Goal: Task Accomplishment & Management: Complete application form

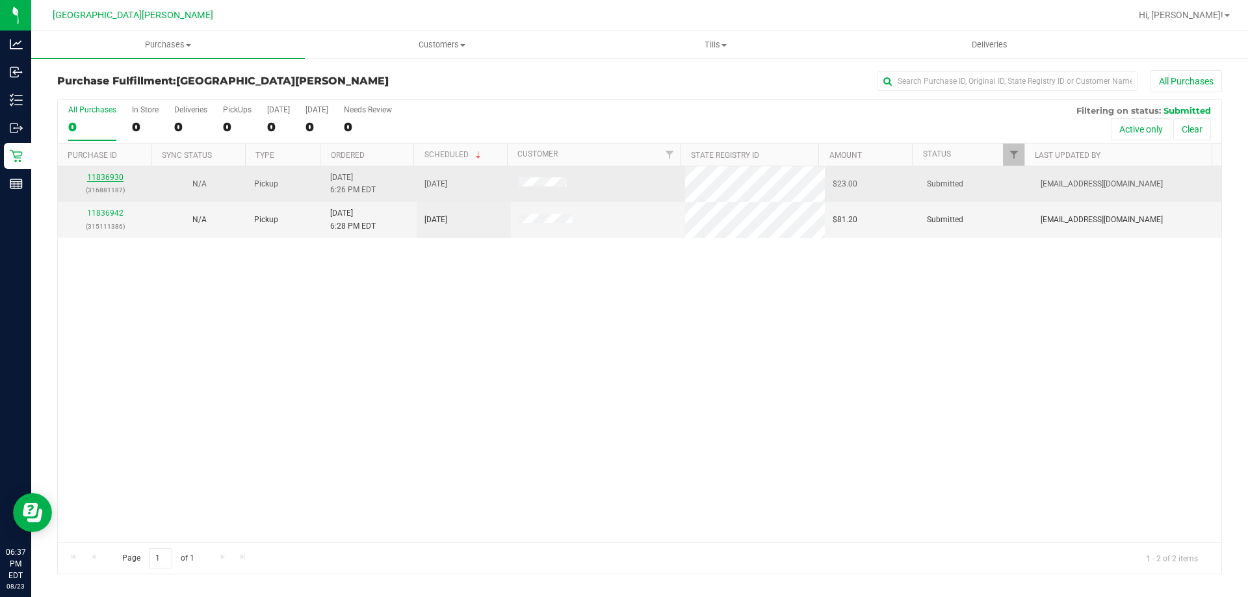
click at [103, 181] on link "11836930" at bounding box center [105, 177] width 36 height 9
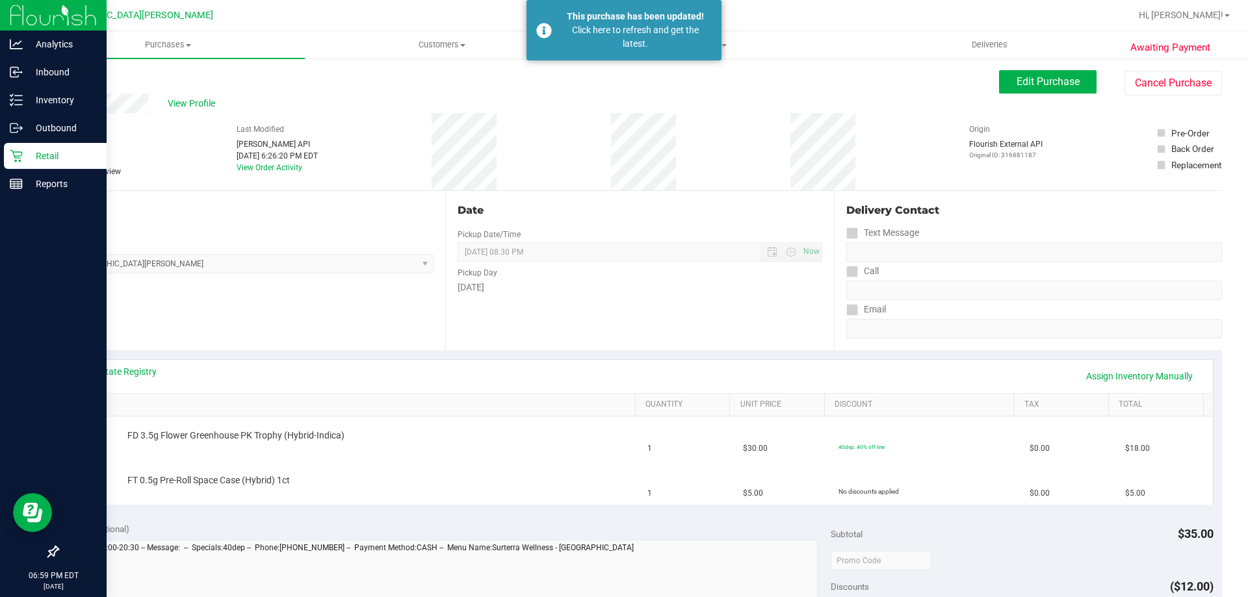
click at [11, 157] on icon at bounding box center [16, 156] width 13 height 13
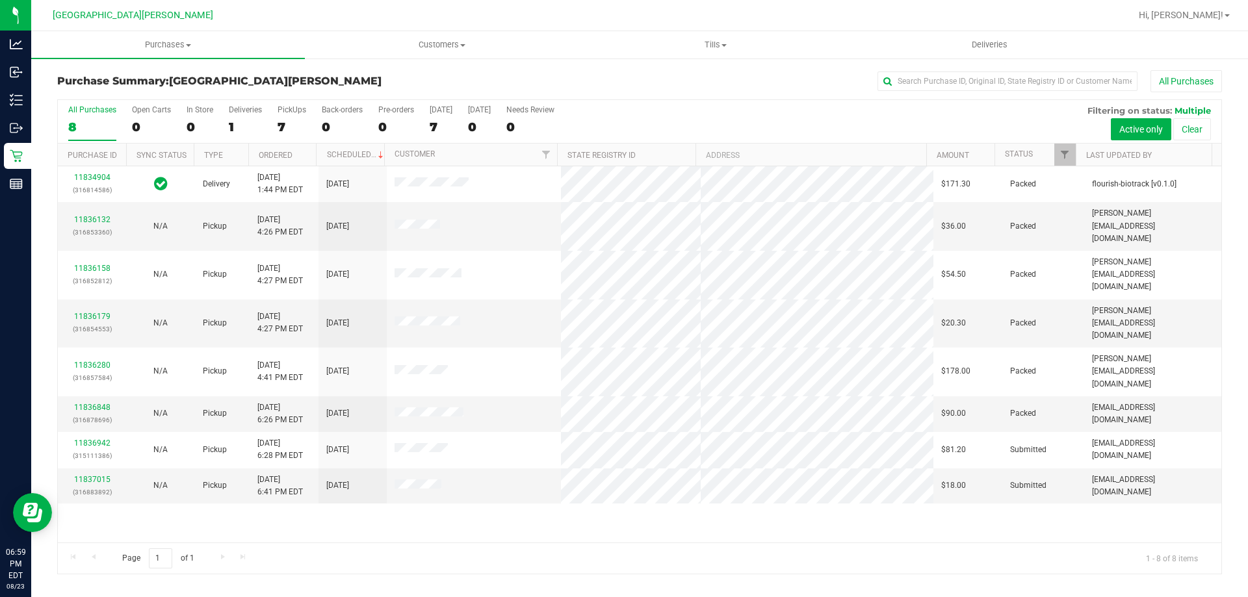
click at [230, 512] on div "11834904 (316814586) Delivery 8/23/2025 1:44 PM EDT 8/29/2025 $171.30 Packed fl…" at bounding box center [640, 354] width 1164 height 376
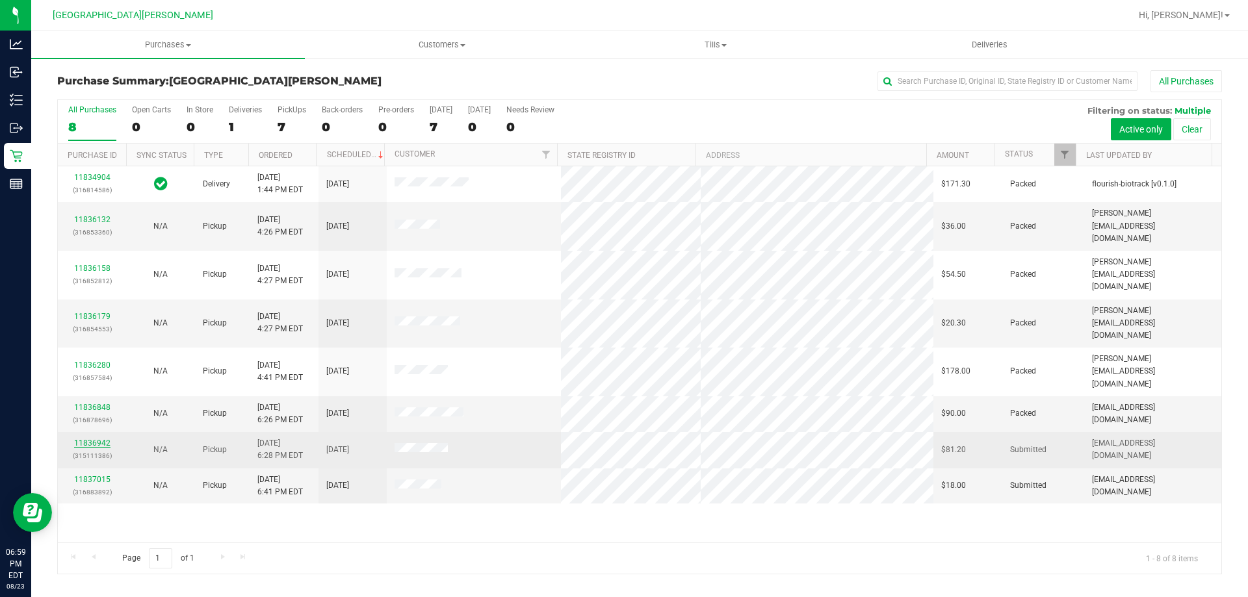
click at [94, 439] on link "11836942" at bounding box center [92, 443] width 36 height 9
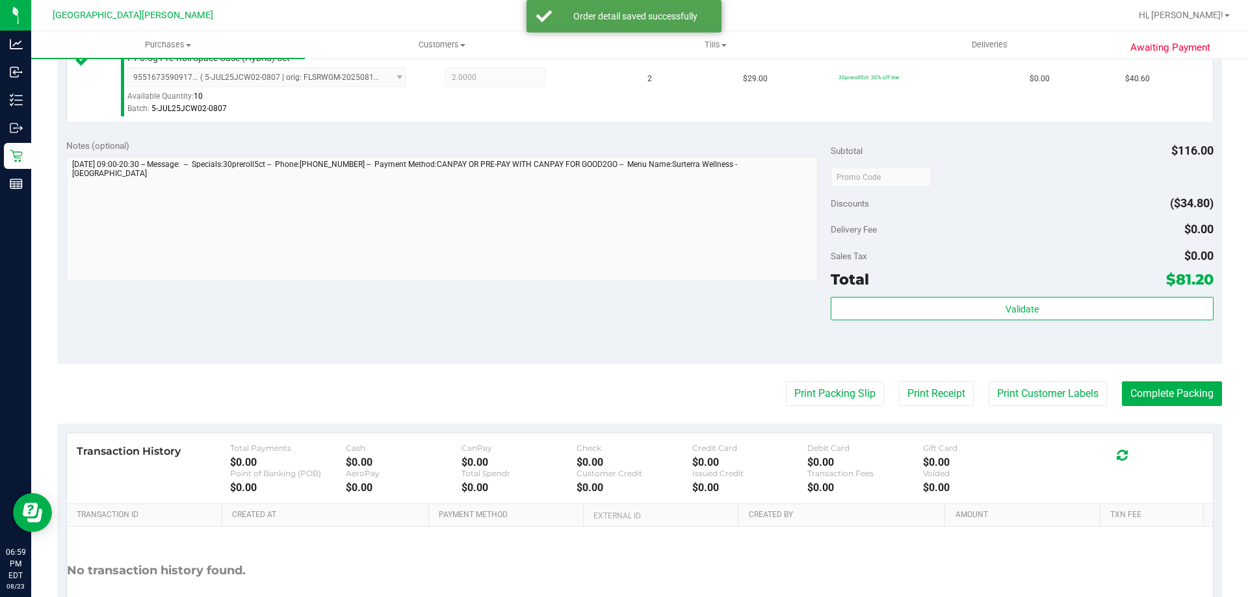
scroll to position [455, 0]
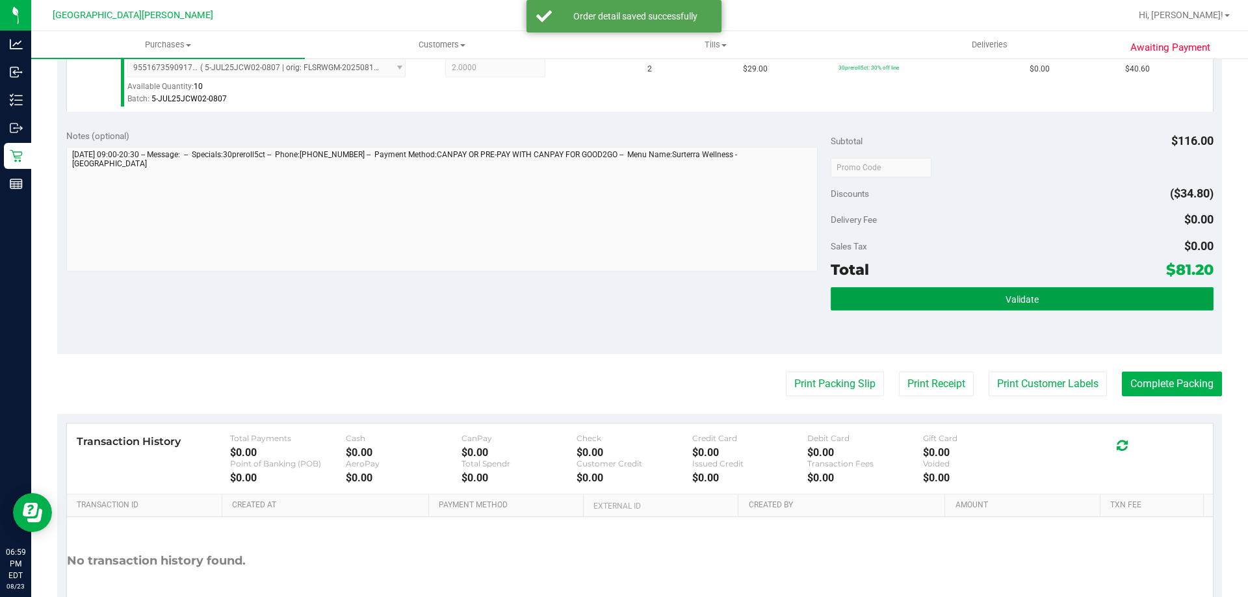
click at [1008, 298] on span "Validate" at bounding box center [1022, 300] width 33 height 10
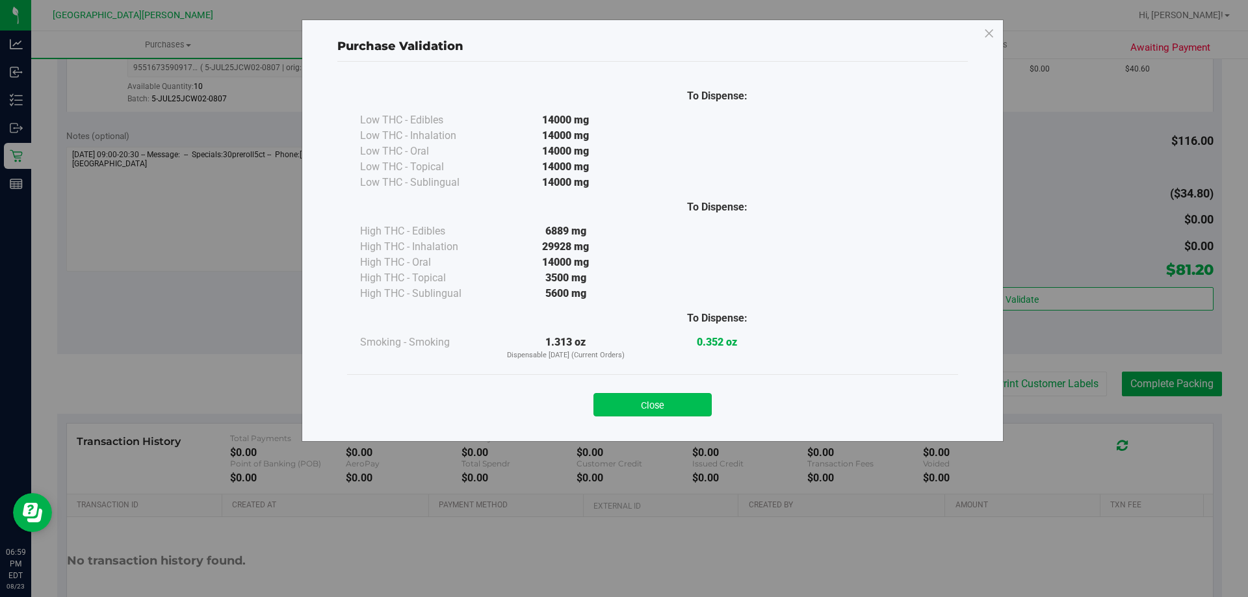
click at [678, 410] on button "Close" at bounding box center [653, 404] width 118 height 23
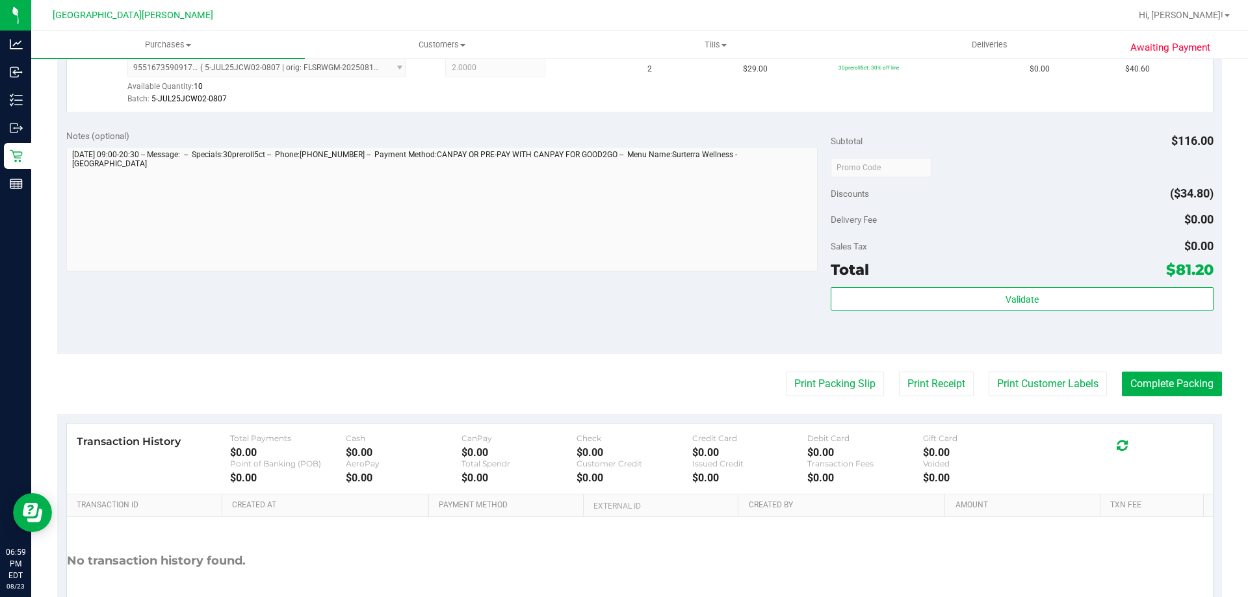
click at [1051, 370] on purchase-details "Back Edit Purchase Cancel Purchase View Profile # 11836942 BioTrack ID: - Submi…" at bounding box center [639, 136] width 1165 height 1042
click at [1050, 370] on purchase-details "Back Edit Purchase Cancel Purchase View Profile # 11836942 BioTrack ID: - Submi…" at bounding box center [639, 136] width 1165 height 1042
click at [1026, 386] on button "Print Customer Labels" at bounding box center [1048, 384] width 118 height 25
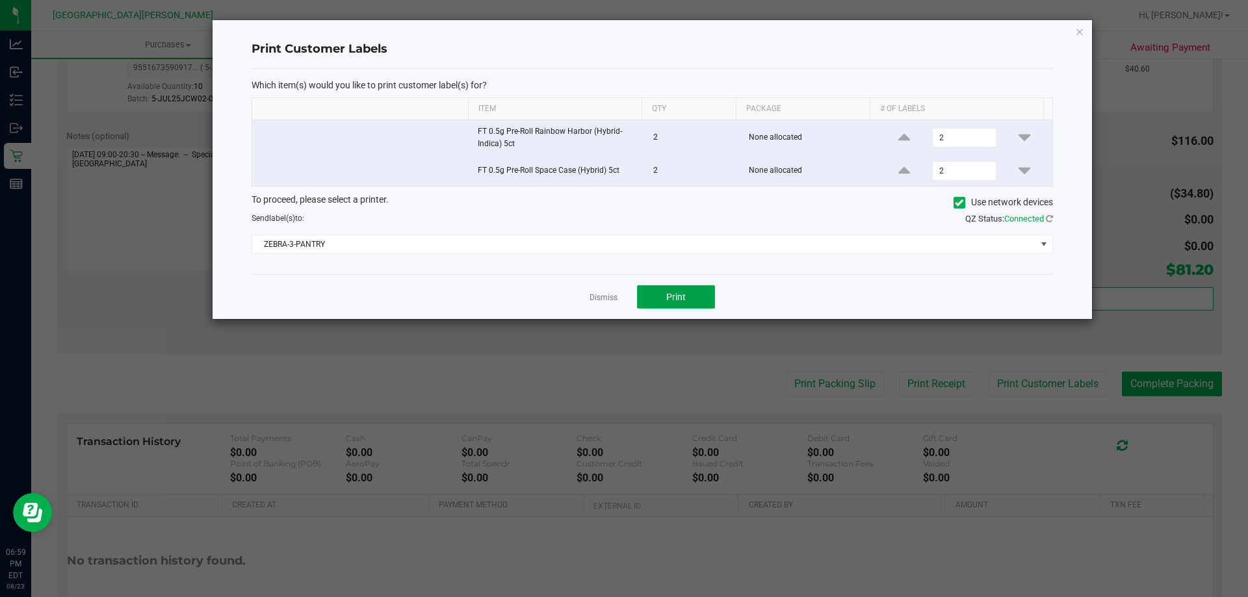
click at [694, 291] on button "Print" at bounding box center [676, 296] width 78 height 23
click at [601, 298] on link "Dismiss" at bounding box center [604, 298] width 28 height 11
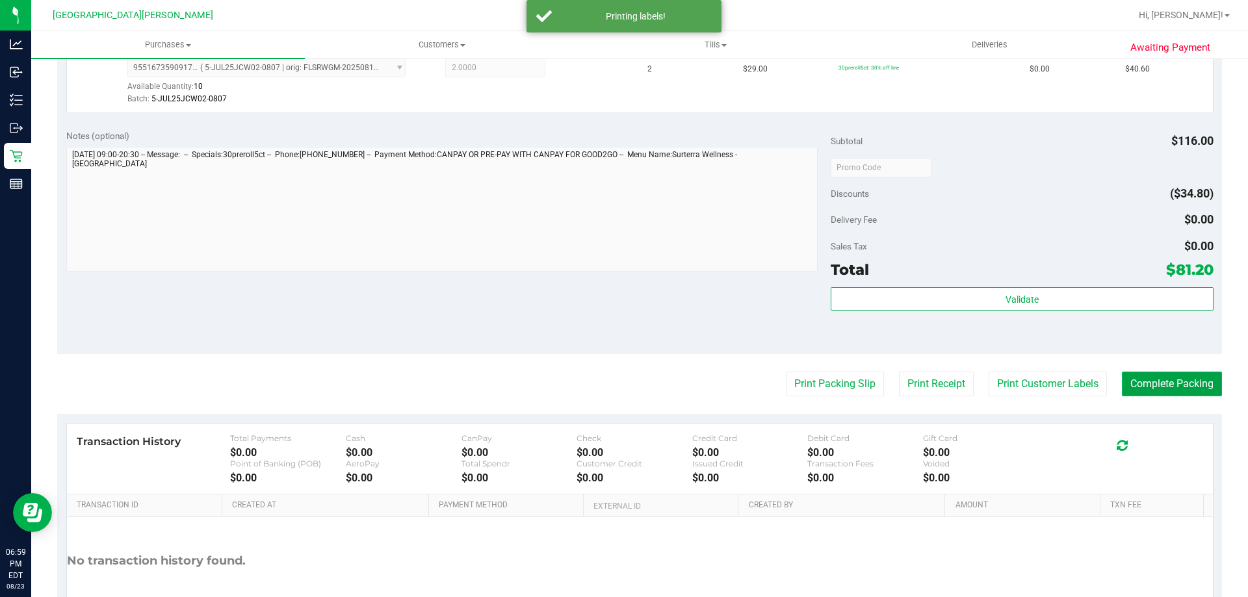
click at [1152, 382] on button "Complete Packing" at bounding box center [1172, 384] width 100 height 25
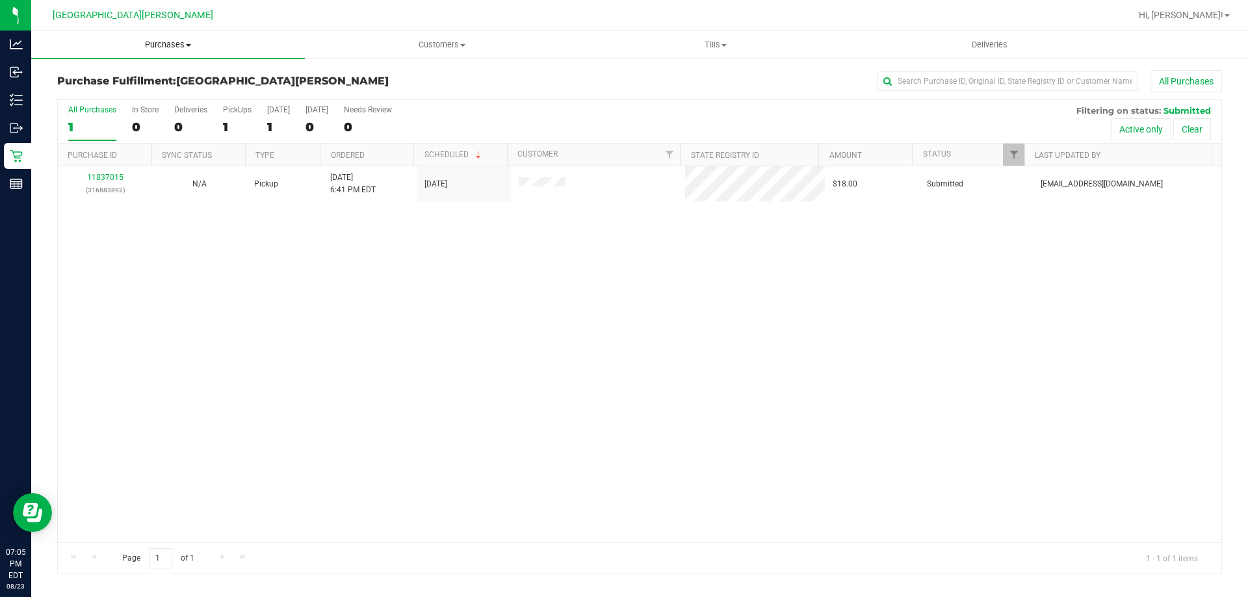
click at [175, 49] on span "Purchases" at bounding box center [168, 45] width 274 height 12
click at [142, 88] on li "Fulfillment" at bounding box center [168, 94] width 274 height 16
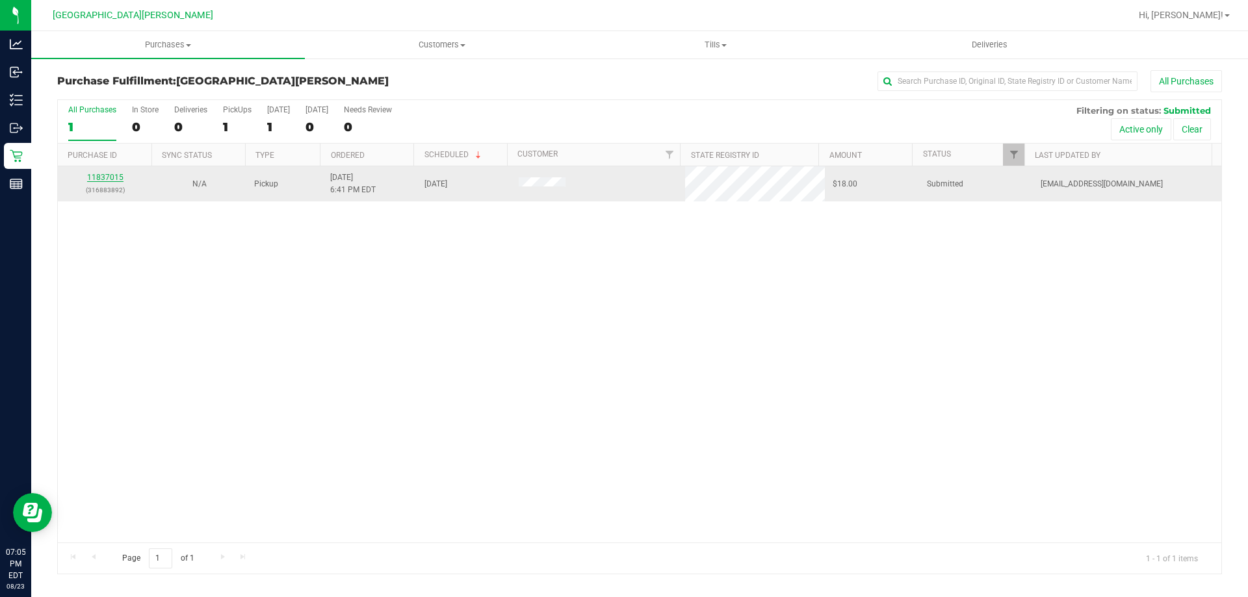
click at [115, 179] on link "11837015" at bounding box center [105, 177] width 36 height 9
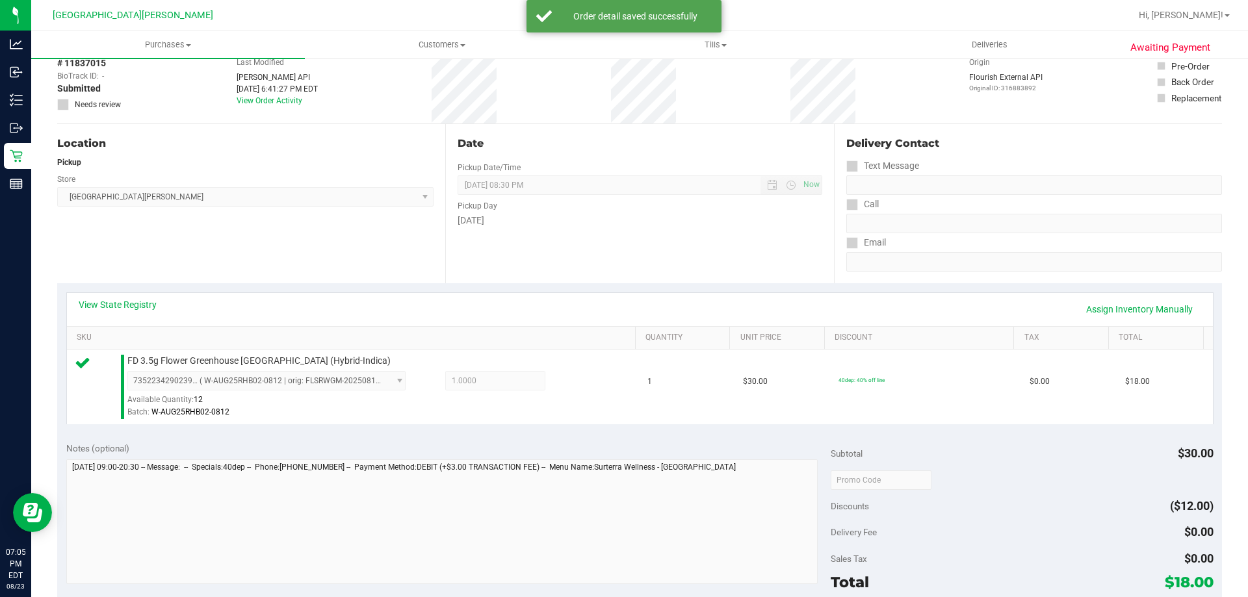
scroll to position [325, 0]
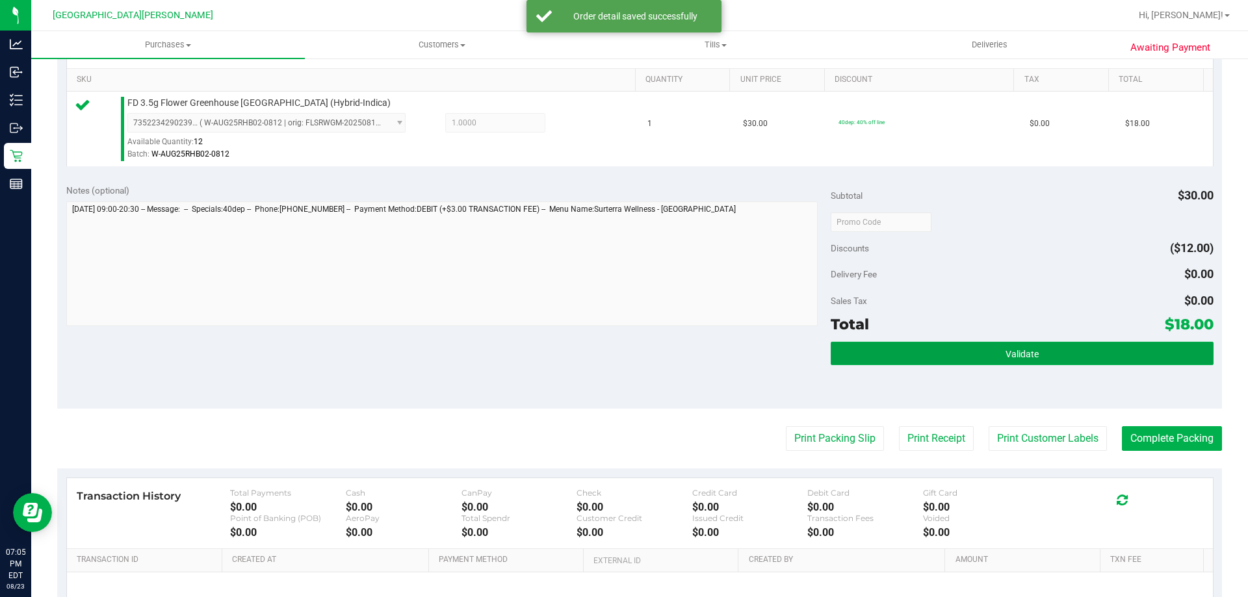
drag, startPoint x: 931, startPoint y: 357, endPoint x: 931, endPoint y: 366, distance: 9.1
click at [931, 366] on div "Validate" at bounding box center [1022, 371] width 382 height 59
click at [951, 359] on button "Validate" at bounding box center [1022, 353] width 382 height 23
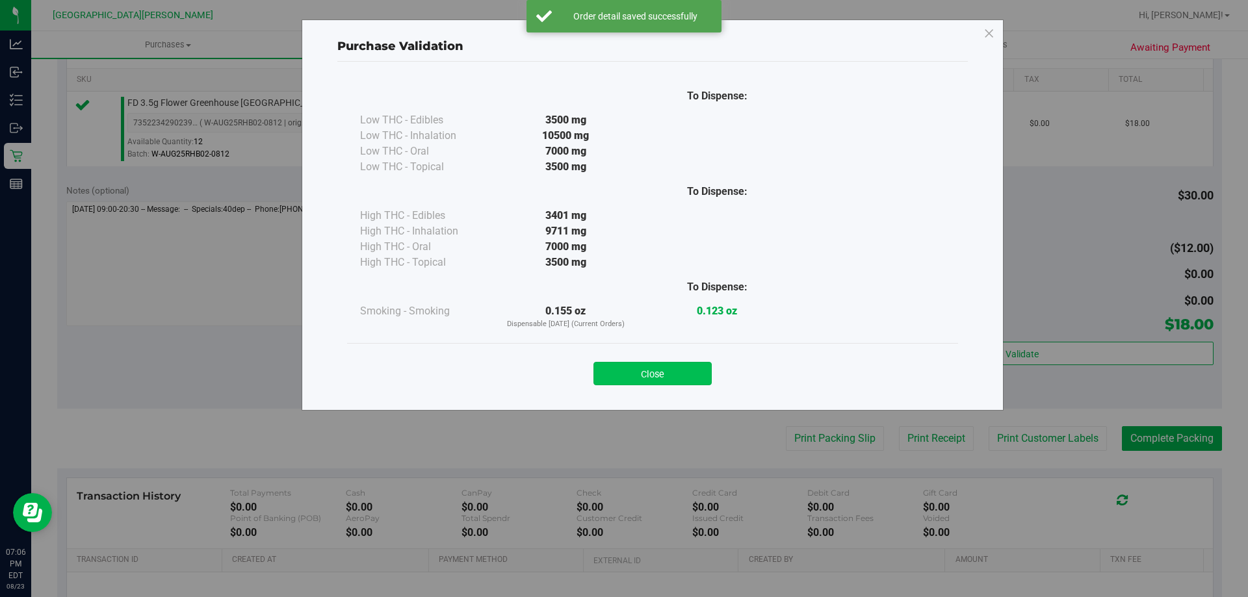
click at [674, 374] on button "Close" at bounding box center [653, 373] width 118 height 23
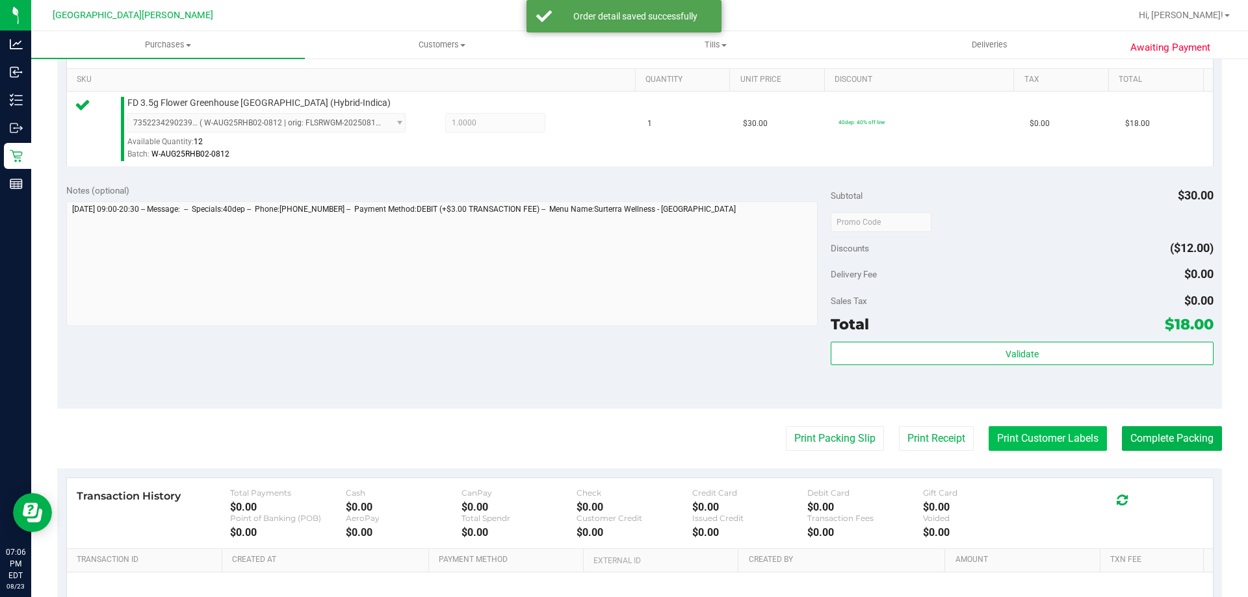
click at [1002, 434] on button "Print Customer Labels" at bounding box center [1048, 439] width 118 height 25
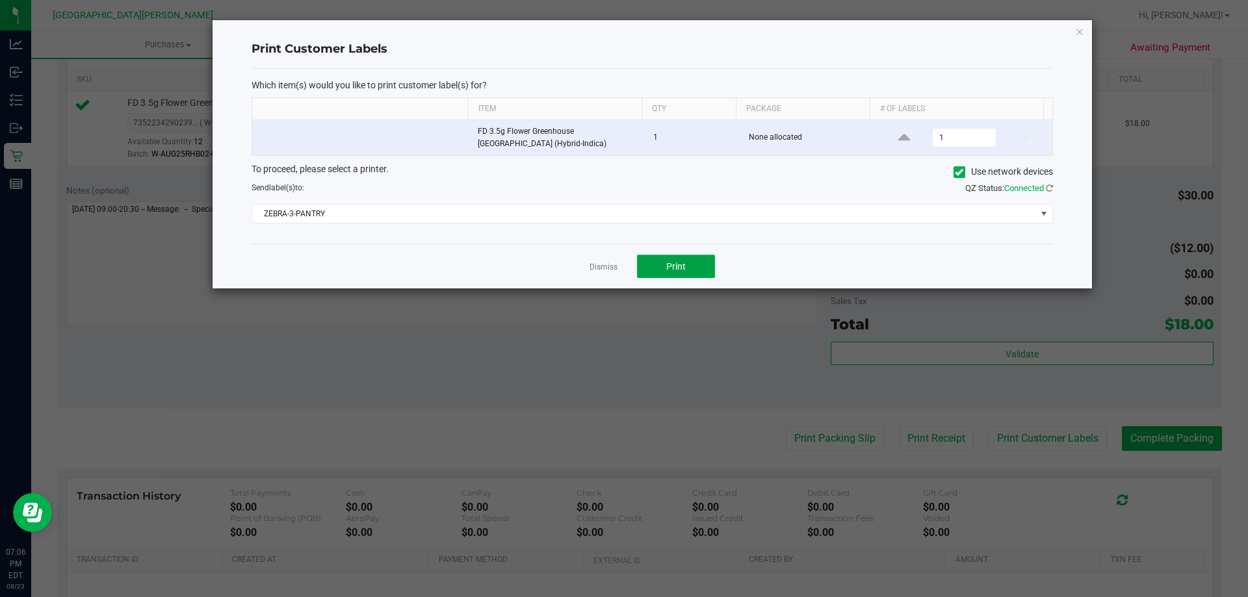
click at [677, 264] on span "Print" at bounding box center [676, 266] width 20 height 10
drag, startPoint x: 609, startPoint y: 268, endPoint x: 616, endPoint y: 276, distance: 11.5
click at [608, 269] on link "Dismiss" at bounding box center [604, 267] width 28 height 11
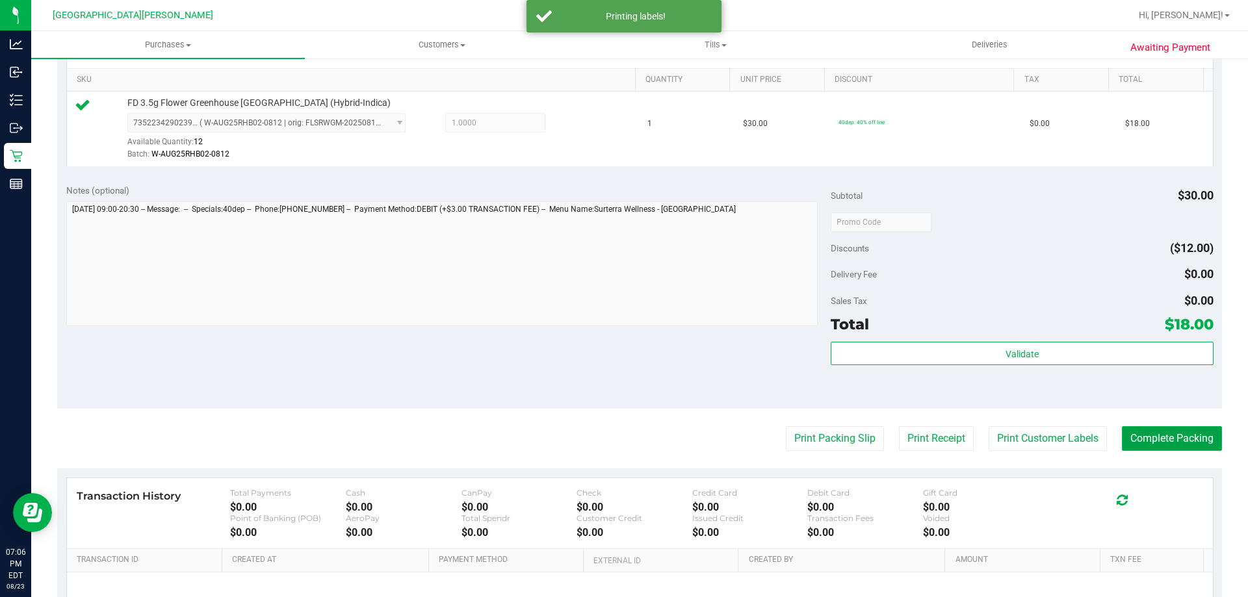
click at [1153, 436] on button "Complete Packing" at bounding box center [1172, 439] width 100 height 25
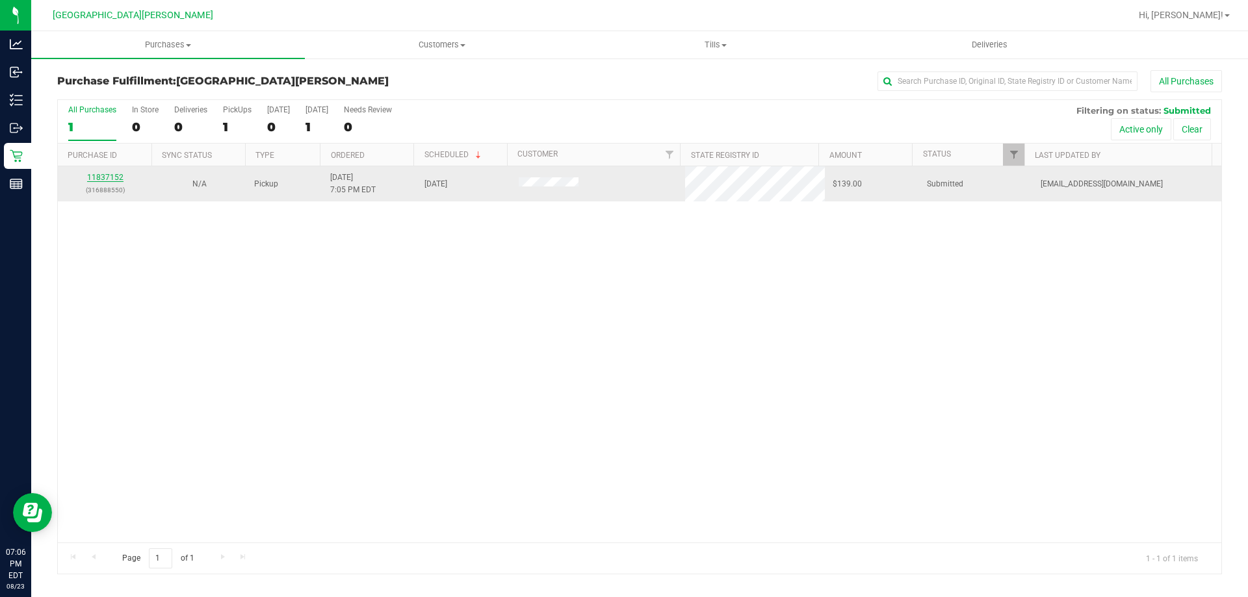
click at [122, 176] on div "11837152 (316888550)" at bounding box center [105, 184] width 79 height 25
click at [120, 178] on link "11837152" at bounding box center [105, 177] width 36 height 9
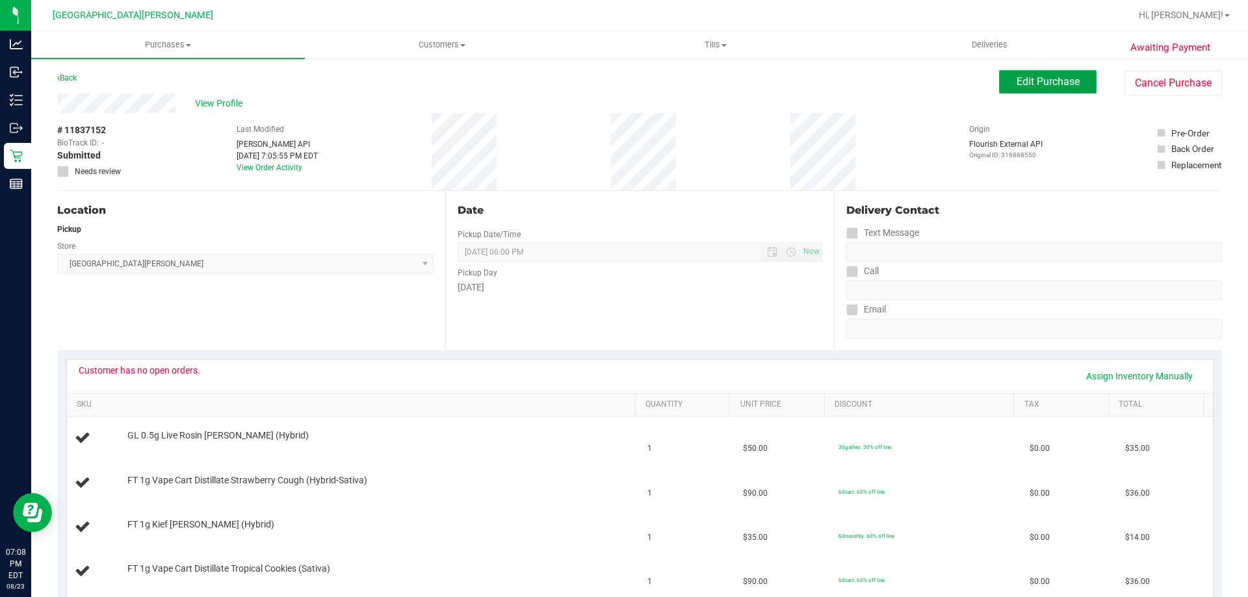
click at [1065, 88] on button "Edit Purchase" at bounding box center [1048, 81] width 98 height 23
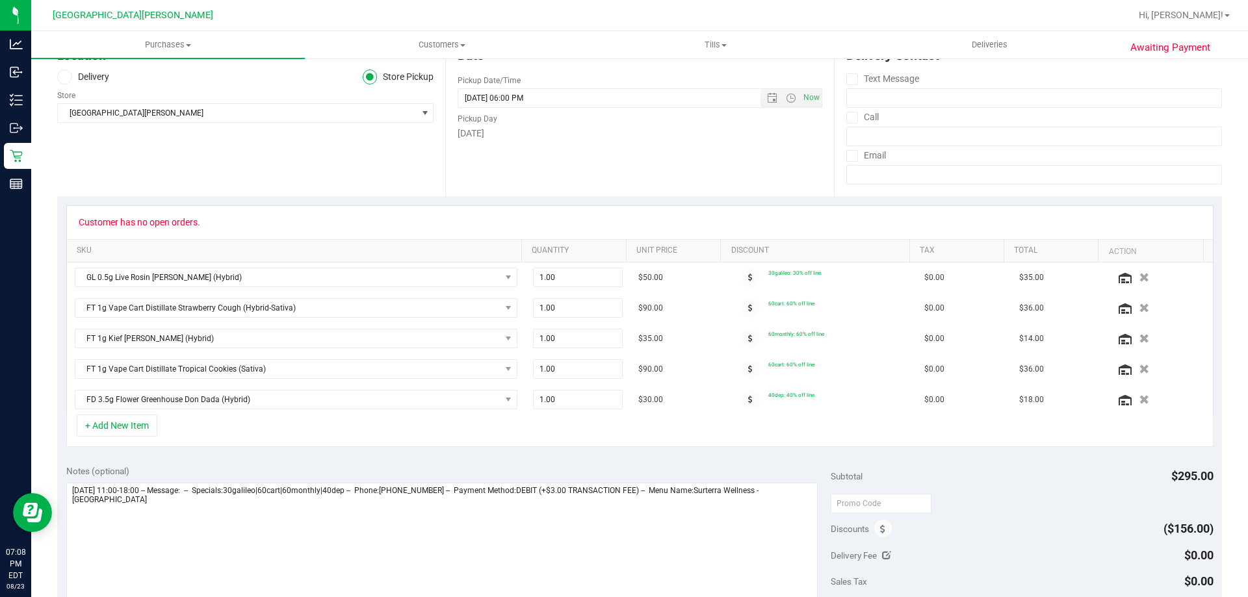
scroll to position [325, 0]
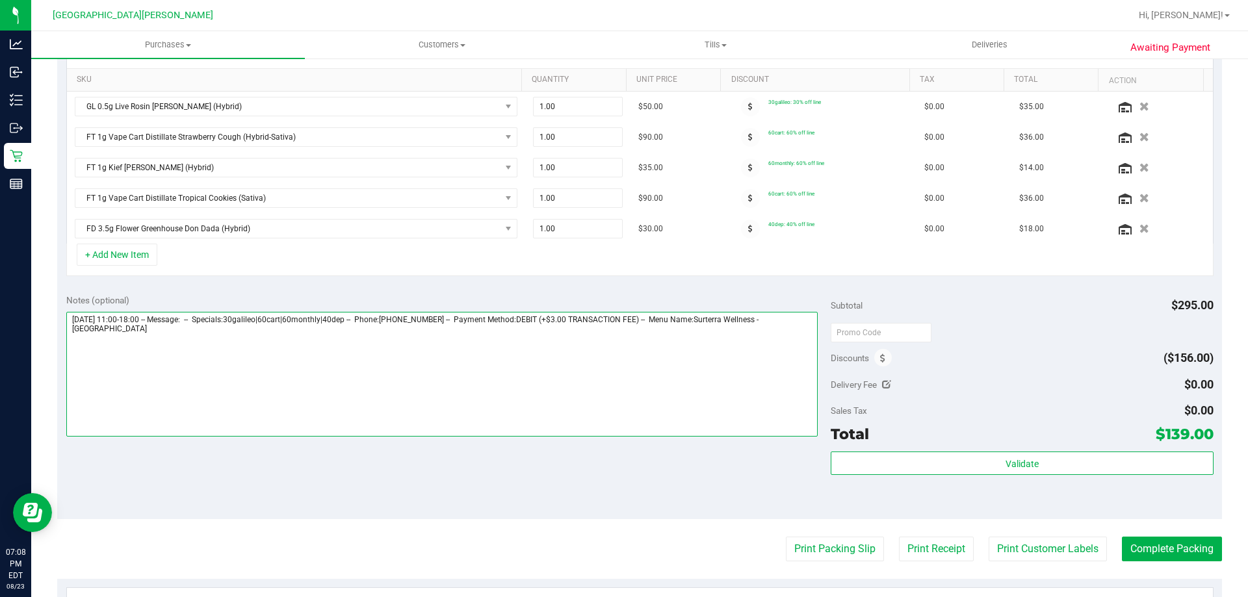
click at [566, 357] on textarea at bounding box center [442, 374] width 752 height 125
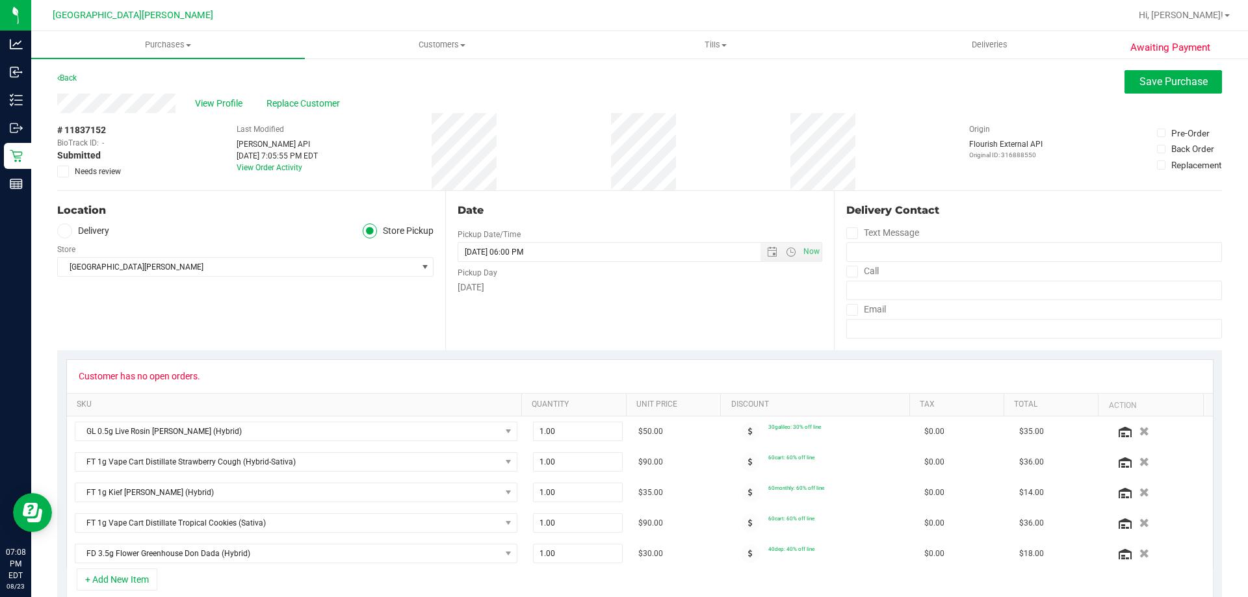
type textarea "Sunday 08/24/2025 11:00-18:00 -- Message: -- Specials:30galileo|60cart|60monthl…"
click at [79, 177] on span "Needs review" at bounding box center [98, 172] width 46 height 12
click at [0, 0] on input "Needs review" at bounding box center [0, 0] width 0 height 0
click at [1166, 83] on span "Save Purchase" at bounding box center [1174, 81] width 68 height 12
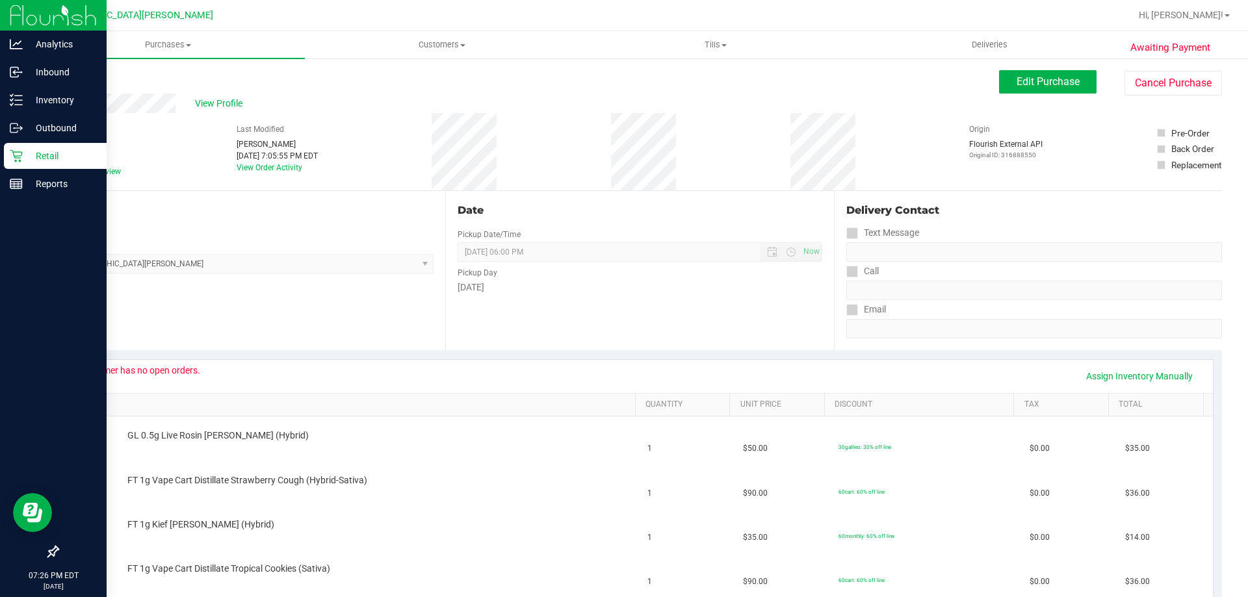
click at [12, 155] on icon at bounding box center [16, 156] width 13 height 13
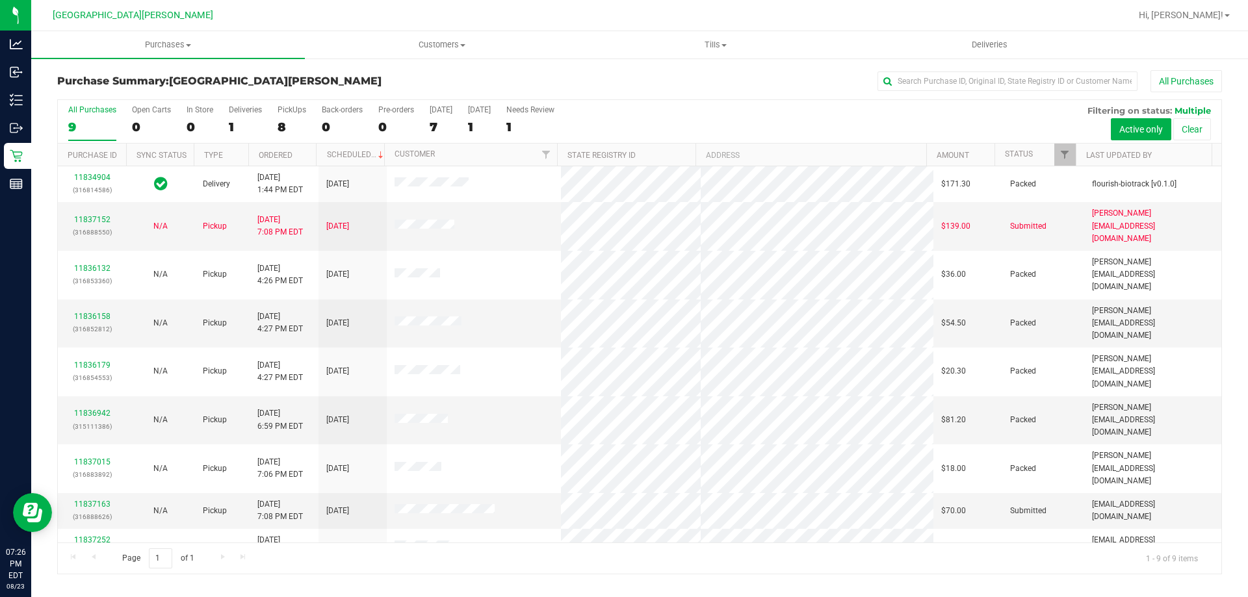
click at [166, 526] on div "11834904 (316814586) Delivery 8/23/2025 1:44 PM EDT 8/29/2025 $171.30 Packed fl…" at bounding box center [640, 354] width 1164 height 376
click at [93, 536] on link "11837252" at bounding box center [92, 540] width 36 height 9
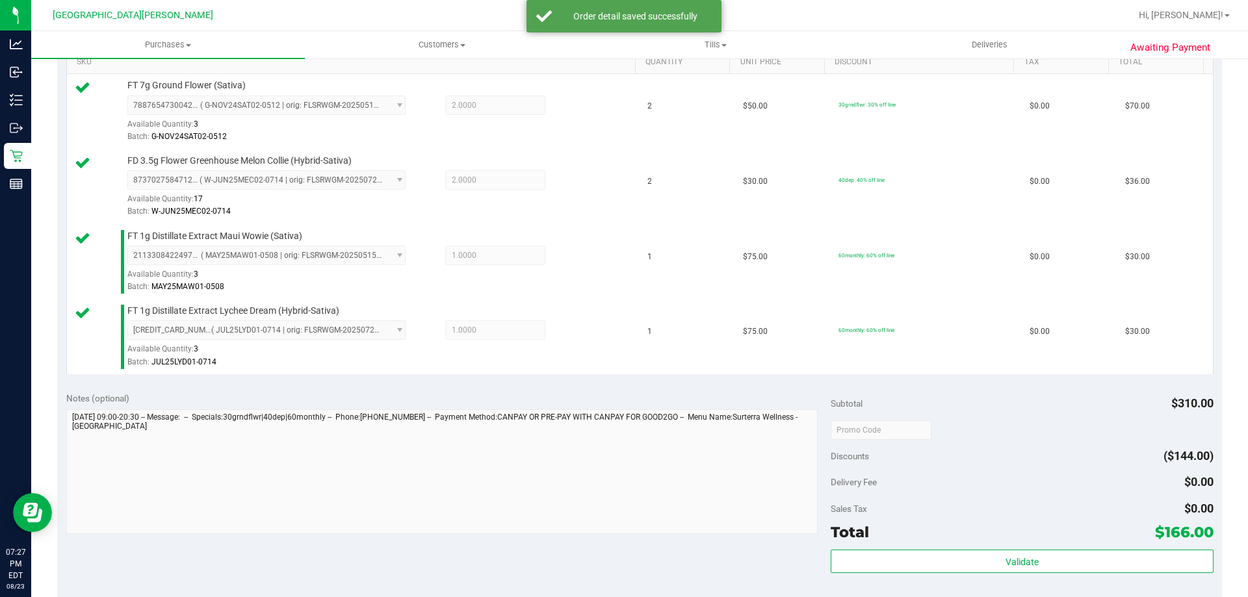
scroll to position [605, 0]
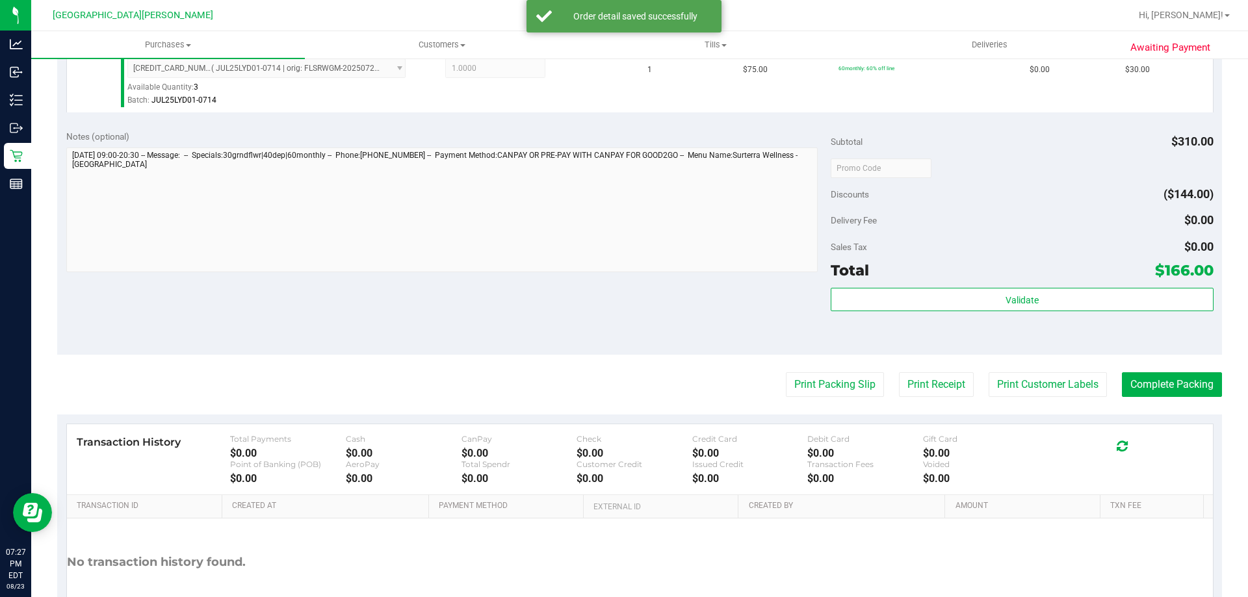
click at [1079, 318] on div "Validate" at bounding box center [1022, 317] width 382 height 59
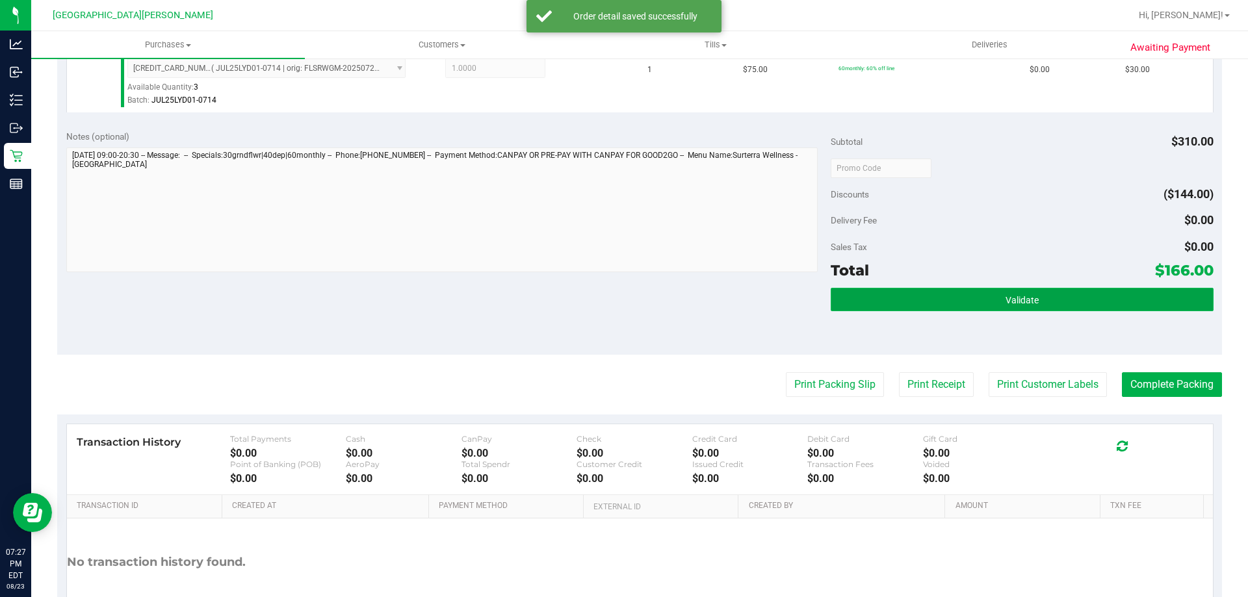
click at [1064, 309] on button "Validate" at bounding box center [1022, 299] width 382 height 23
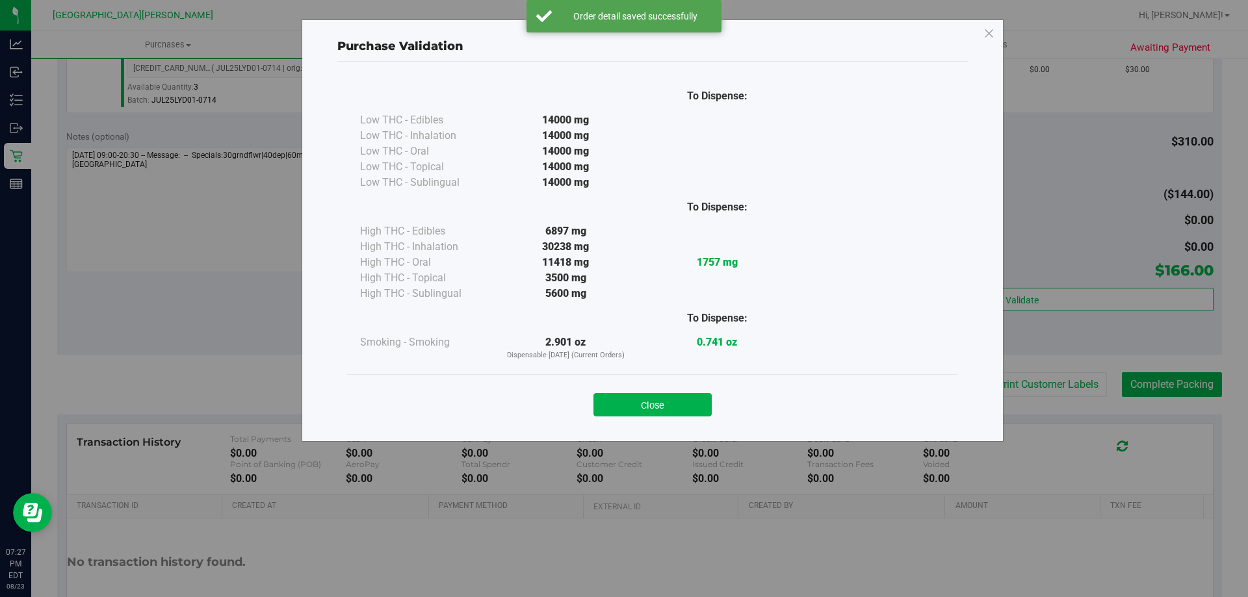
click at [665, 412] on button "Close" at bounding box center [653, 404] width 118 height 23
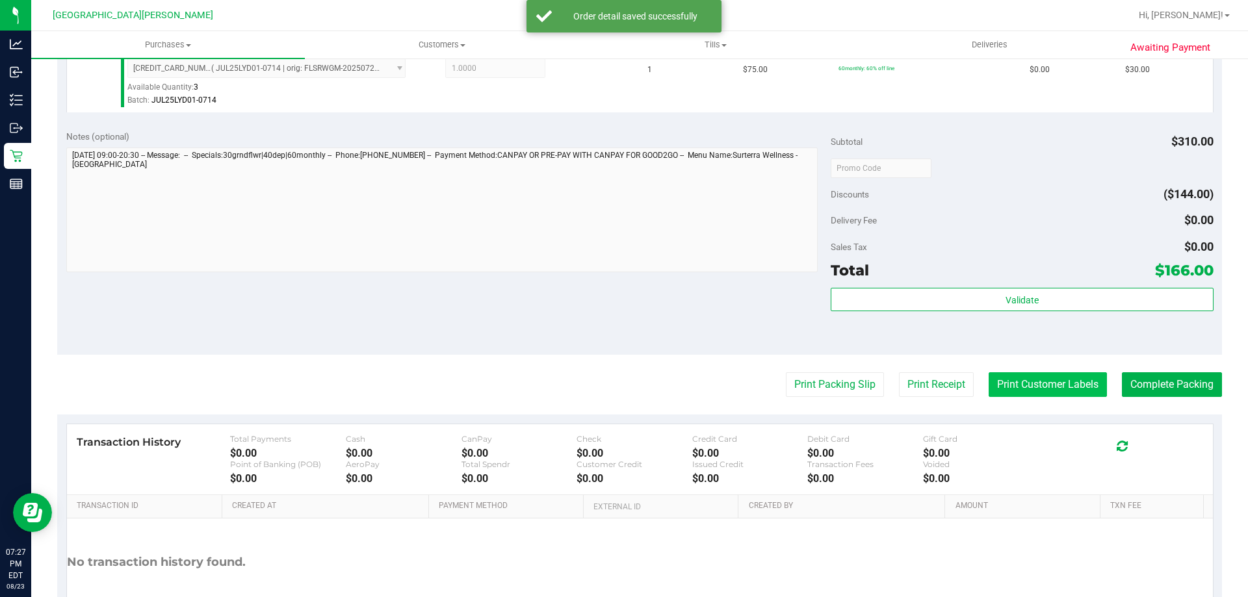
click at [1055, 389] on button "Print Customer Labels" at bounding box center [1048, 385] width 118 height 25
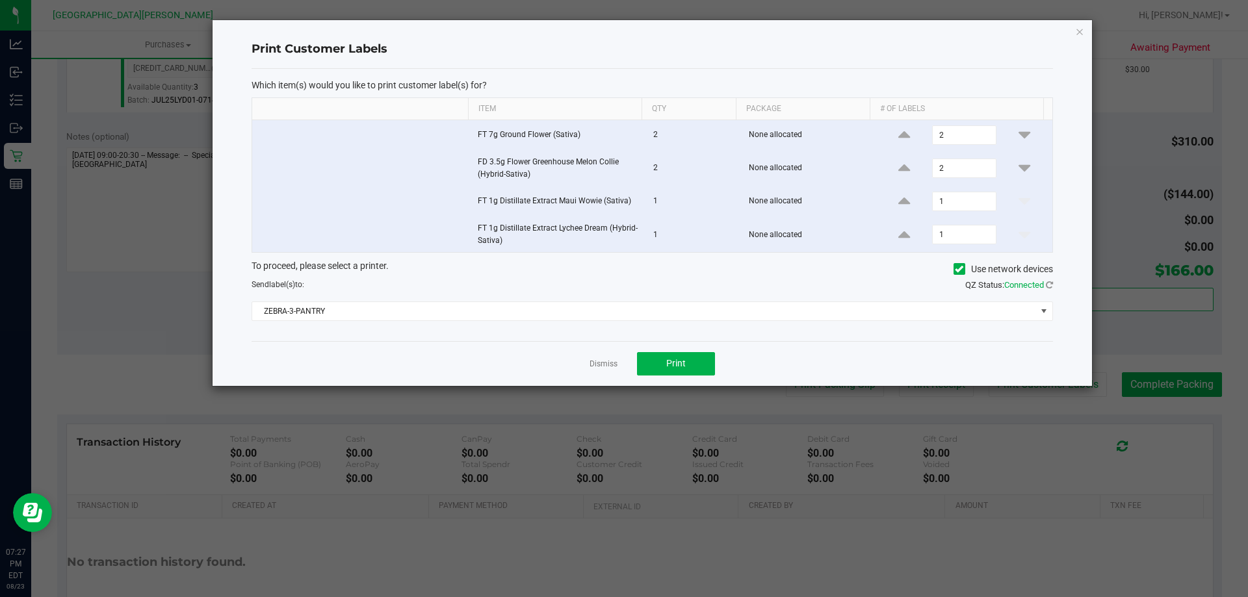
click at [661, 376] on div "Dismiss Print" at bounding box center [653, 363] width 802 height 45
click at [653, 368] on button "Print" at bounding box center [676, 363] width 78 height 23
click at [611, 368] on link "Dismiss" at bounding box center [604, 364] width 28 height 11
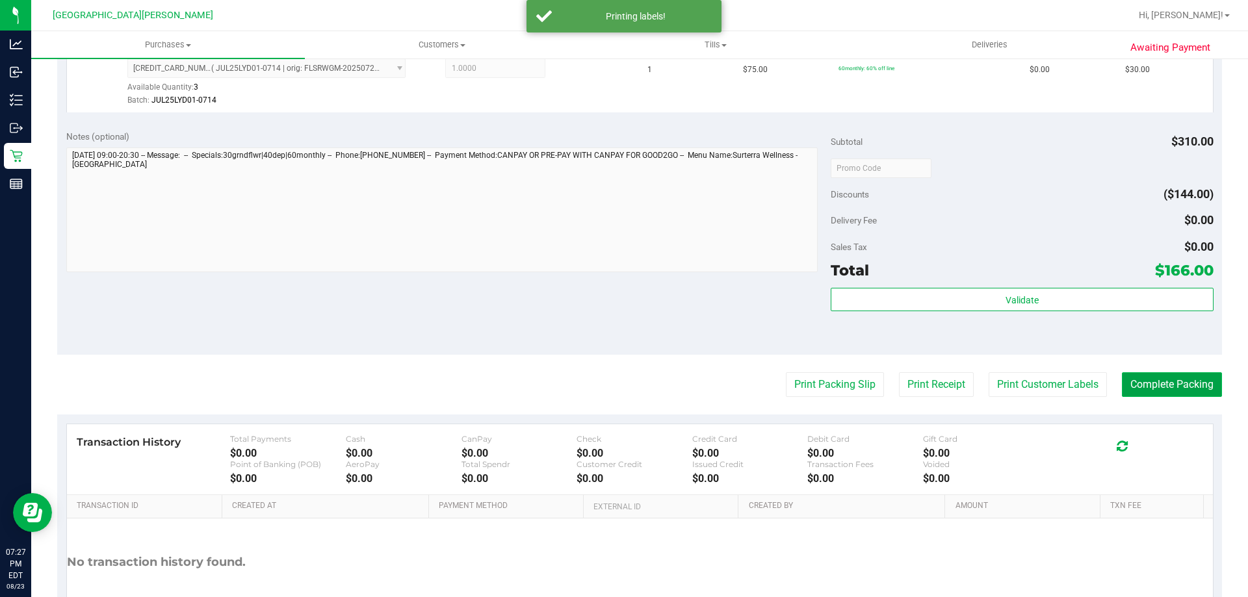
click at [1148, 377] on button "Complete Packing" at bounding box center [1172, 385] width 100 height 25
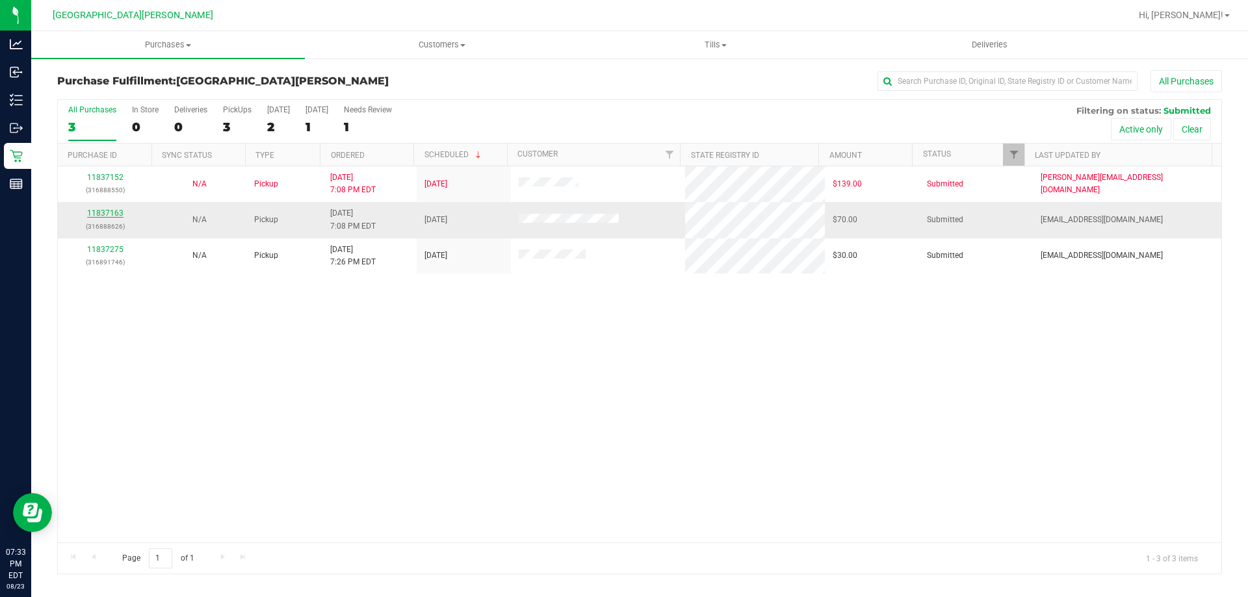
click at [107, 210] on link "11837163" at bounding box center [105, 213] width 36 height 9
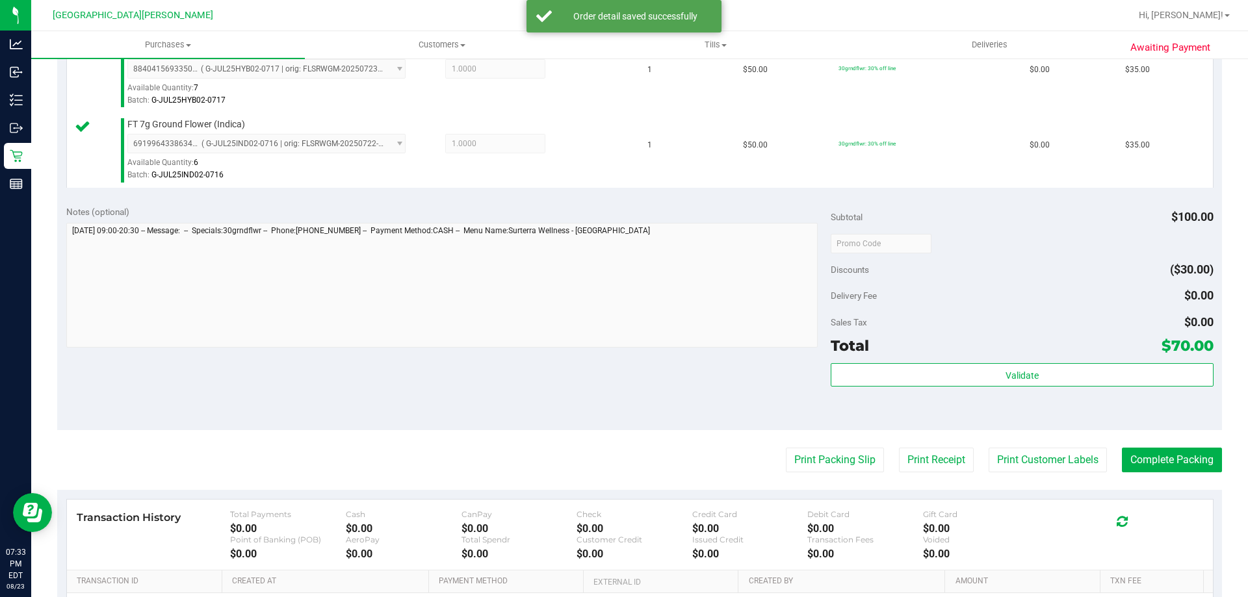
scroll to position [390, 0]
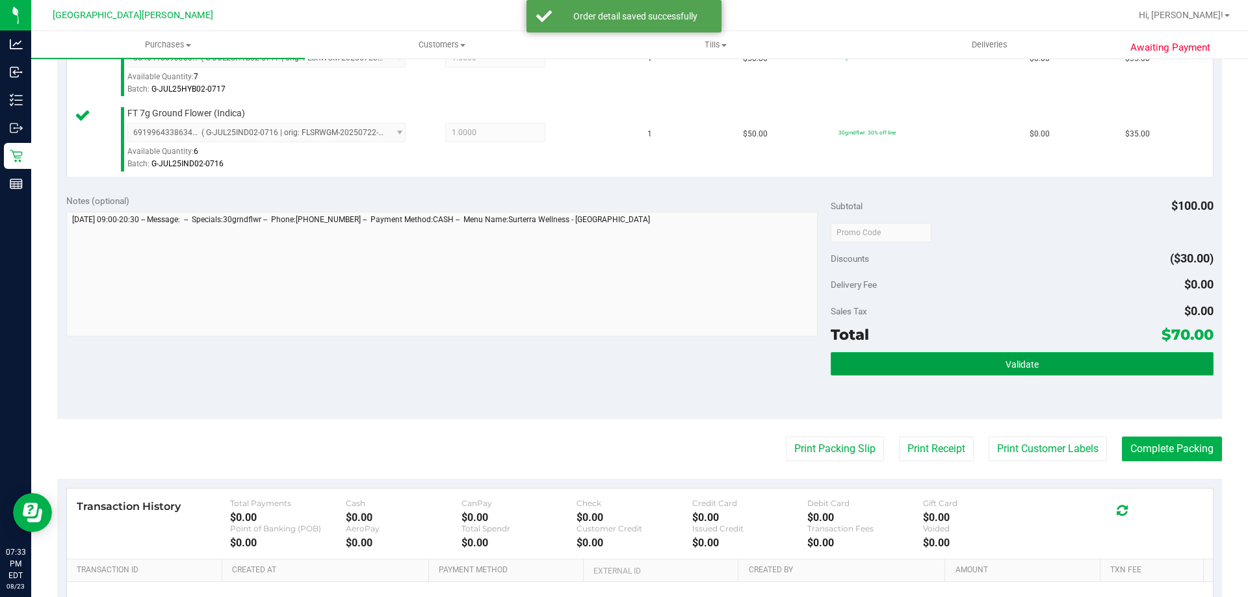
click at [1006, 364] on span "Validate" at bounding box center [1022, 365] width 33 height 10
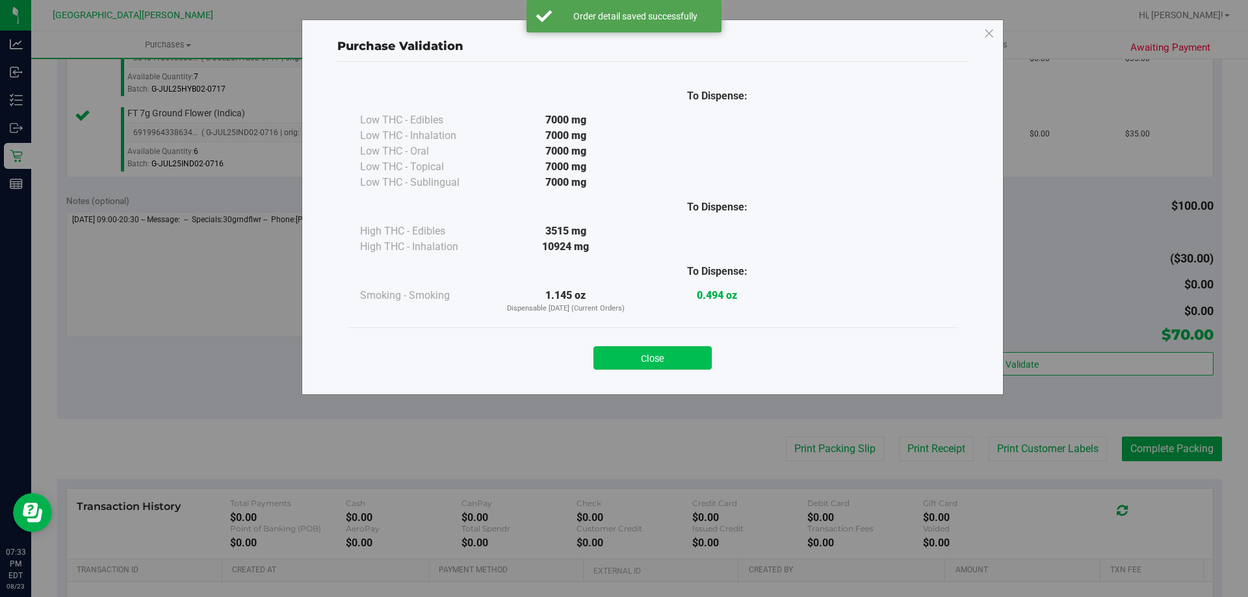
click at [672, 352] on button "Close" at bounding box center [653, 358] width 118 height 23
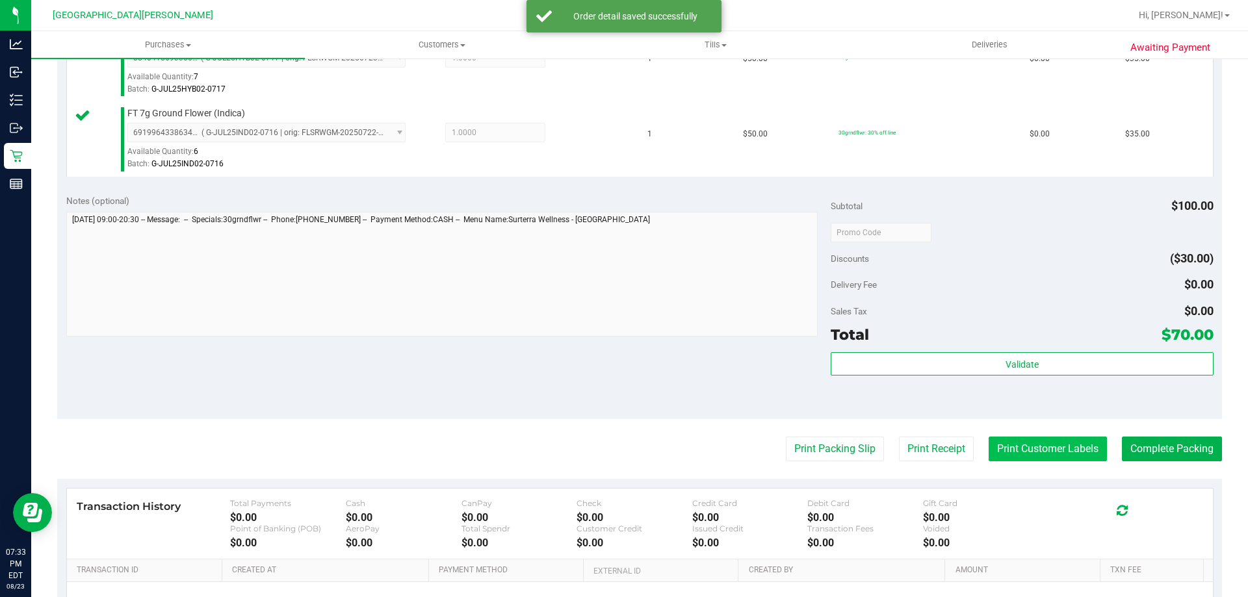
click at [1055, 437] on button "Print Customer Labels" at bounding box center [1048, 449] width 118 height 25
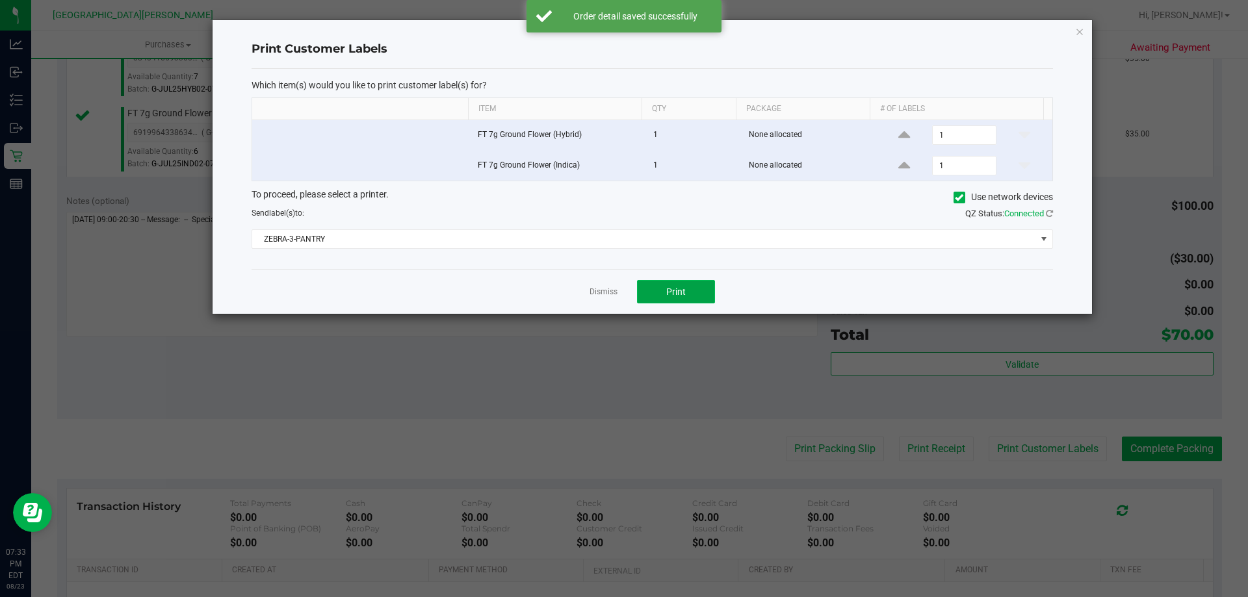
click at [687, 291] on button "Print" at bounding box center [676, 291] width 78 height 23
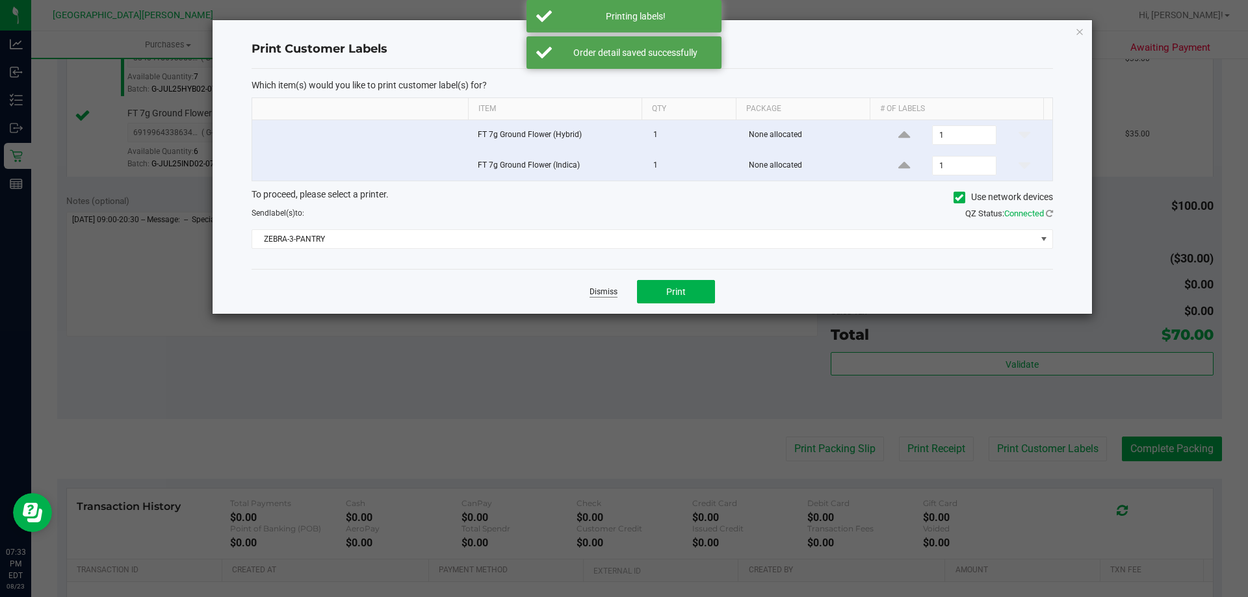
click at [603, 291] on link "Dismiss" at bounding box center [604, 292] width 28 height 11
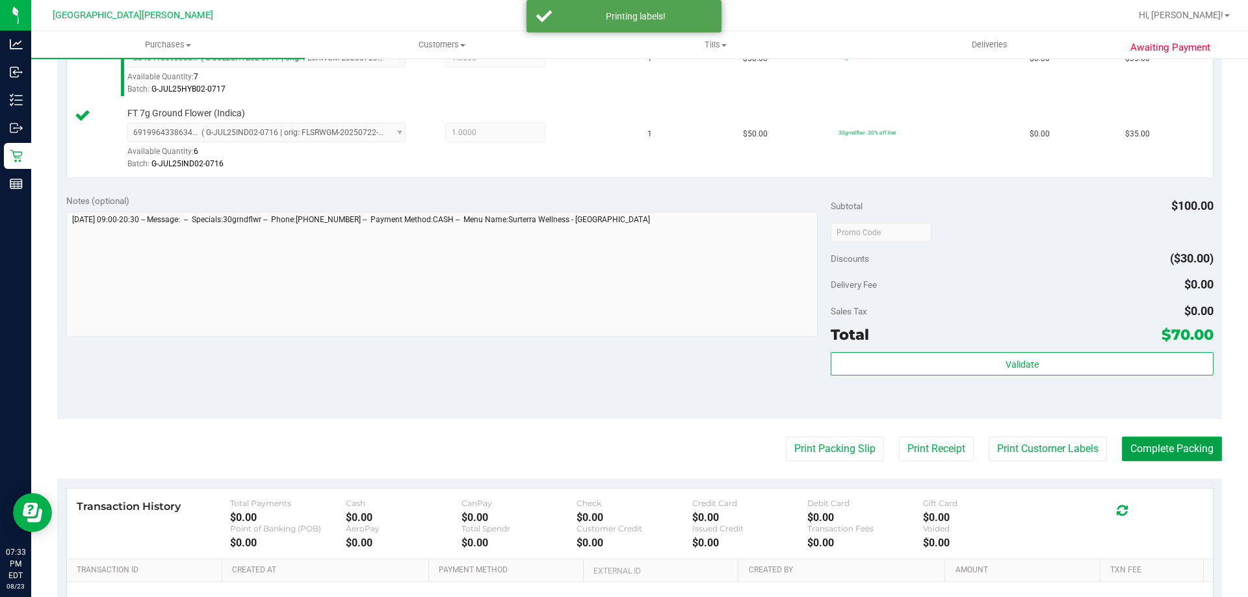
click at [1151, 448] on button "Complete Packing" at bounding box center [1172, 449] width 100 height 25
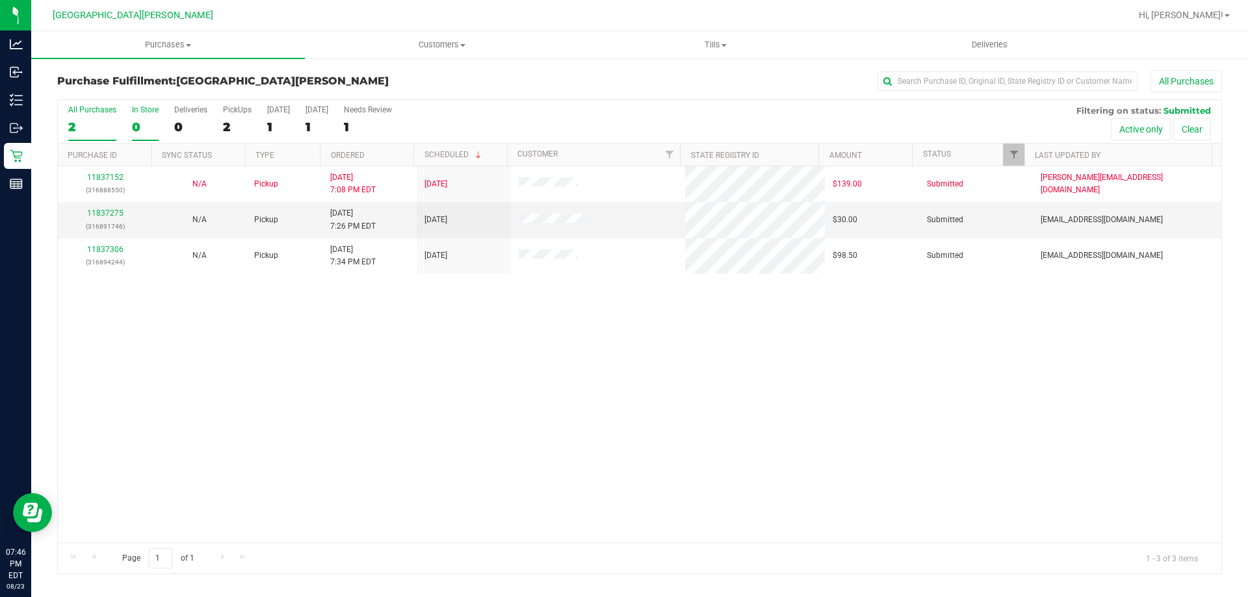
click at [139, 111] on div "In Store" at bounding box center [145, 109] width 27 height 9
click at [0, 0] on input "In Store 0" at bounding box center [0, 0] width 0 height 0
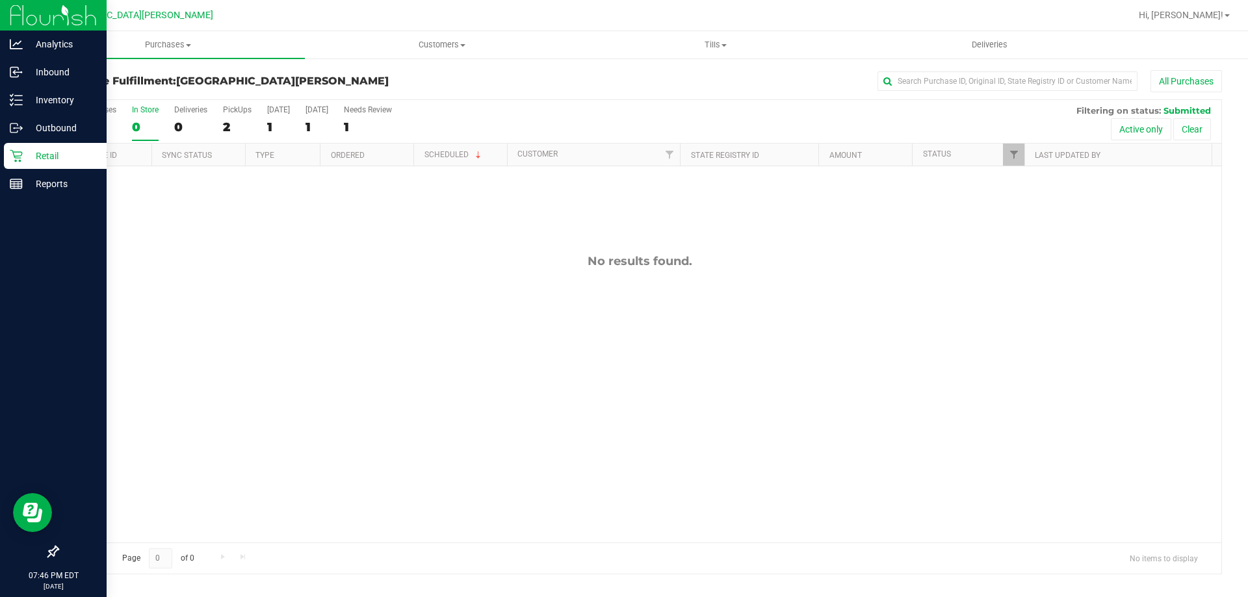
click at [23, 163] on p "Retail" at bounding box center [62, 156] width 78 height 16
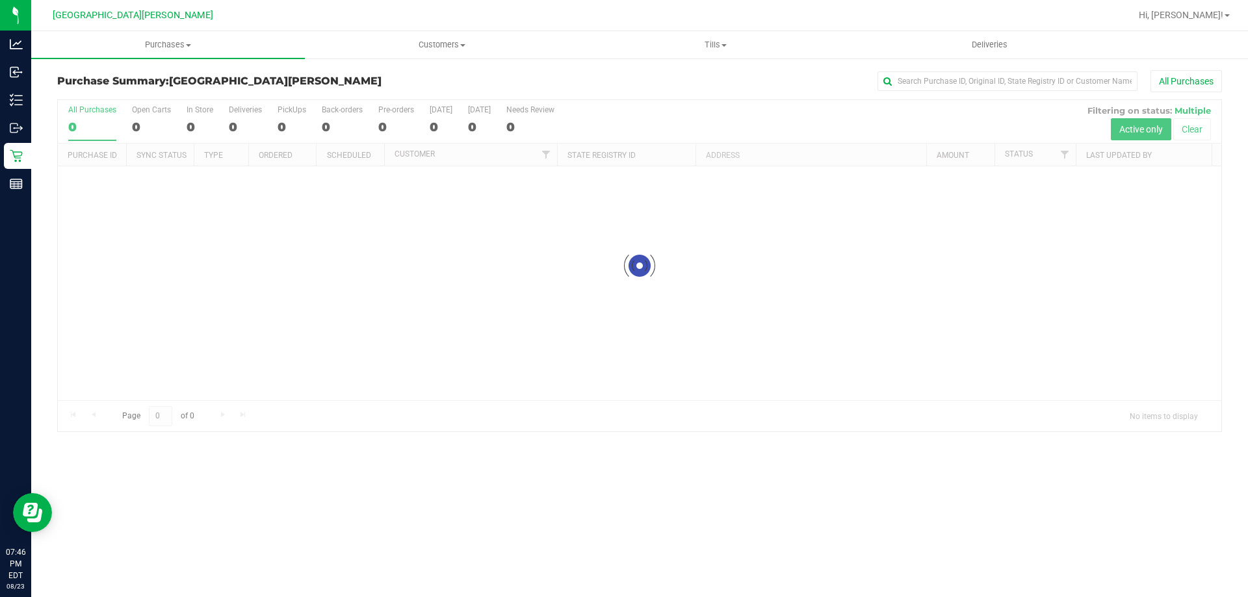
click at [146, 124] on div at bounding box center [640, 266] width 1164 height 332
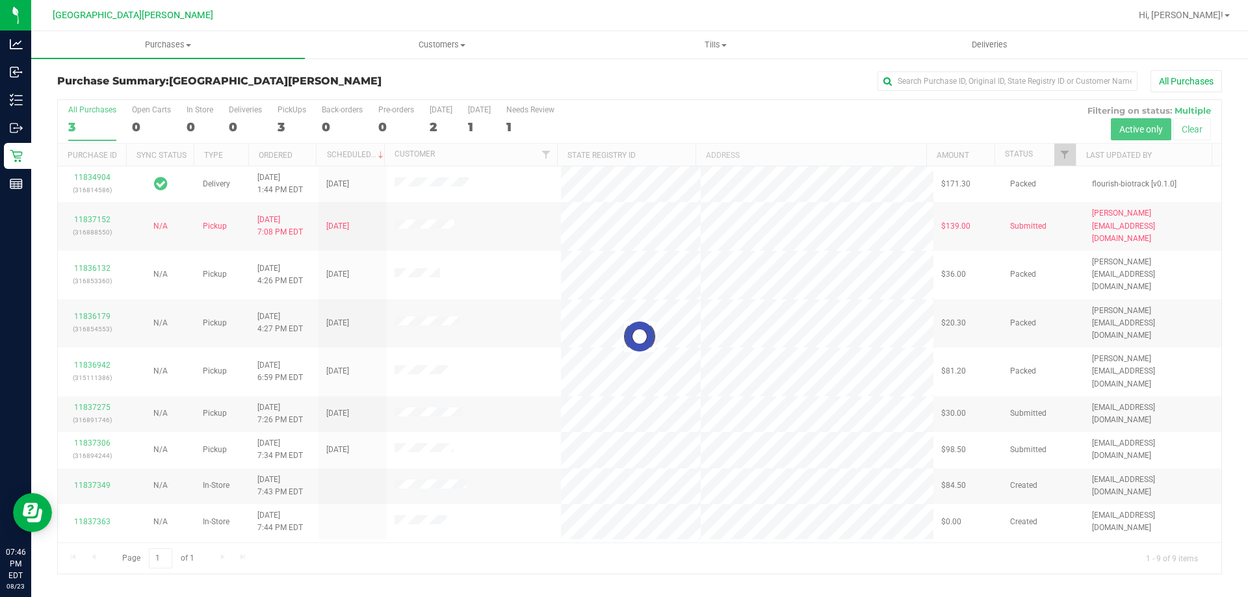
click at [132, 122] on div at bounding box center [640, 337] width 1164 height 474
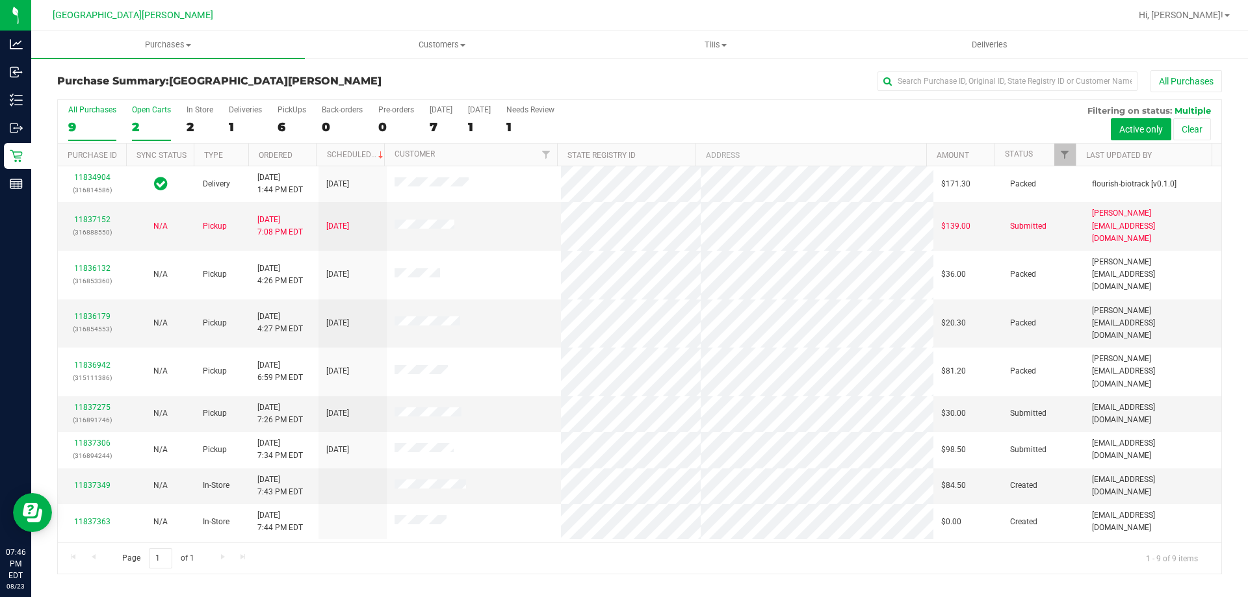
click at [135, 121] on div "2" at bounding box center [151, 127] width 39 height 15
click at [0, 0] on input "Open Carts 2" at bounding box center [0, 0] width 0 height 0
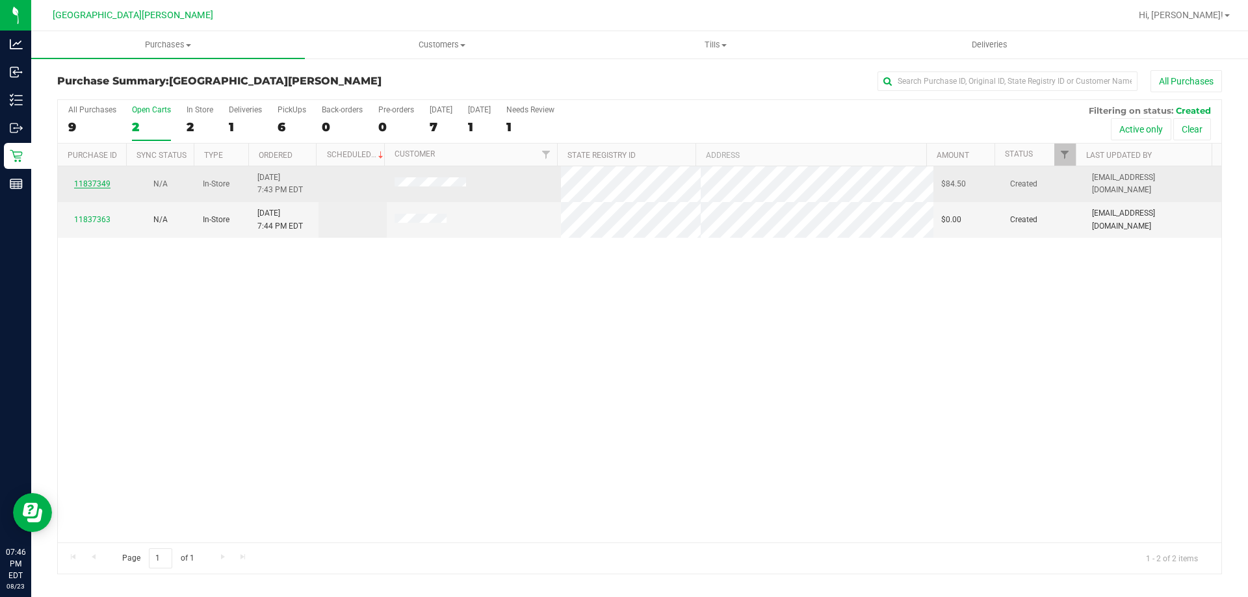
click at [94, 185] on link "11837349" at bounding box center [92, 183] width 36 height 9
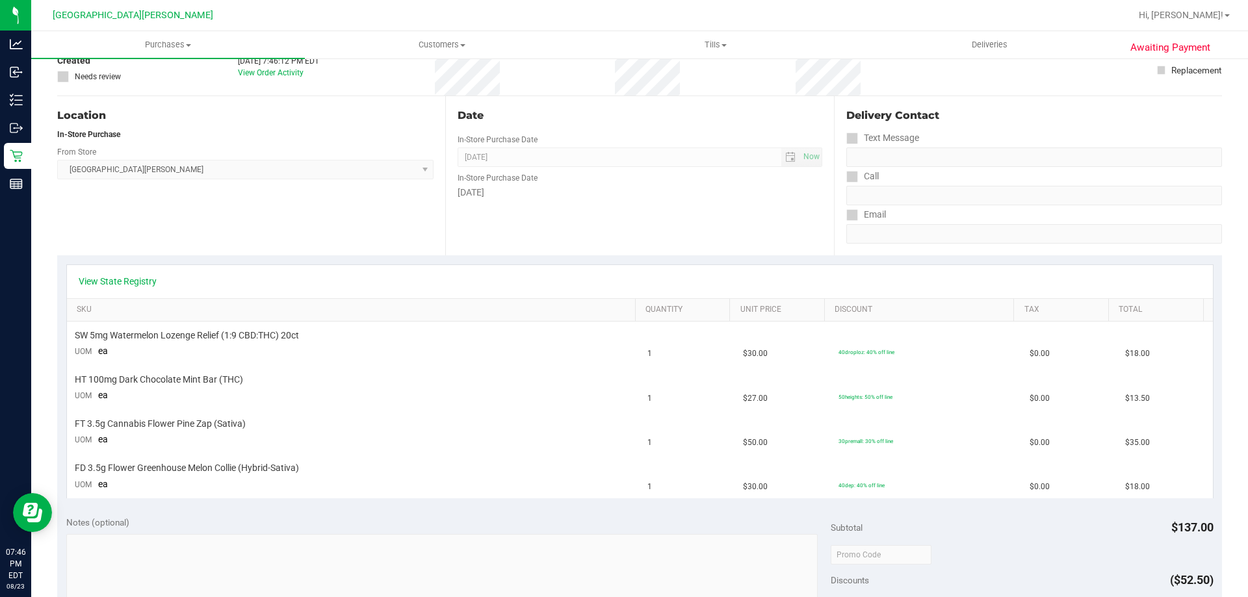
scroll to position [144, 0]
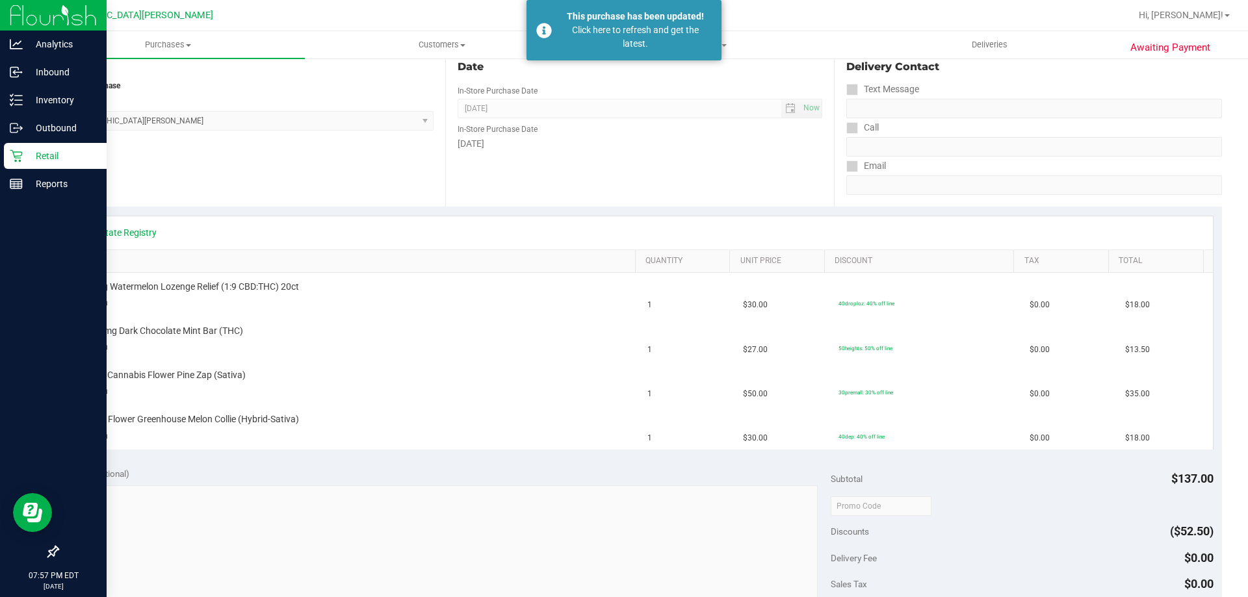
click at [34, 155] on p "Retail" at bounding box center [62, 156] width 78 height 16
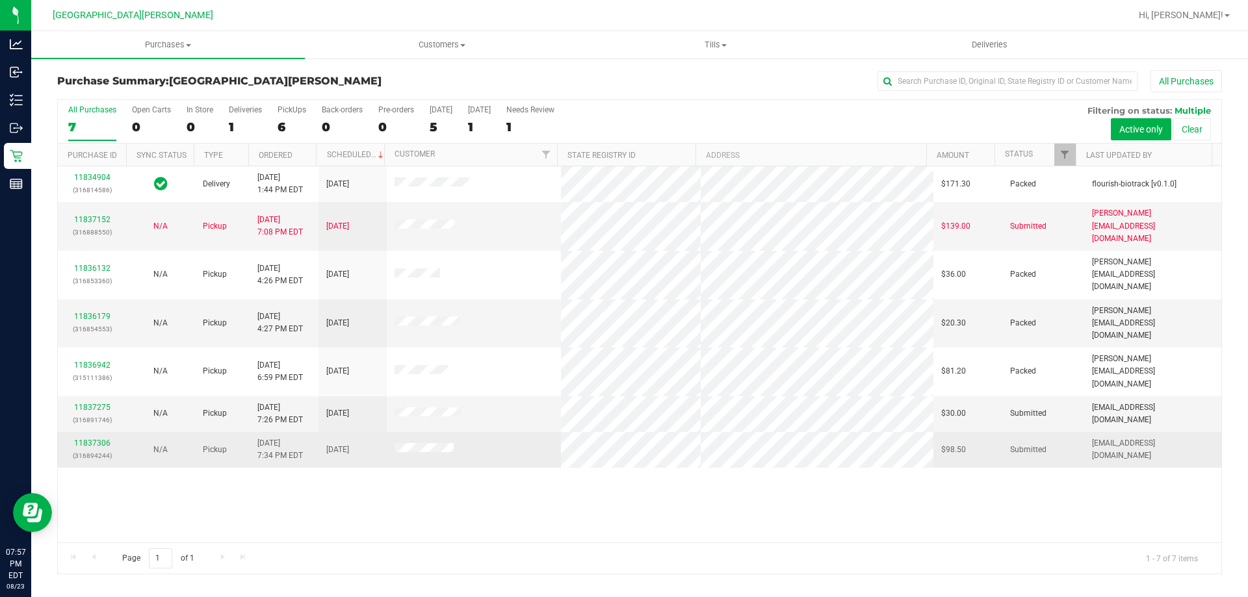
click at [88, 450] on p "(316894244)" at bounding box center [92, 456] width 53 height 12
click at [94, 439] on link "11837306" at bounding box center [92, 443] width 36 height 9
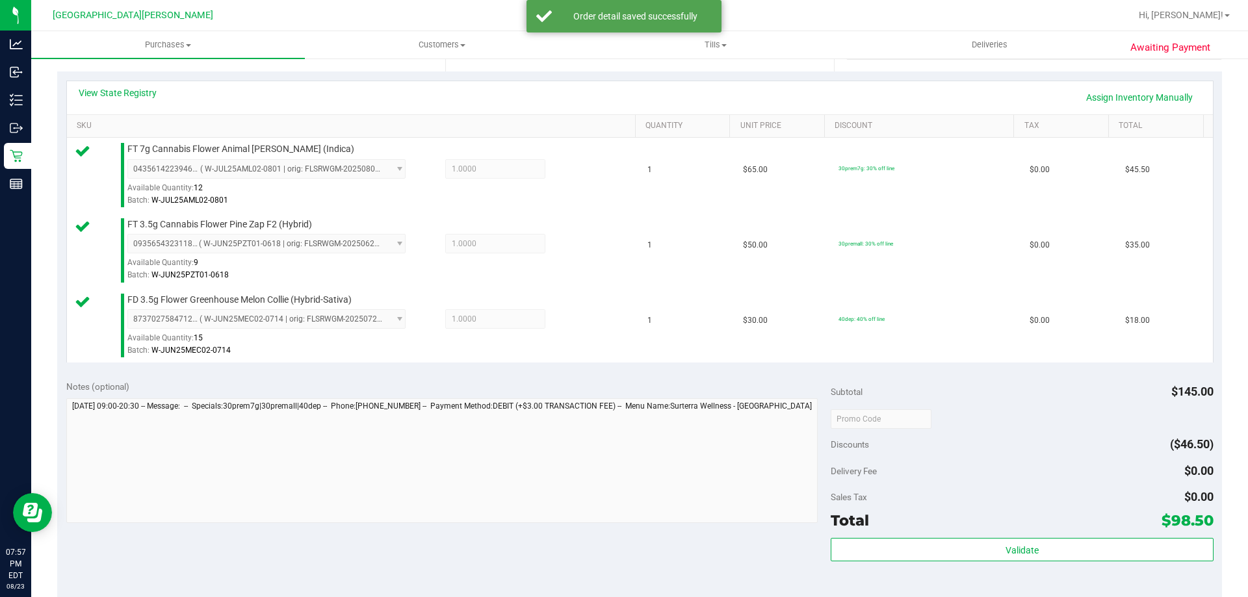
scroll to position [455, 0]
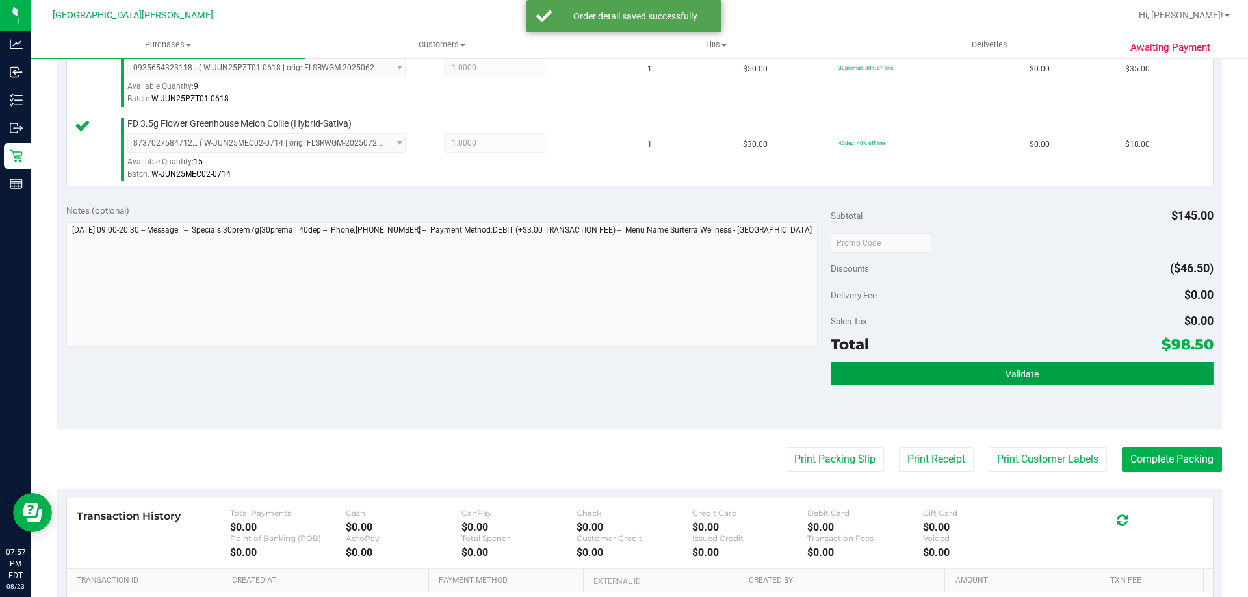
click at [1014, 365] on button "Validate" at bounding box center [1022, 373] width 382 height 23
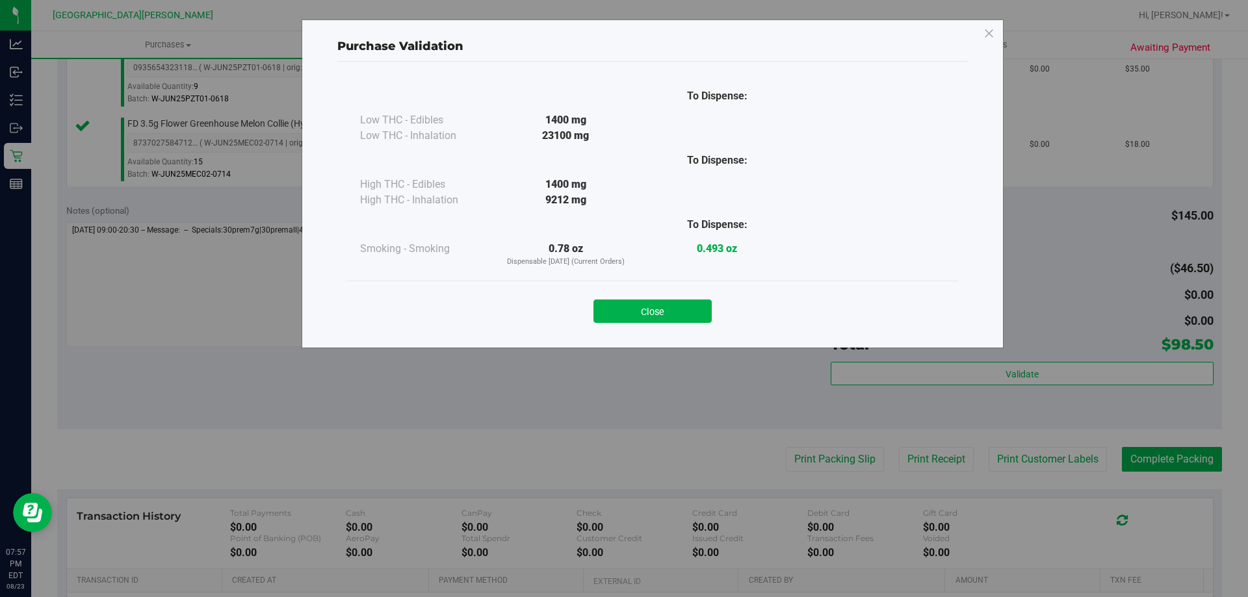
click at [677, 294] on div "Close" at bounding box center [653, 307] width 592 height 33
click at [679, 309] on button "Close" at bounding box center [653, 311] width 118 height 23
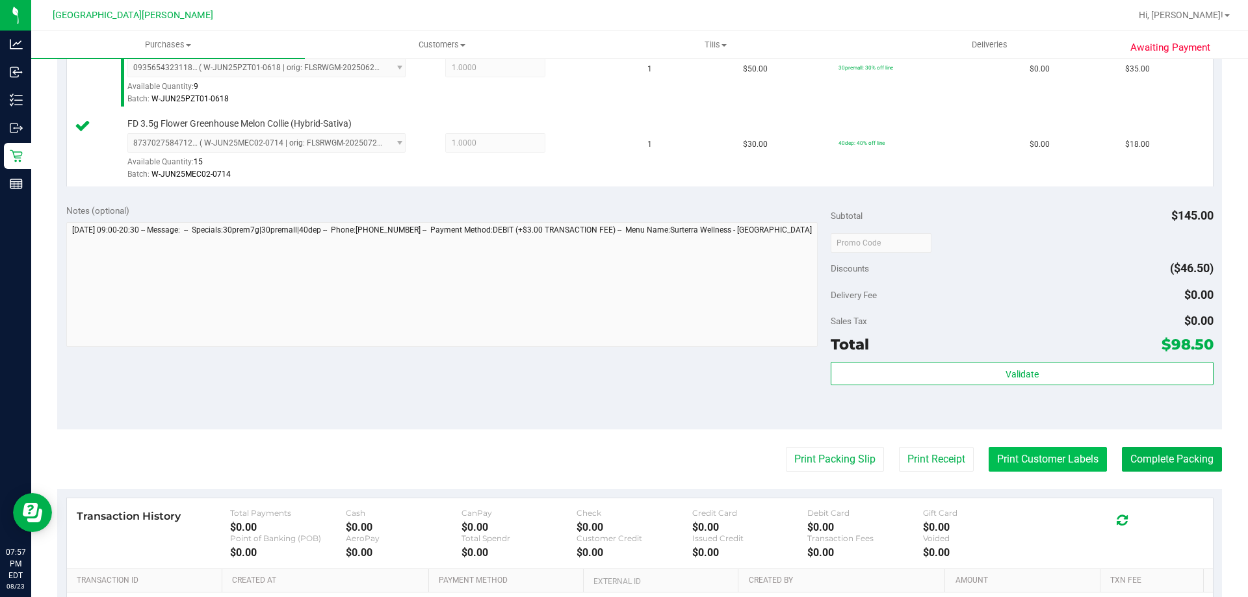
click at [1052, 457] on button "Print Customer Labels" at bounding box center [1048, 459] width 118 height 25
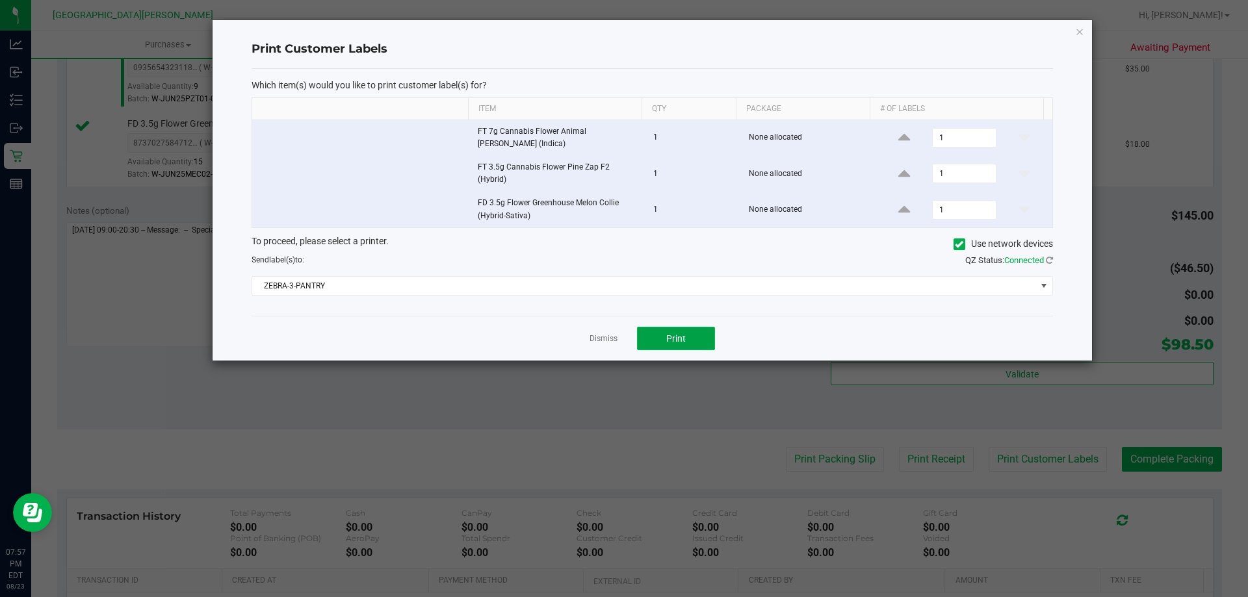
click at [670, 336] on span "Print" at bounding box center [676, 339] width 20 height 10
click at [606, 334] on link "Dismiss" at bounding box center [604, 339] width 28 height 11
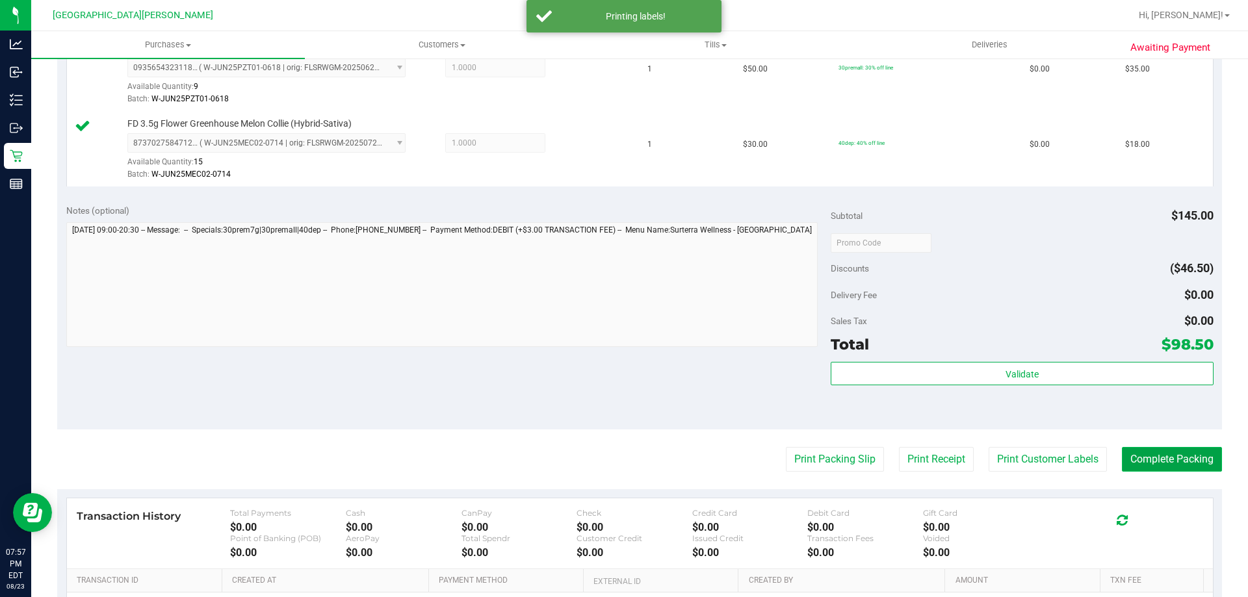
click at [1137, 458] on button "Complete Packing" at bounding box center [1172, 459] width 100 height 25
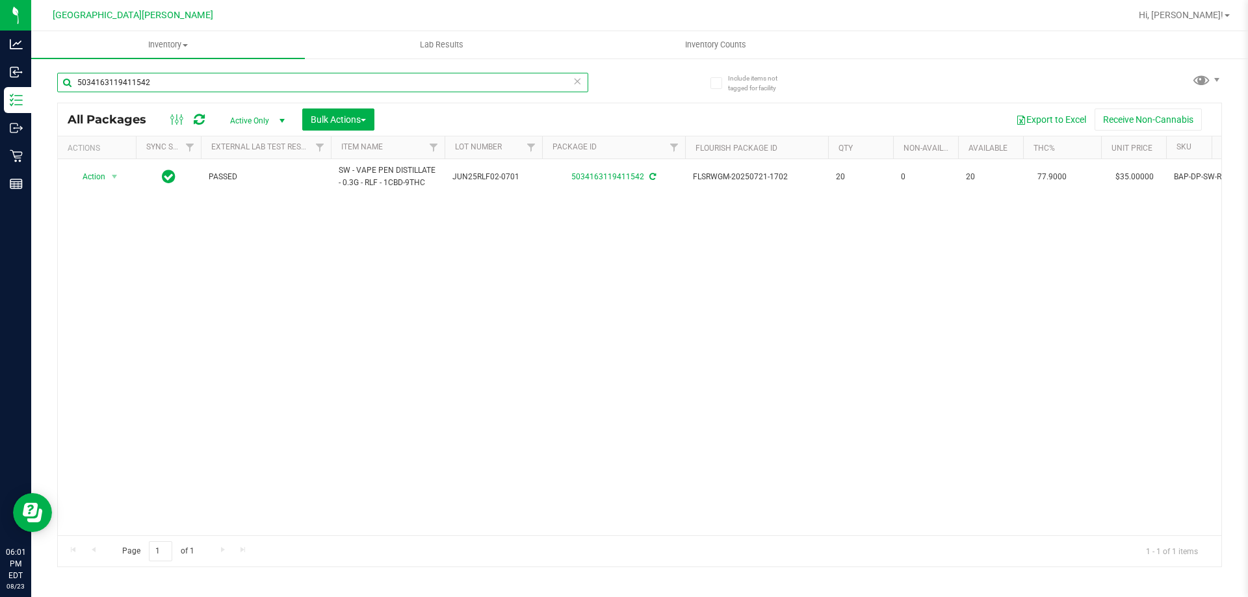
click at [135, 83] on input "5034163119411542" at bounding box center [322, 83] width 531 height 20
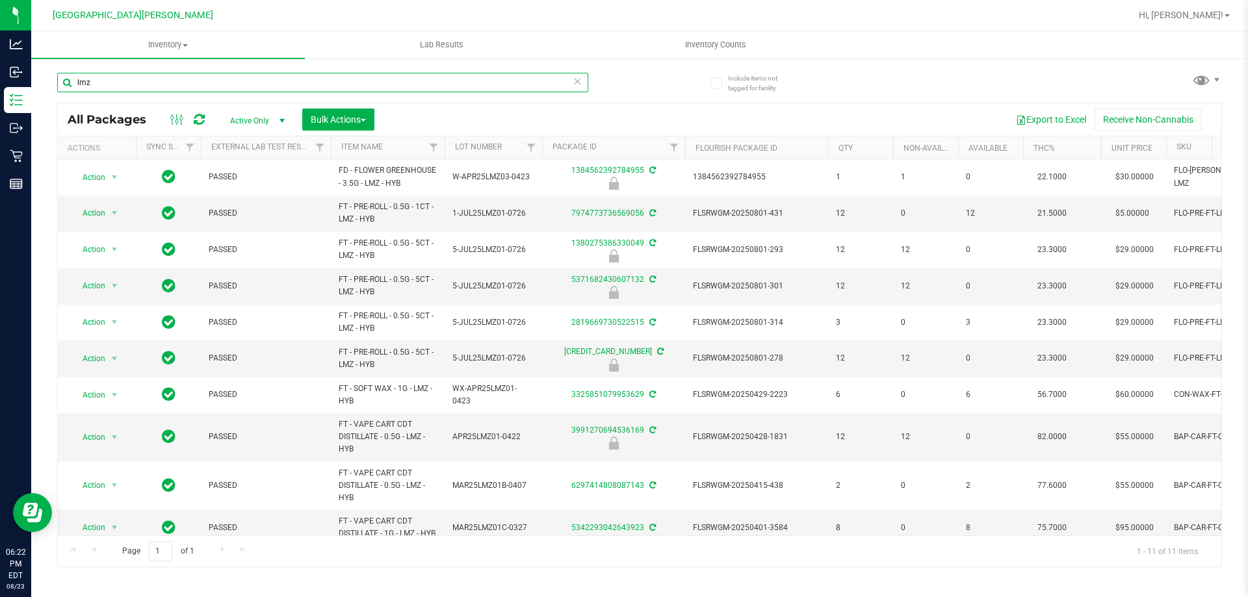
click at [145, 84] on input "lmz" at bounding box center [322, 83] width 531 height 20
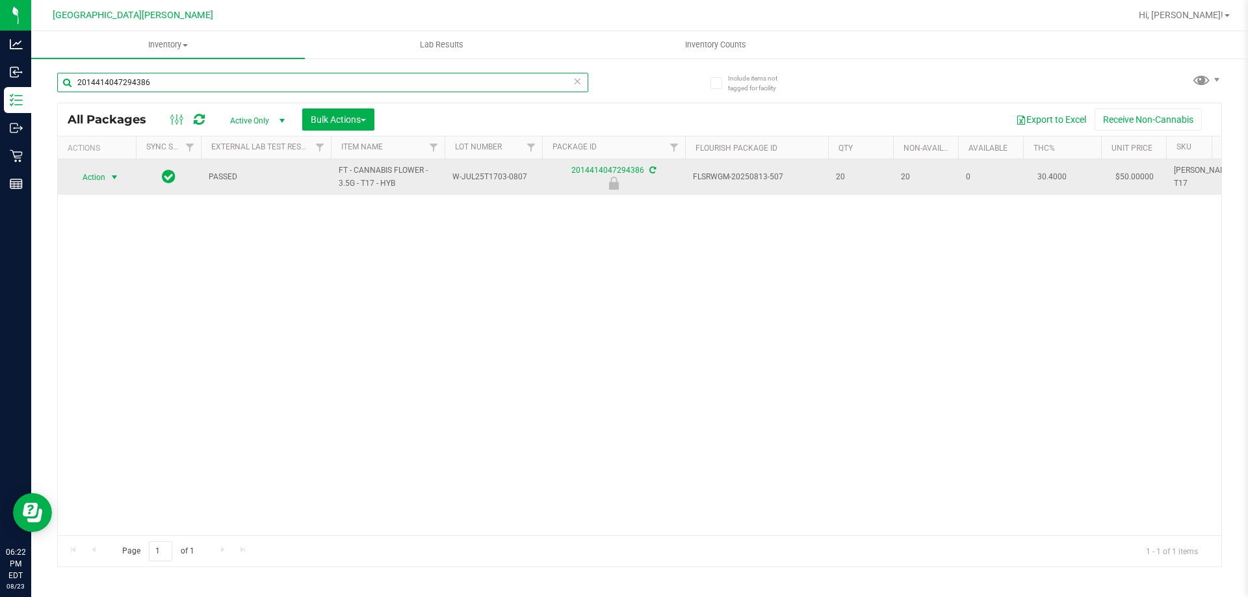
type input "2014414047294386"
click at [120, 176] on span "select" at bounding box center [114, 177] width 10 height 10
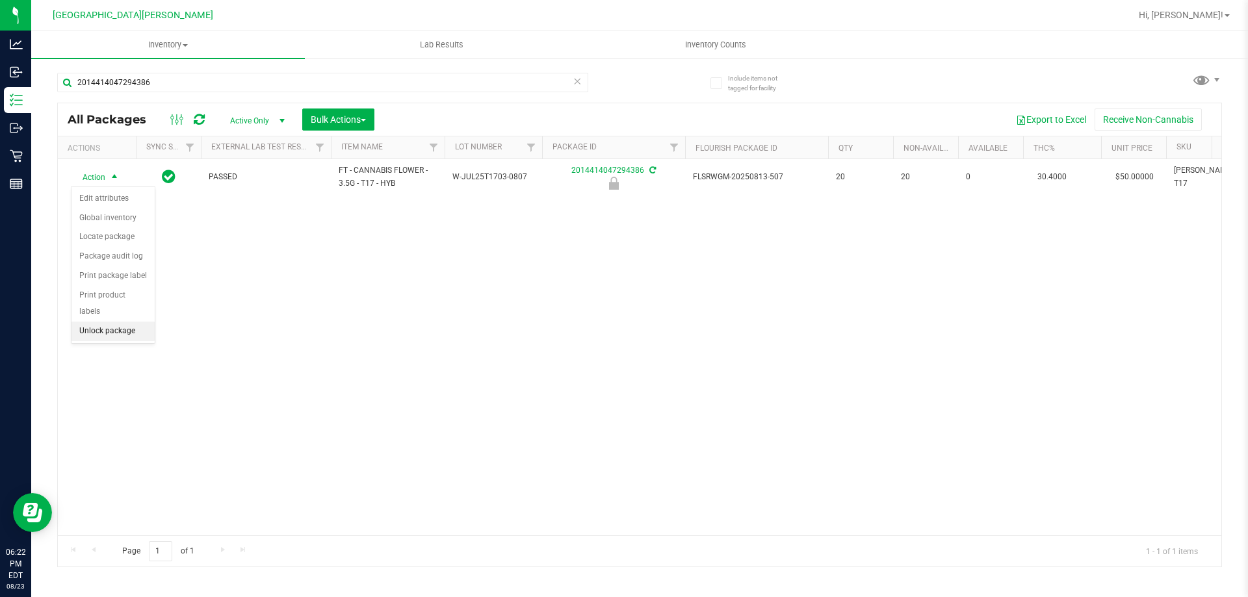
click at [102, 322] on li "Unlock package" at bounding box center [113, 332] width 83 height 20
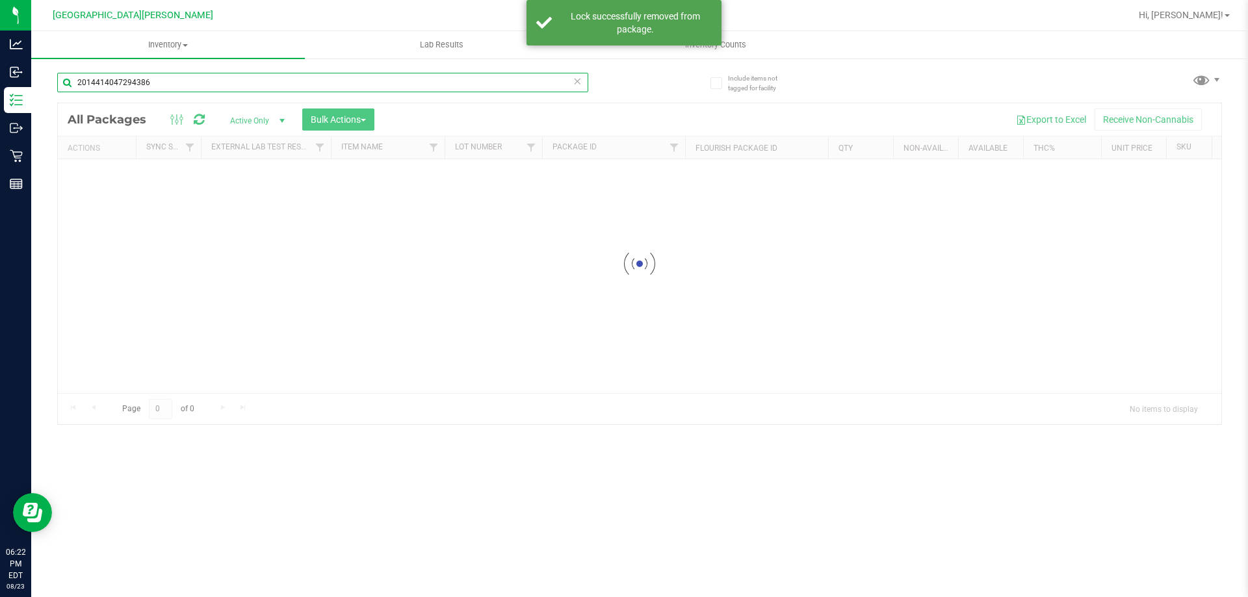
click at [195, 90] on input "2014414047294386" at bounding box center [322, 83] width 531 height 20
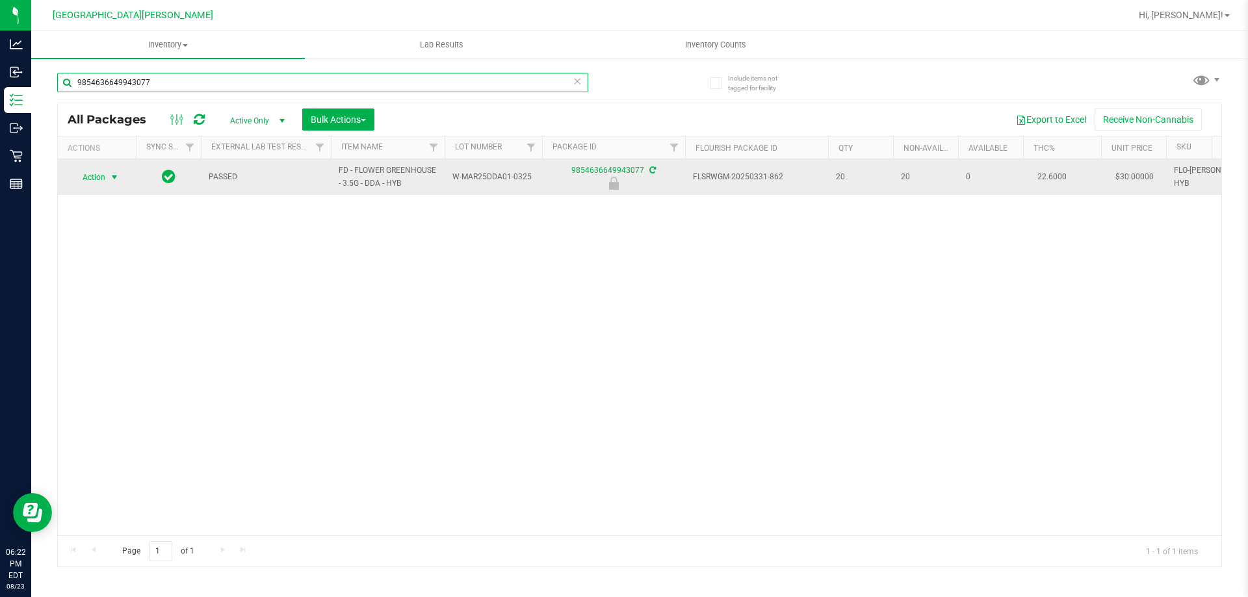
type input "9854636649943077"
click at [112, 176] on span "select" at bounding box center [114, 177] width 10 height 10
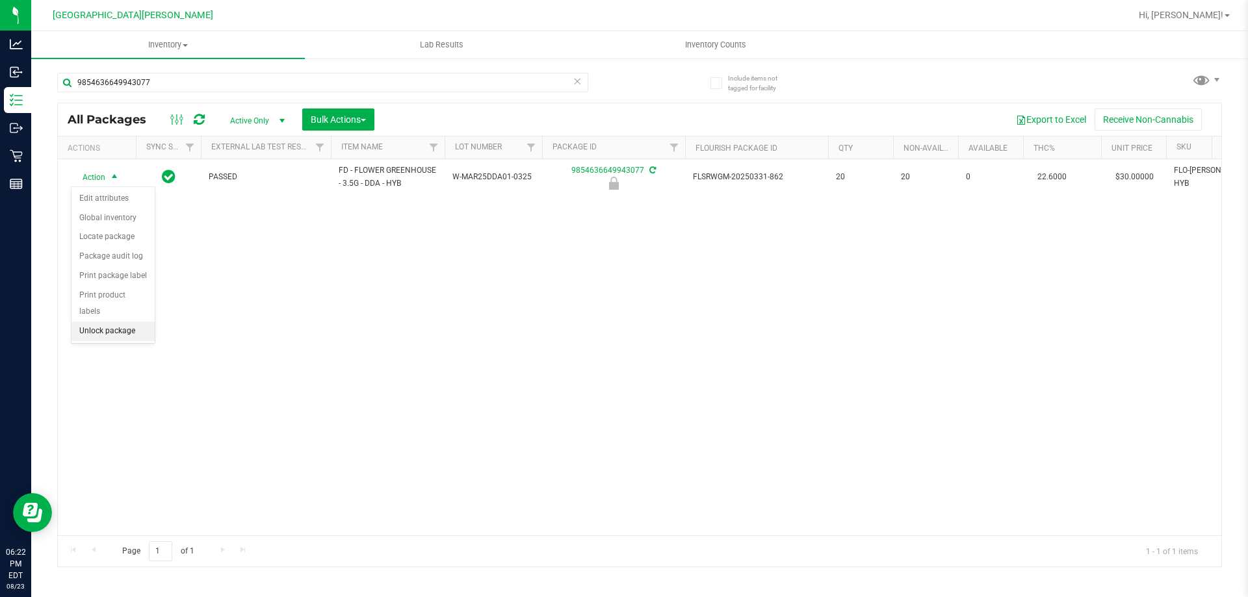
click at [114, 322] on li "Unlock package" at bounding box center [113, 332] width 83 height 20
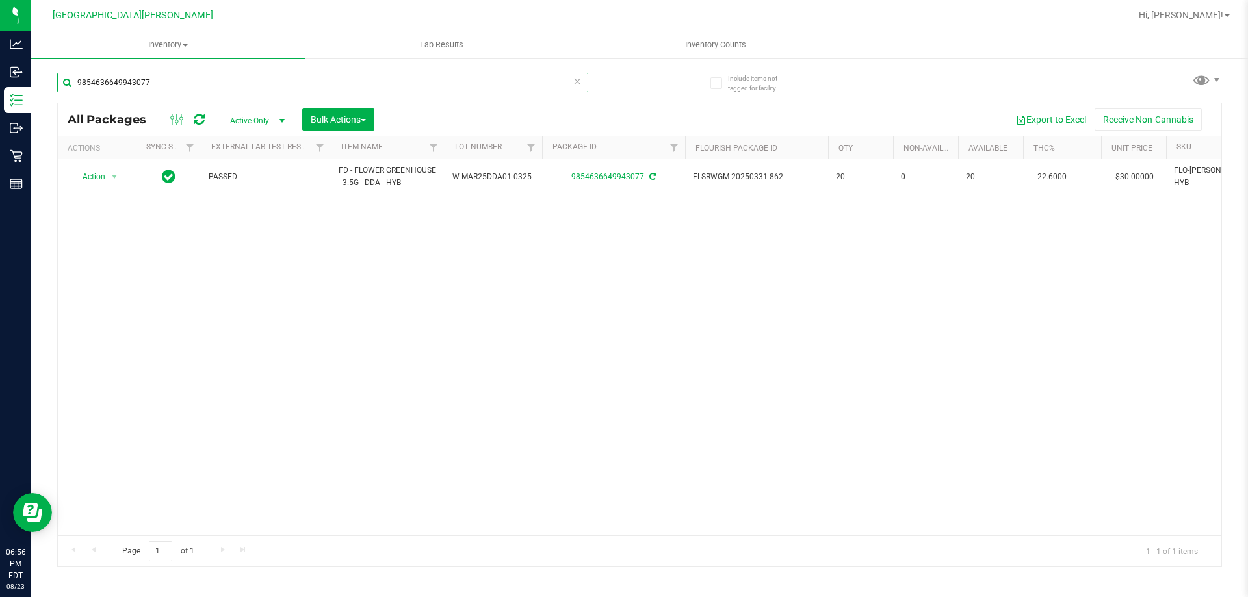
click at [174, 73] on input "9854636649943077" at bounding box center [322, 83] width 531 height 20
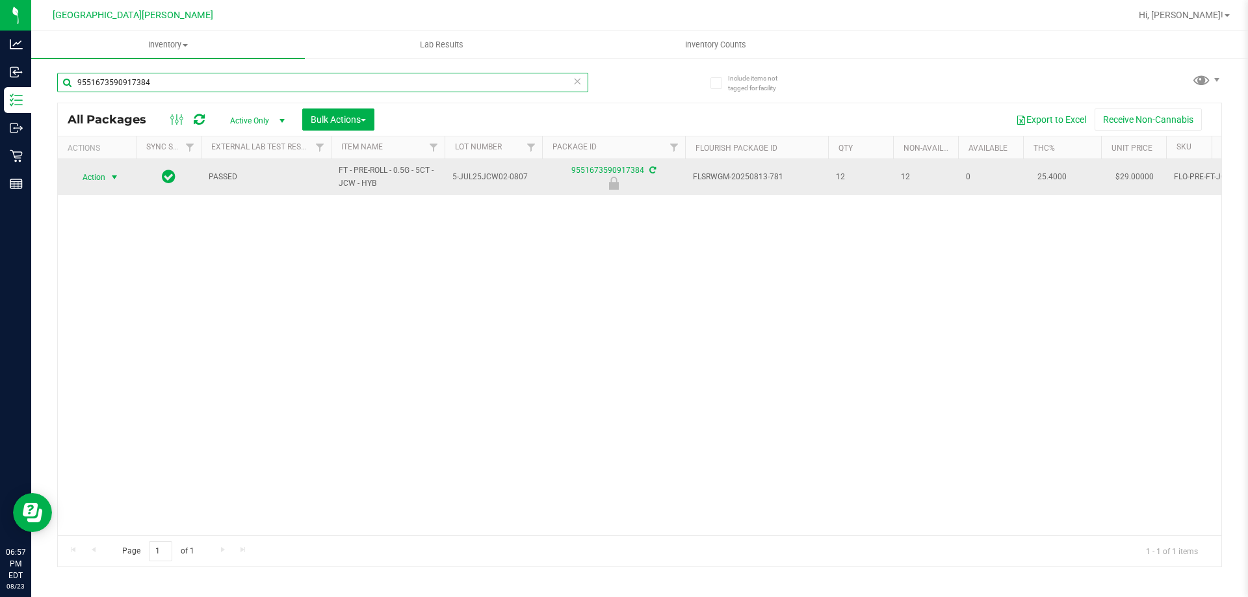
type input "9551673590917384"
click at [101, 179] on span "Action" at bounding box center [88, 177] width 35 height 18
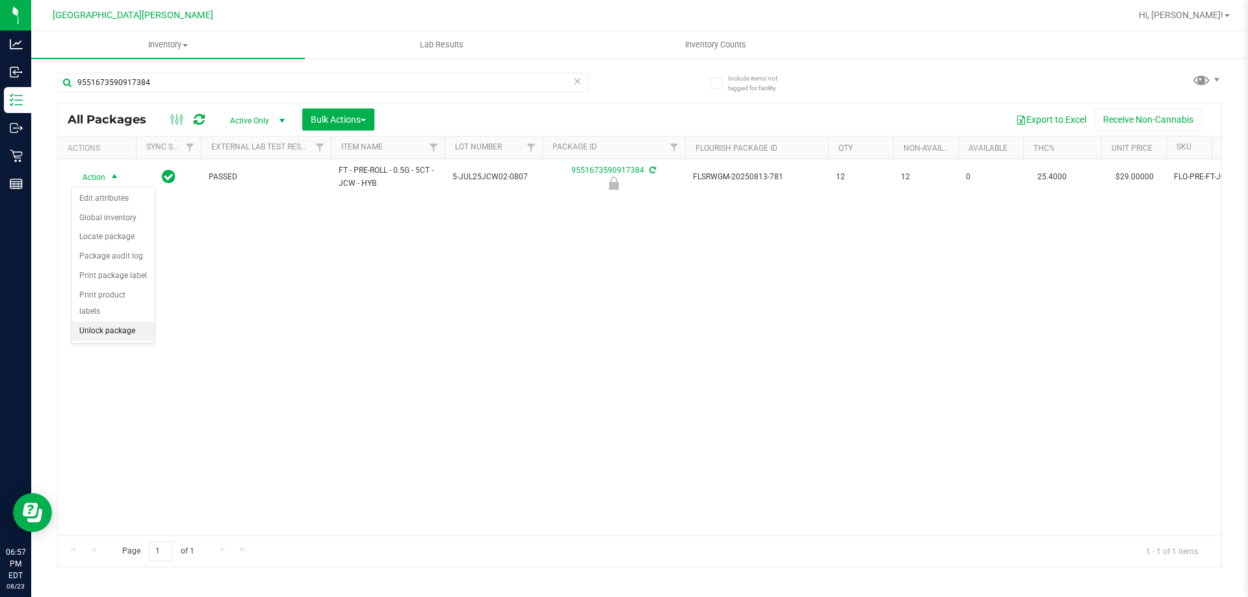
click at [113, 322] on li "Unlock package" at bounding box center [113, 332] width 83 height 20
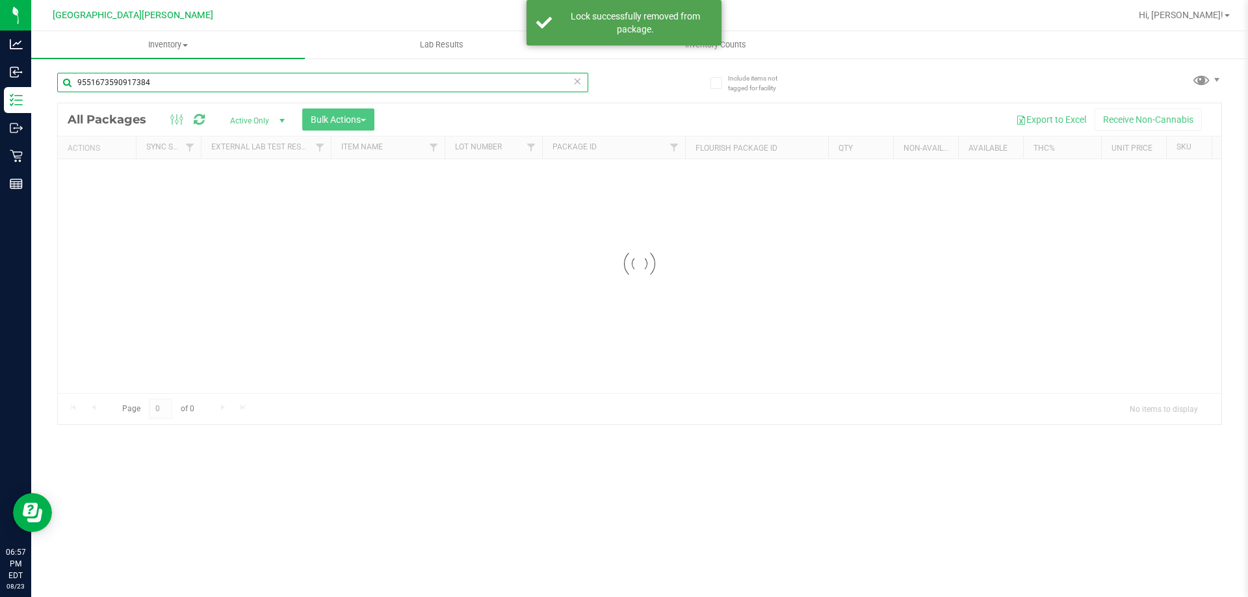
click at [170, 83] on input "9551673590917384" at bounding box center [322, 83] width 531 height 20
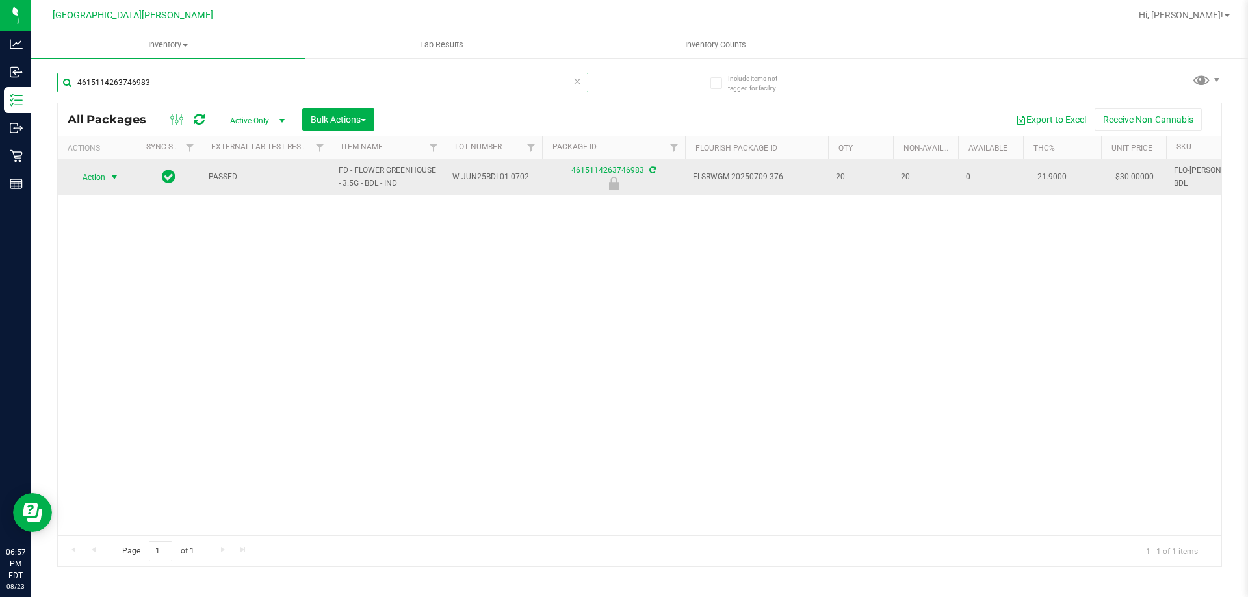
type input "4615114263746983"
click at [109, 180] on span "select" at bounding box center [114, 177] width 10 height 10
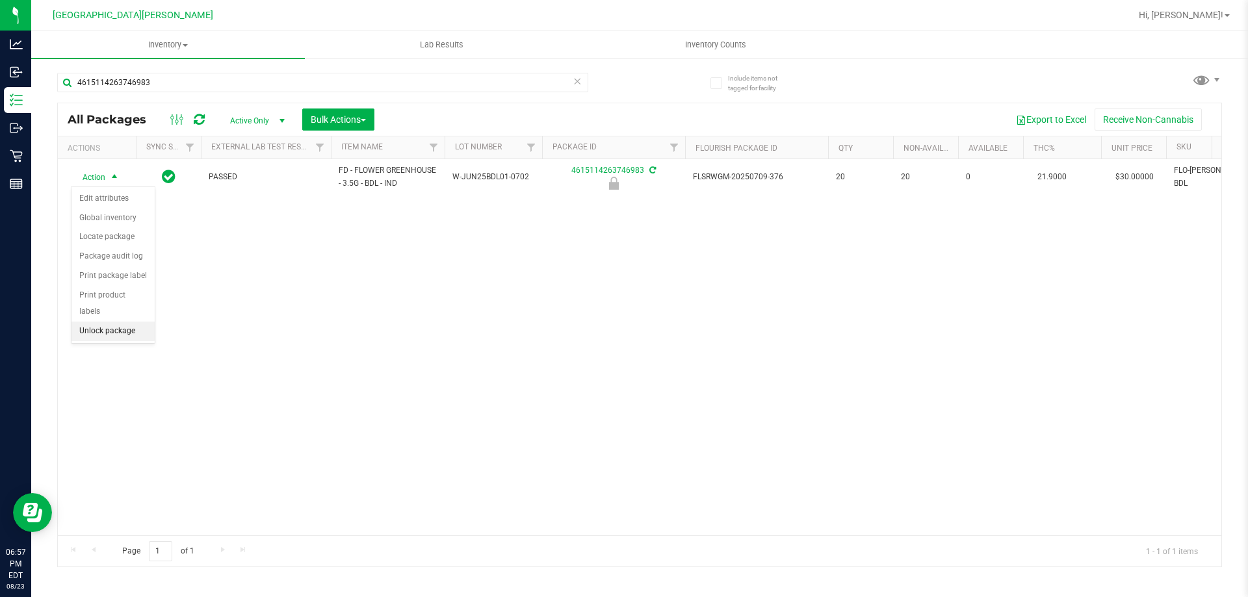
click at [101, 322] on li "Unlock package" at bounding box center [113, 332] width 83 height 20
click at [289, 279] on div "Action Action Adjust qty Create package Edit attributes Global inventory Locate…" at bounding box center [640, 347] width 1164 height 376
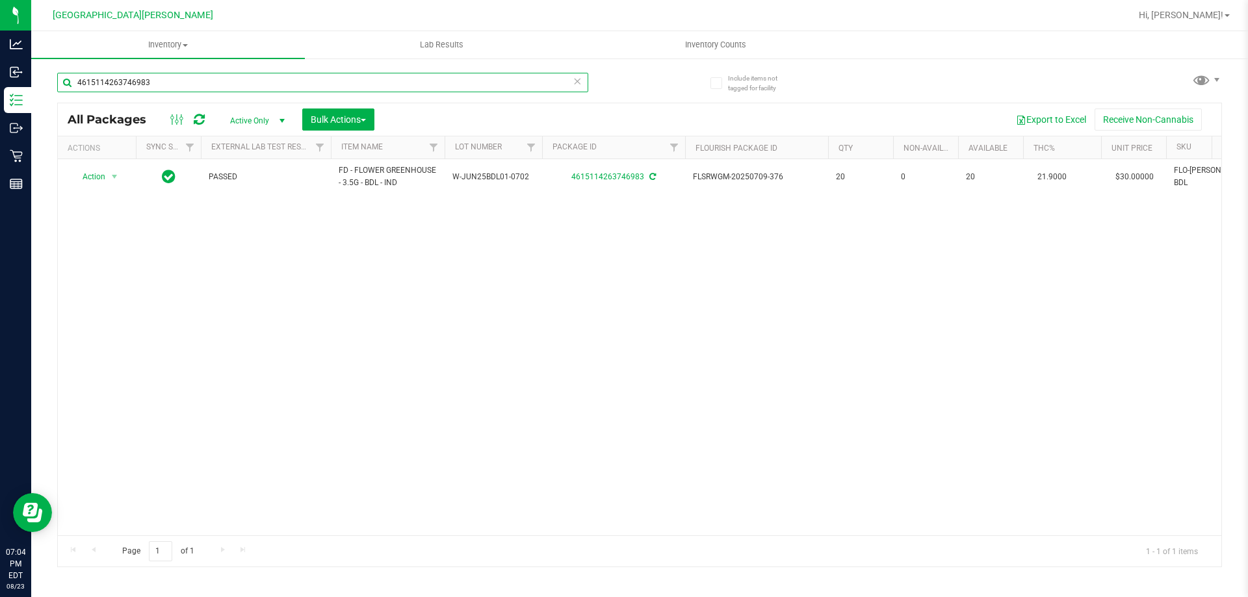
click at [176, 80] on input "4615114263746983" at bounding box center [322, 83] width 531 height 20
click at [293, 86] on input "2014414047294386" at bounding box center [322, 83] width 531 height 20
click at [303, 81] on input "2014414047294386" at bounding box center [322, 83] width 531 height 20
click at [305, 80] on input "2014414047294386" at bounding box center [322, 83] width 531 height 20
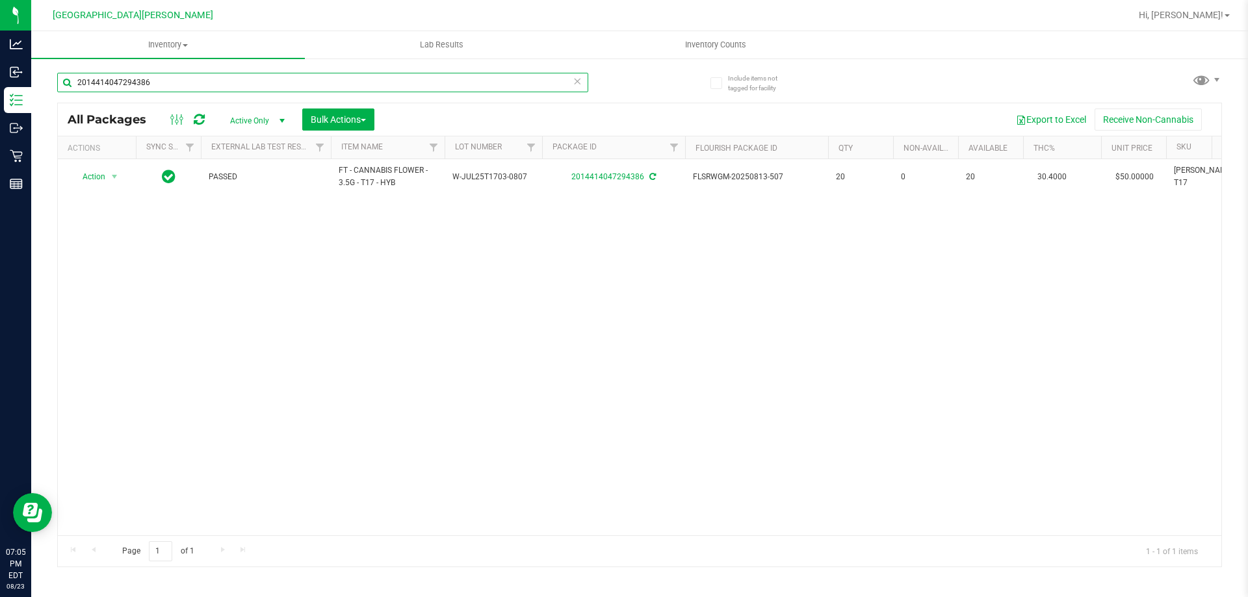
click at [305, 80] on input "2014414047294386" at bounding box center [322, 83] width 531 height 20
type input "9854636649943077"
click at [231, 272] on div "Action Action Adjust qty Create package Edit attributes Global inventory Locate…" at bounding box center [640, 347] width 1164 height 376
click at [156, 81] on input "9854636649943077" at bounding box center [322, 83] width 531 height 20
click at [155, 81] on input "9854636649943077" at bounding box center [322, 83] width 531 height 20
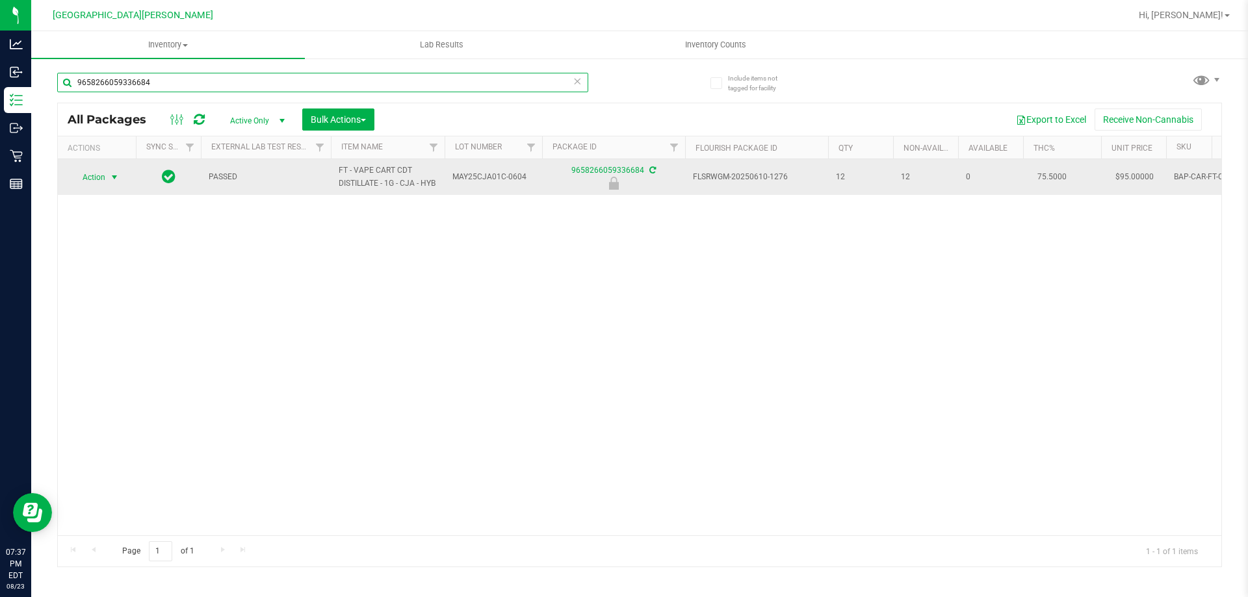
type input "9658266059336684"
click at [90, 178] on span "Action" at bounding box center [88, 177] width 35 height 18
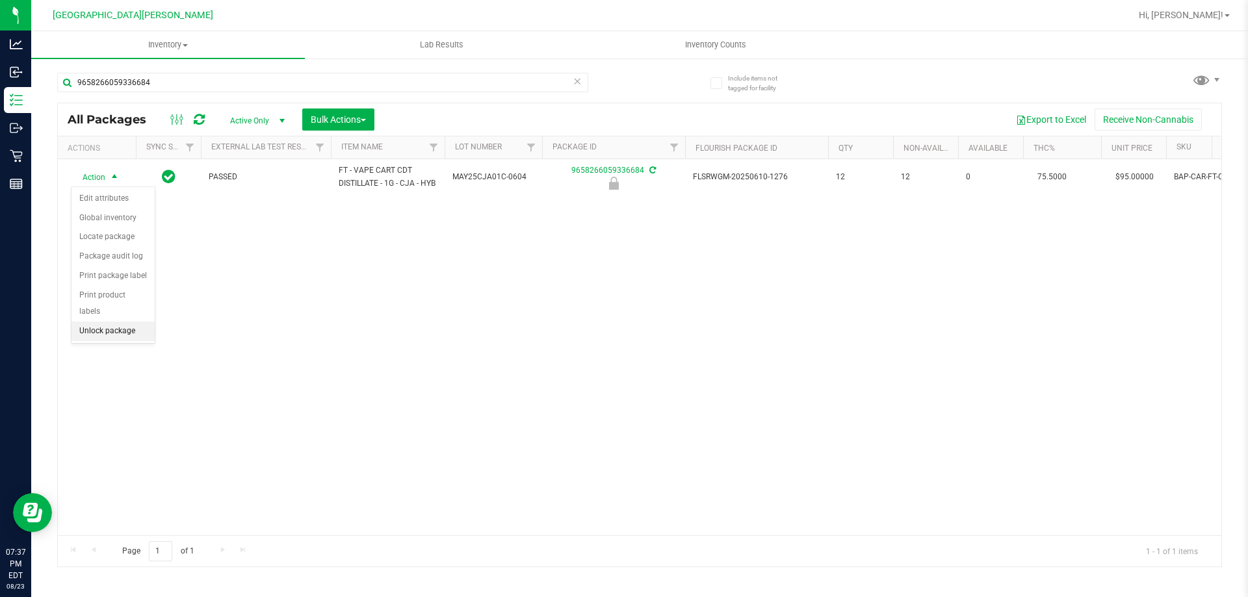
click at [105, 322] on li "Unlock package" at bounding box center [113, 332] width 83 height 20
click at [280, 326] on div "Action Action Adjust qty Create package Edit attributes Global inventory Locate…" at bounding box center [640, 347] width 1164 height 376
click at [710, 43] on span "Inventory Counts" at bounding box center [716, 45] width 96 height 12
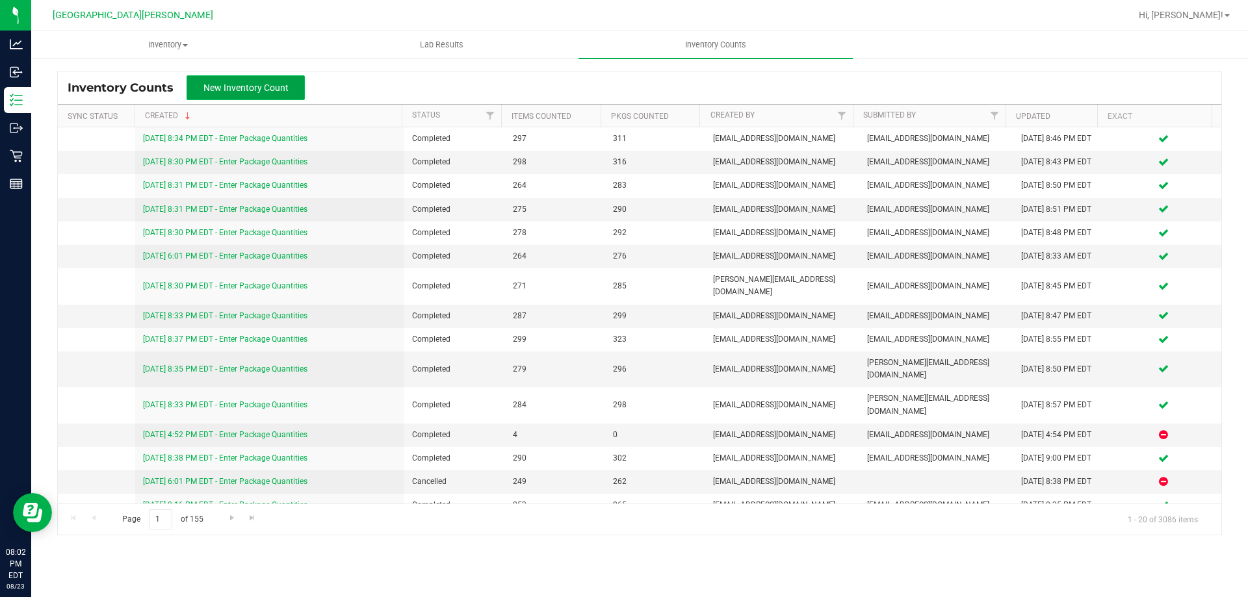
click at [277, 85] on span "New Inventory Count" at bounding box center [246, 88] width 85 height 10
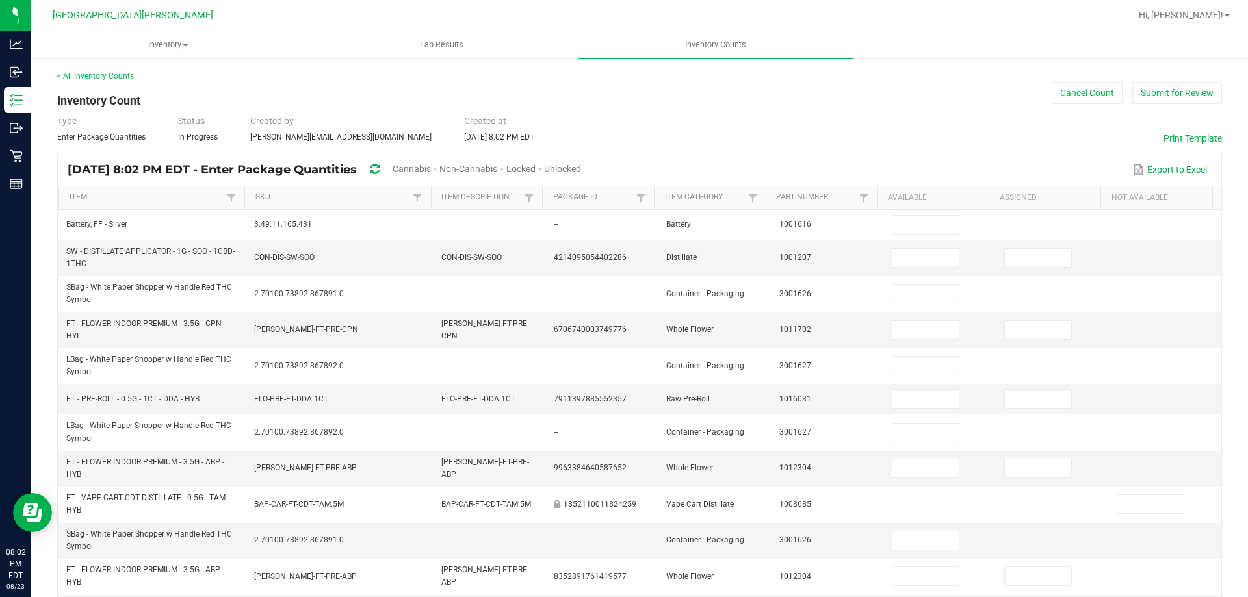
click at [431, 169] on span "Cannabis" at bounding box center [412, 169] width 38 height 10
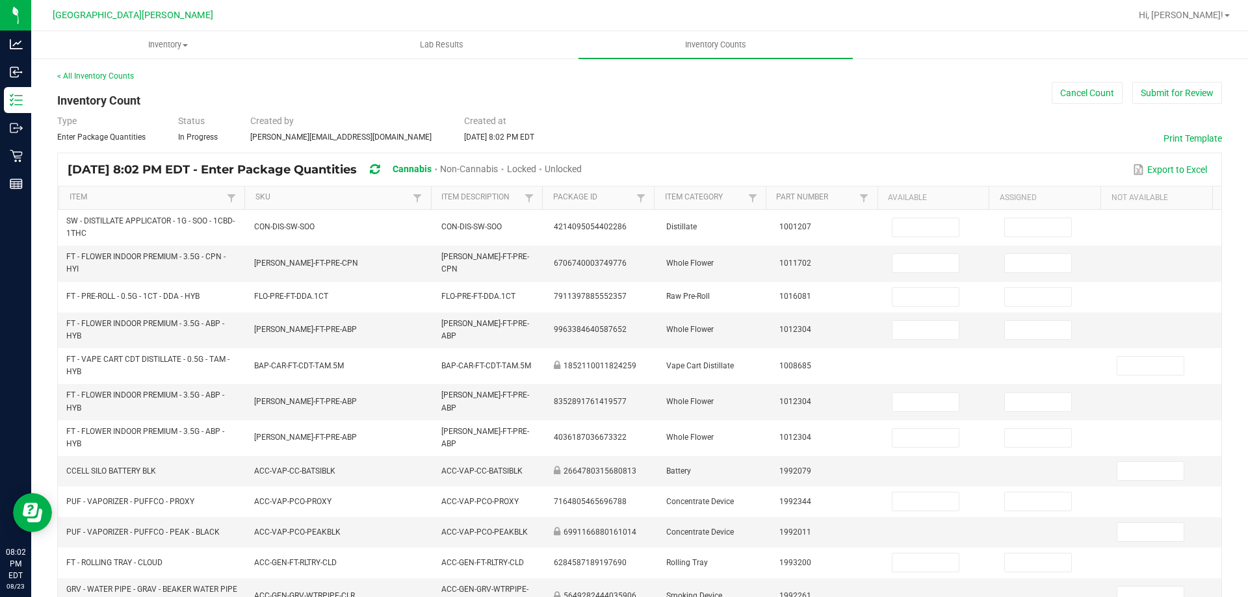
click at [582, 168] on span "Unlocked" at bounding box center [563, 169] width 37 height 10
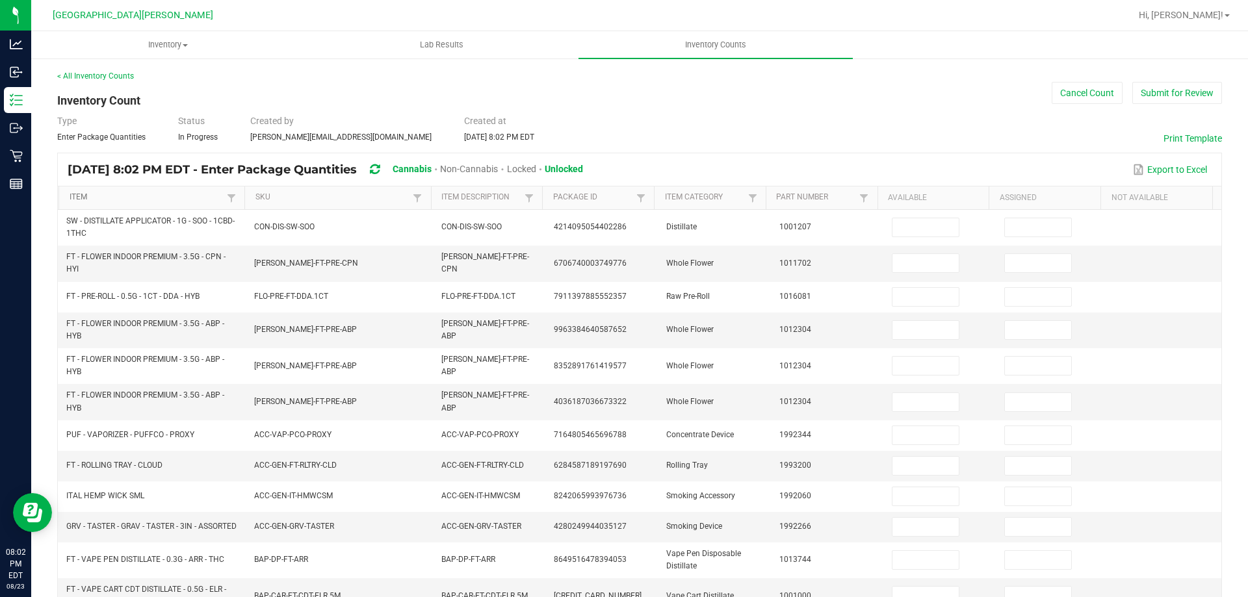
click at [156, 200] on link "Item" at bounding box center [147, 197] width 155 height 10
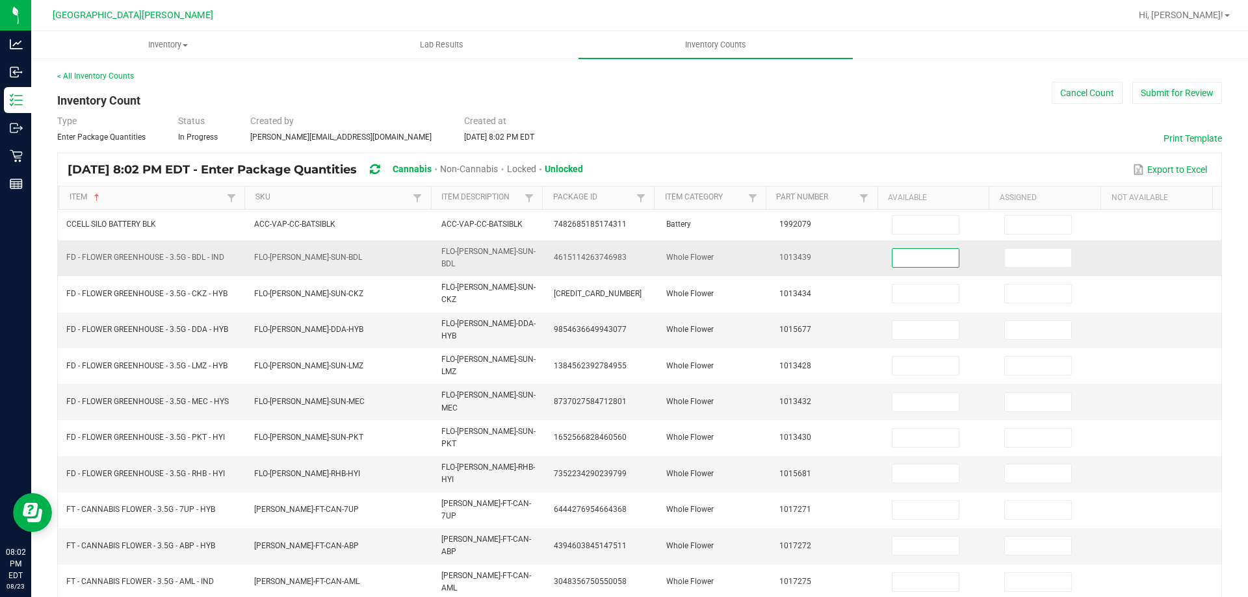
click at [900, 257] on input at bounding box center [926, 258] width 66 height 18
type input "19"
type input "13"
type input "19"
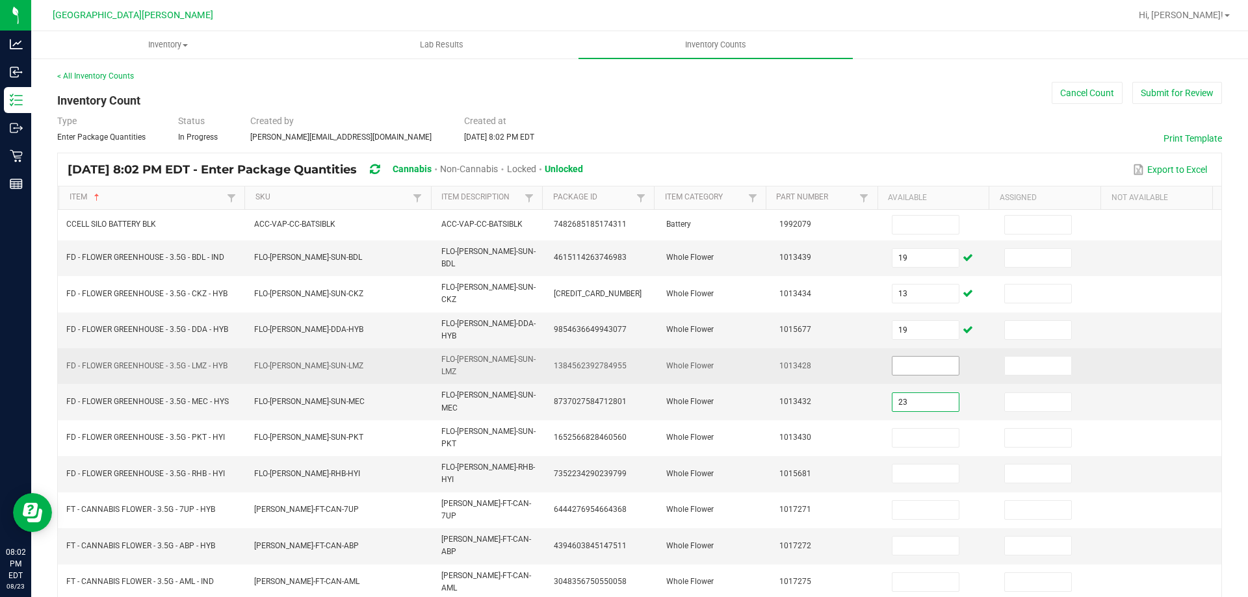
type input "23"
type input "12"
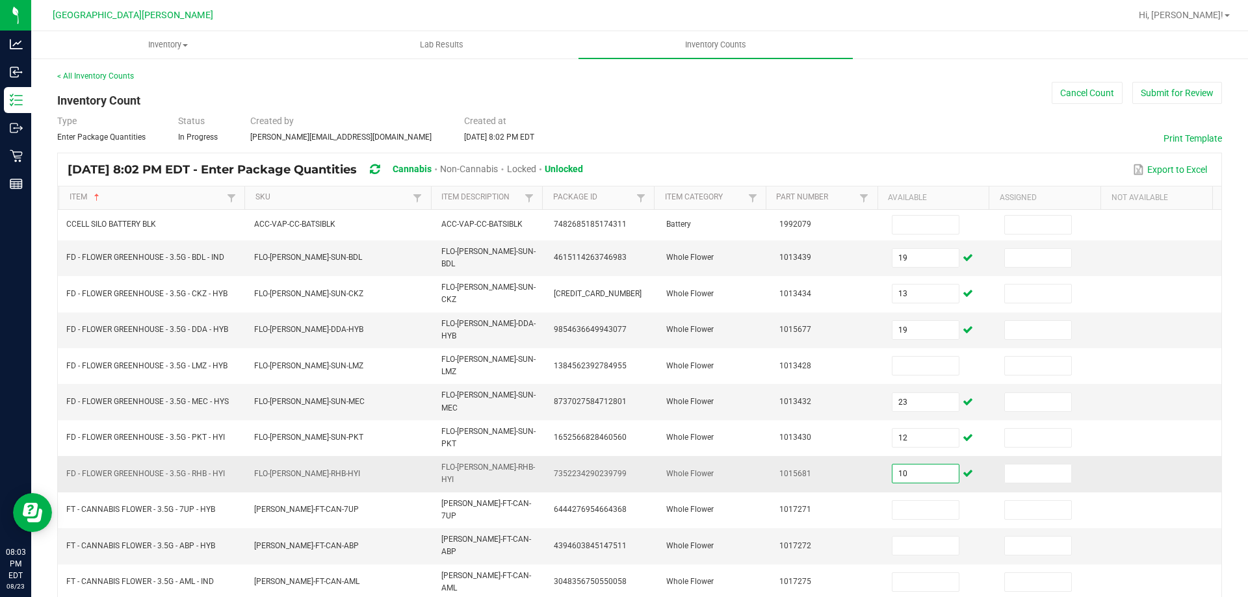
type input "10"
type input "12"
type input "15"
type input "2"
type input "10"
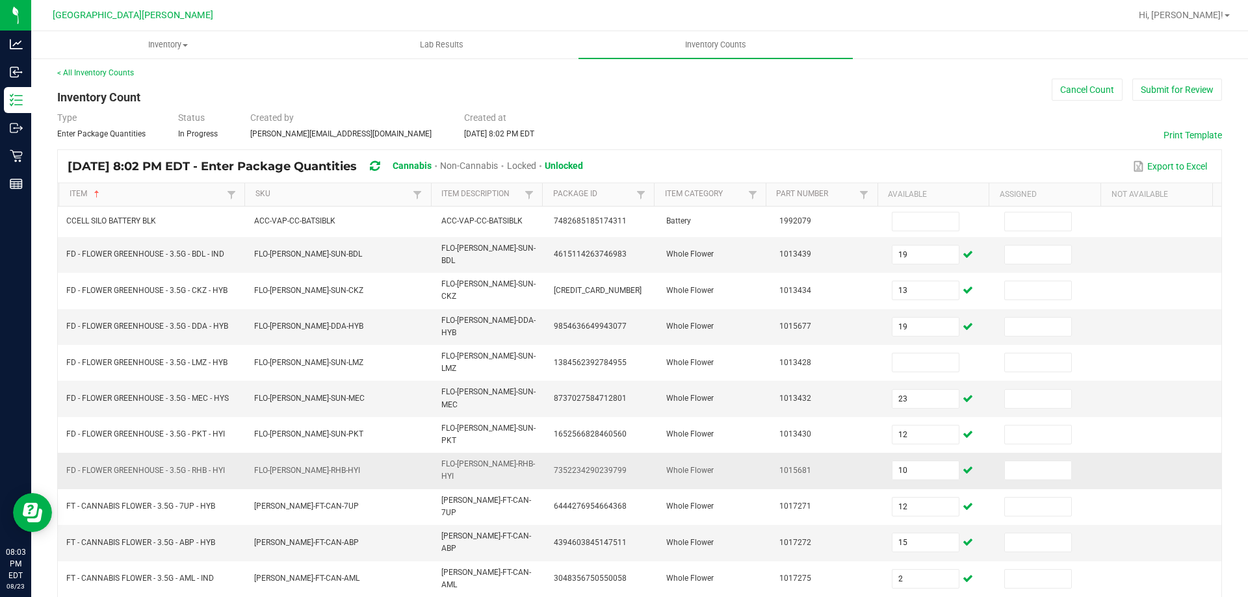
type input "10"
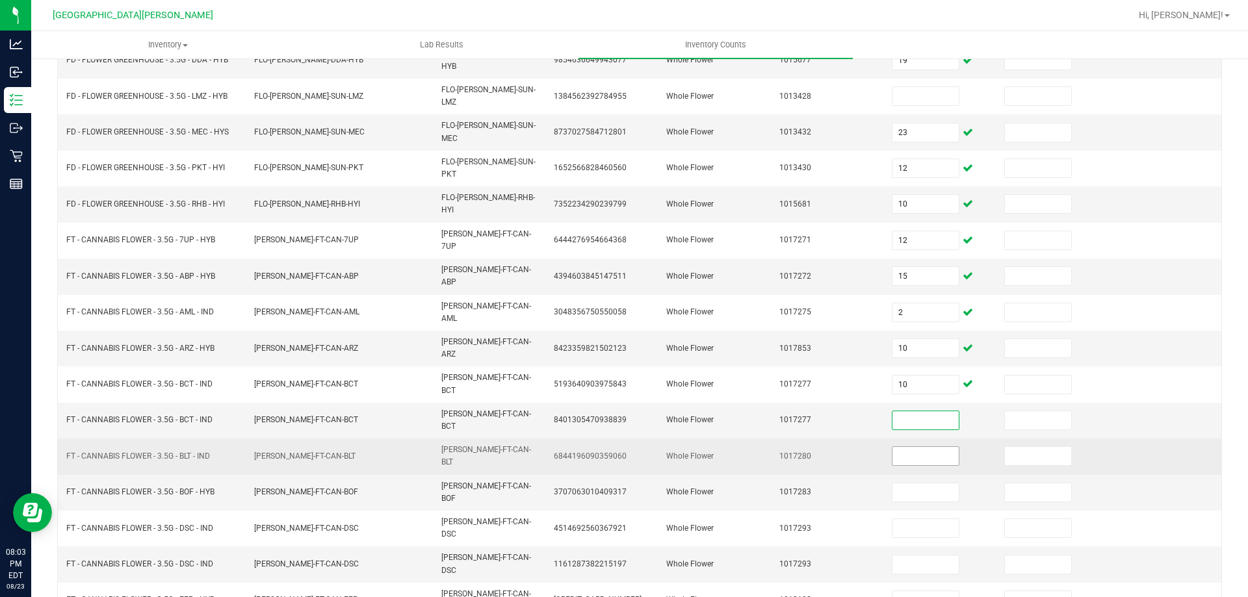
click at [908, 447] on input at bounding box center [926, 456] width 66 height 18
type input "4"
type input "14"
type input "17"
type input "9"
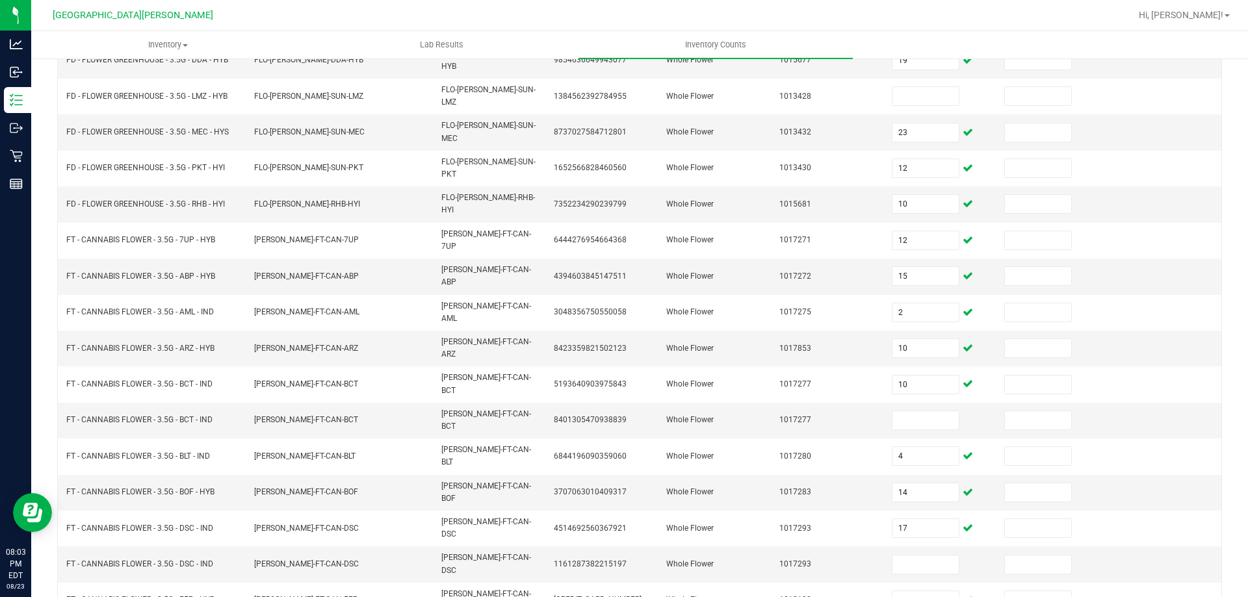
type input "19"
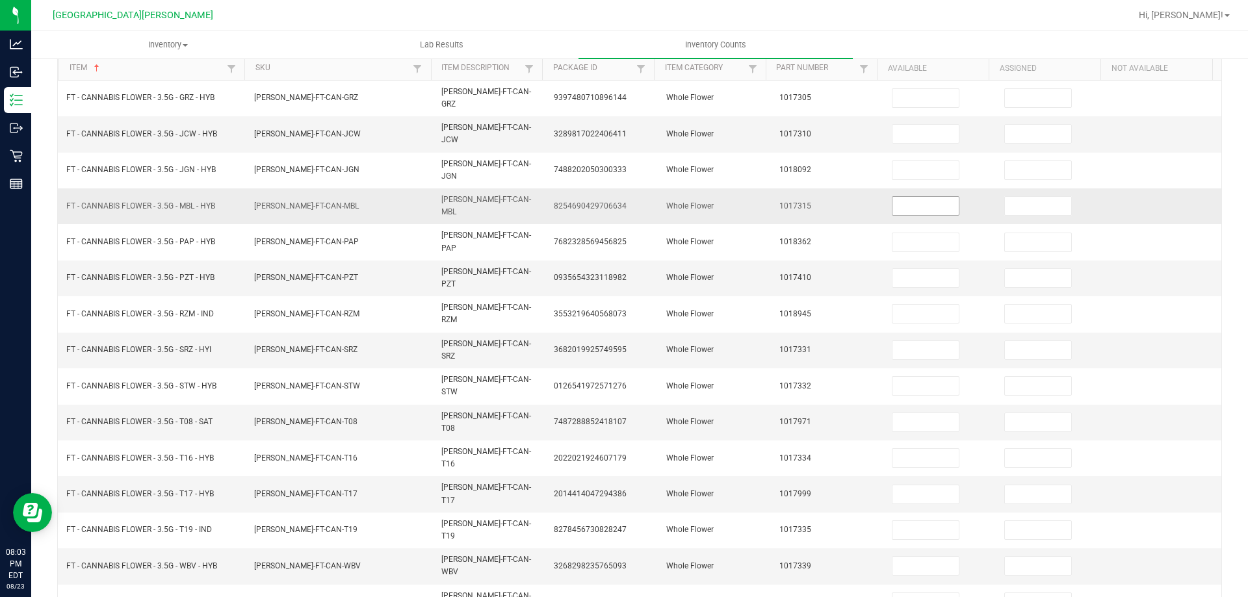
scroll to position [0, 0]
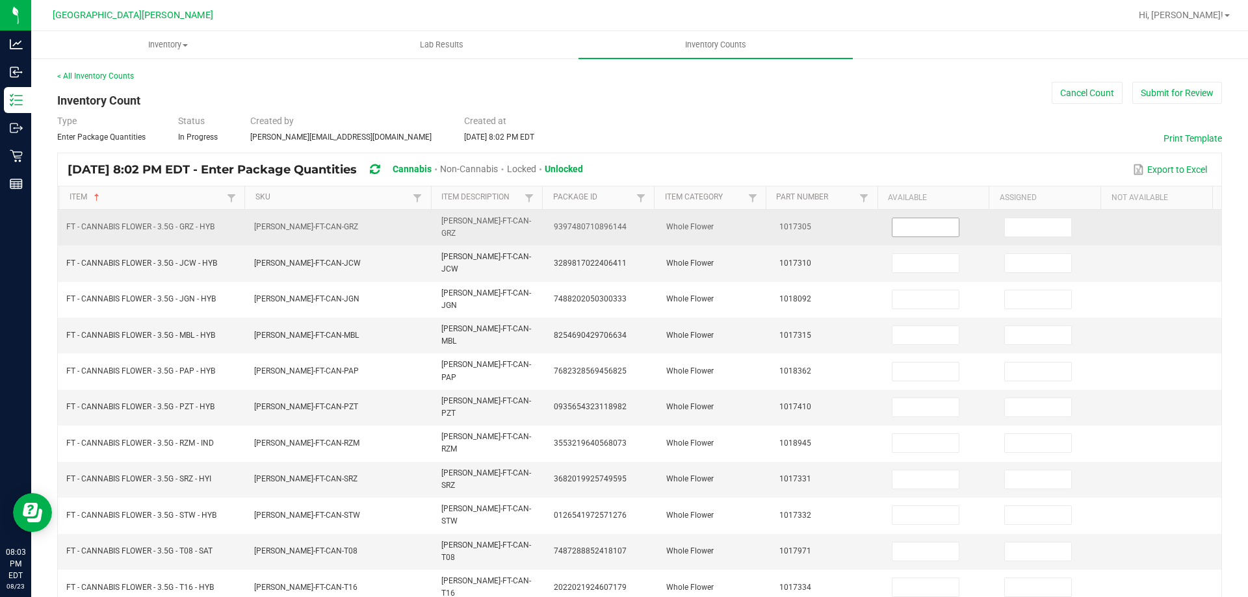
click at [912, 226] on input at bounding box center [926, 227] width 66 height 18
type input "15"
type input "20"
type input "15"
type input "17"
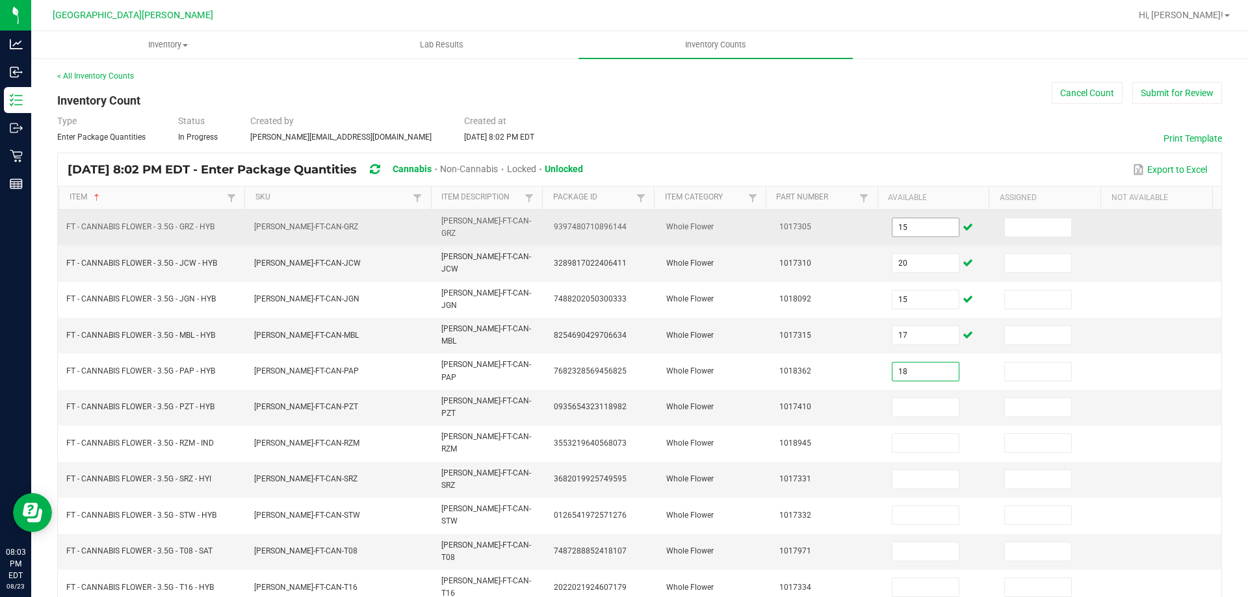
type input "18"
type input "9"
type input "4"
type input "6"
type input "14"
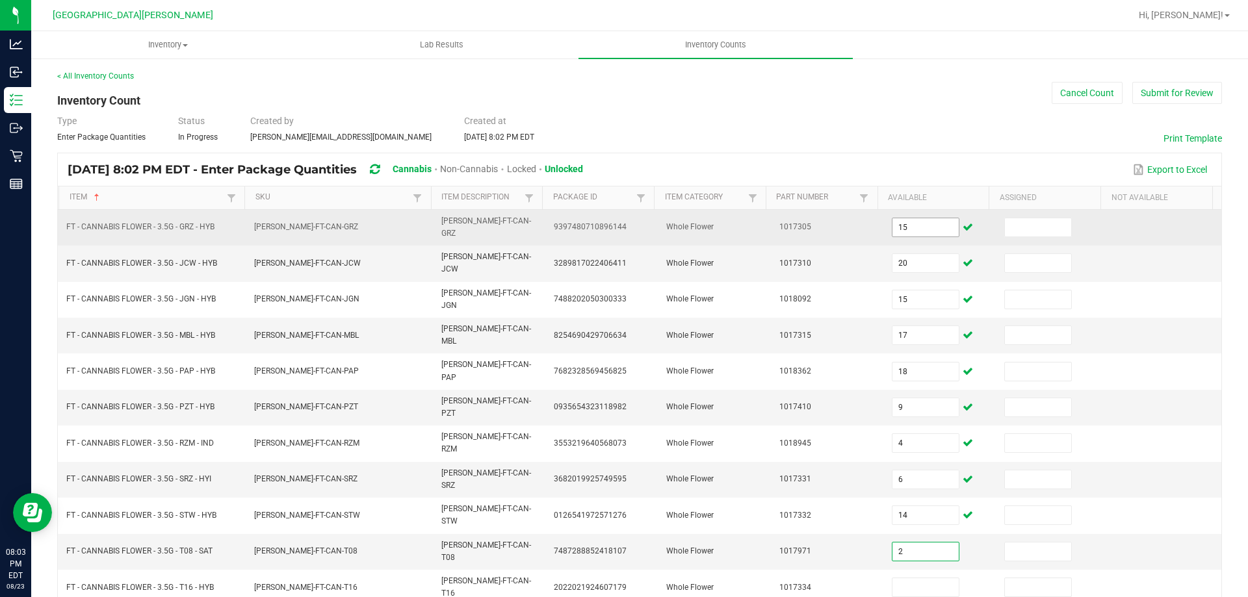
type input "2"
type input "12"
type input "20"
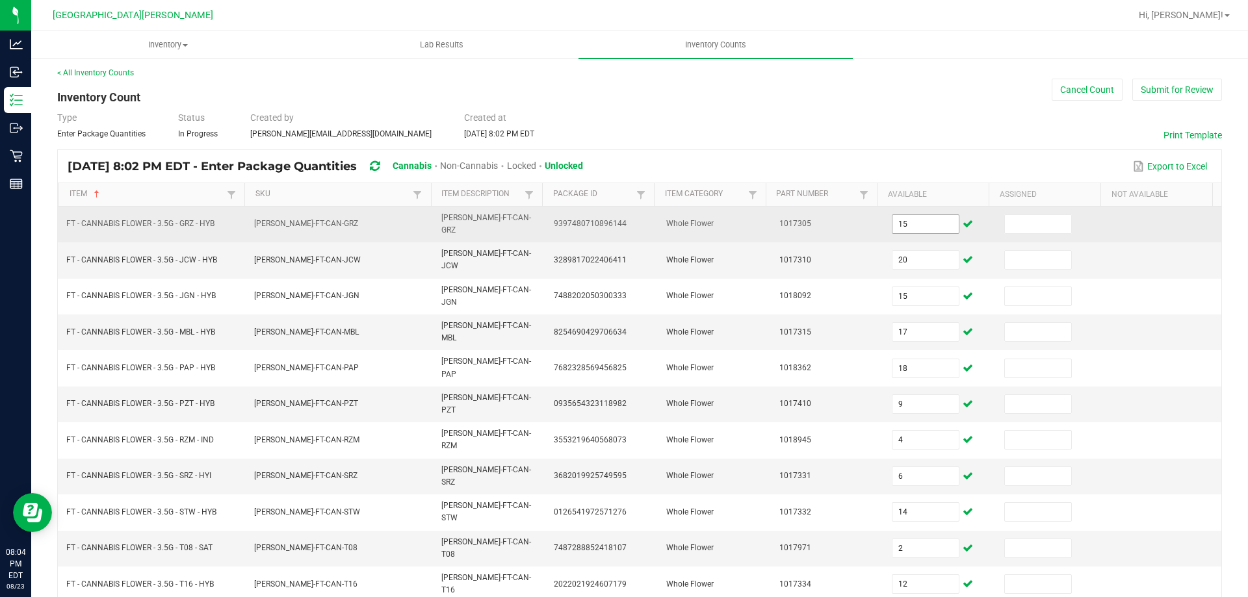
type input "15"
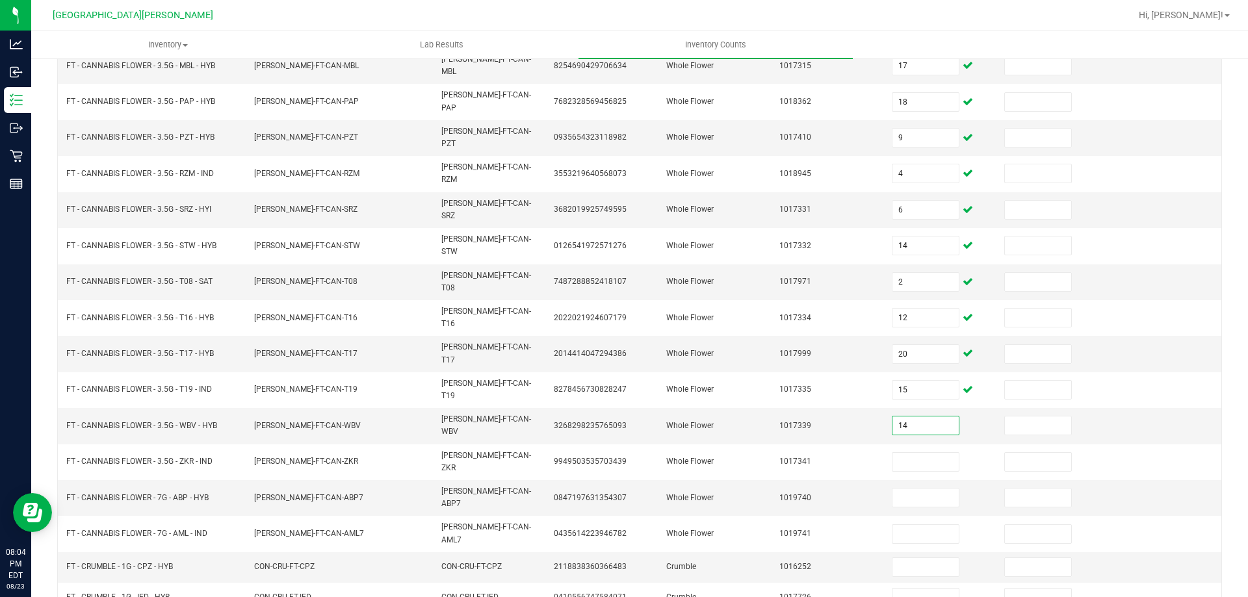
type input "14"
type input "1"
type input "18"
type input "12"
type input "7"
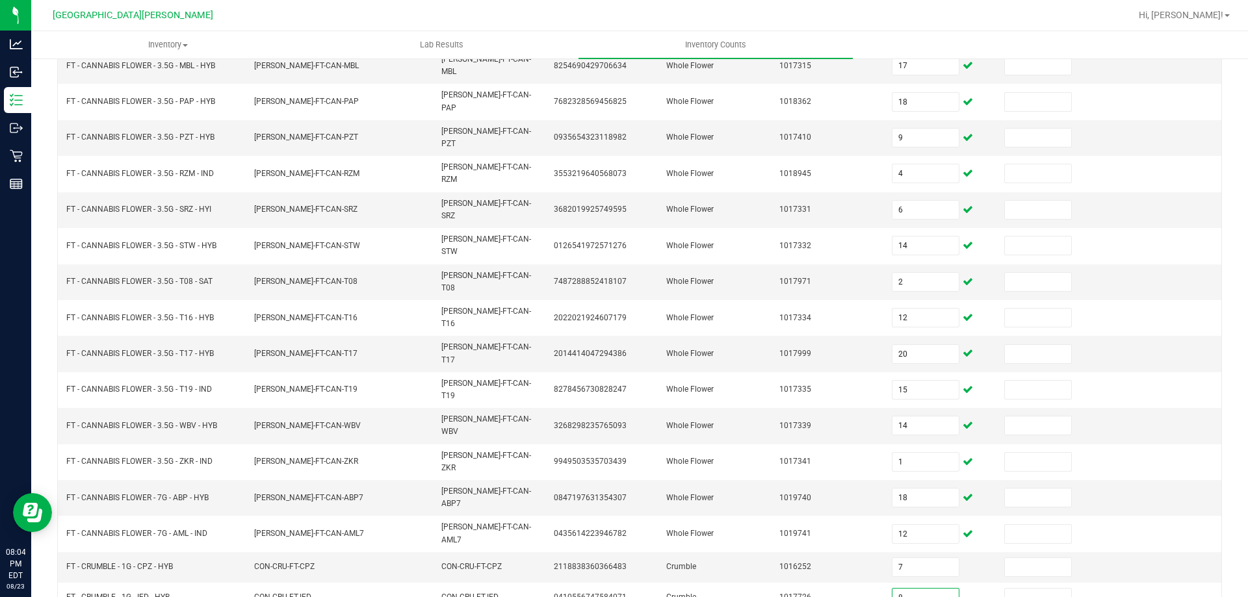
type input "8"
type input "2"
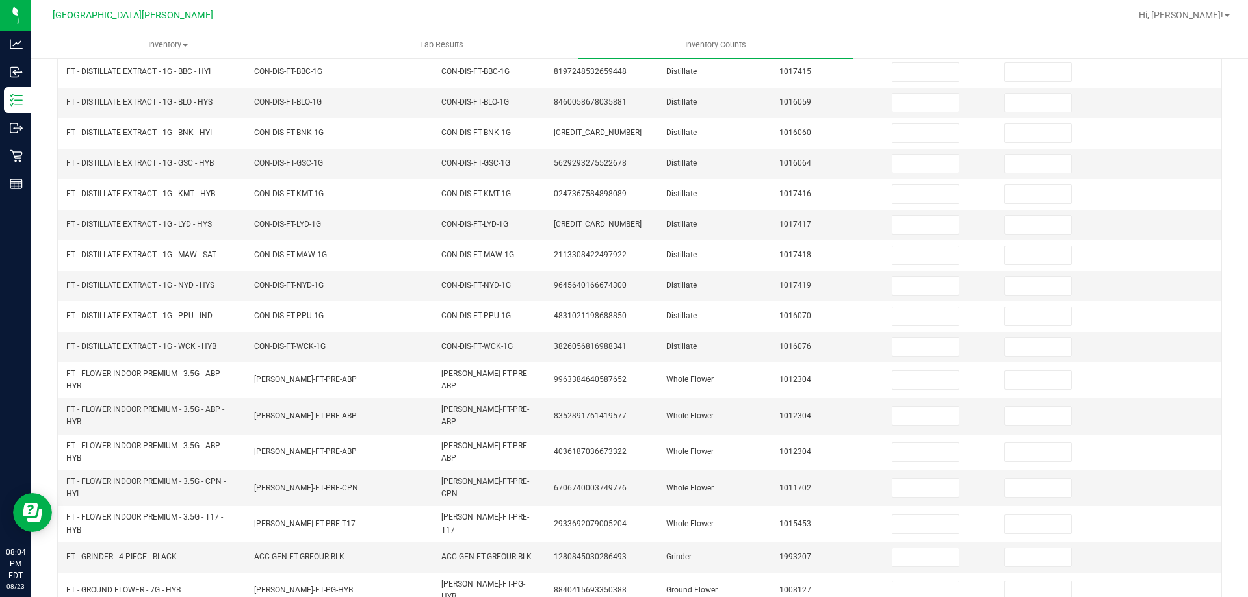
scroll to position [10, 0]
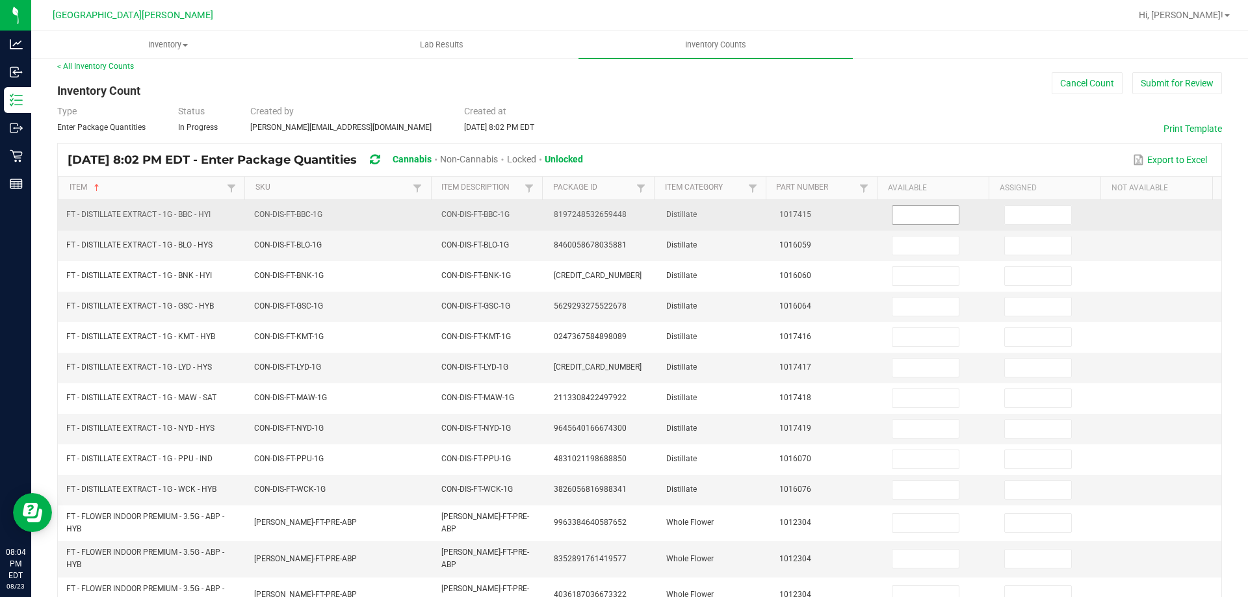
click at [893, 222] on input at bounding box center [926, 215] width 66 height 18
type input "11"
type input "9"
type input "2"
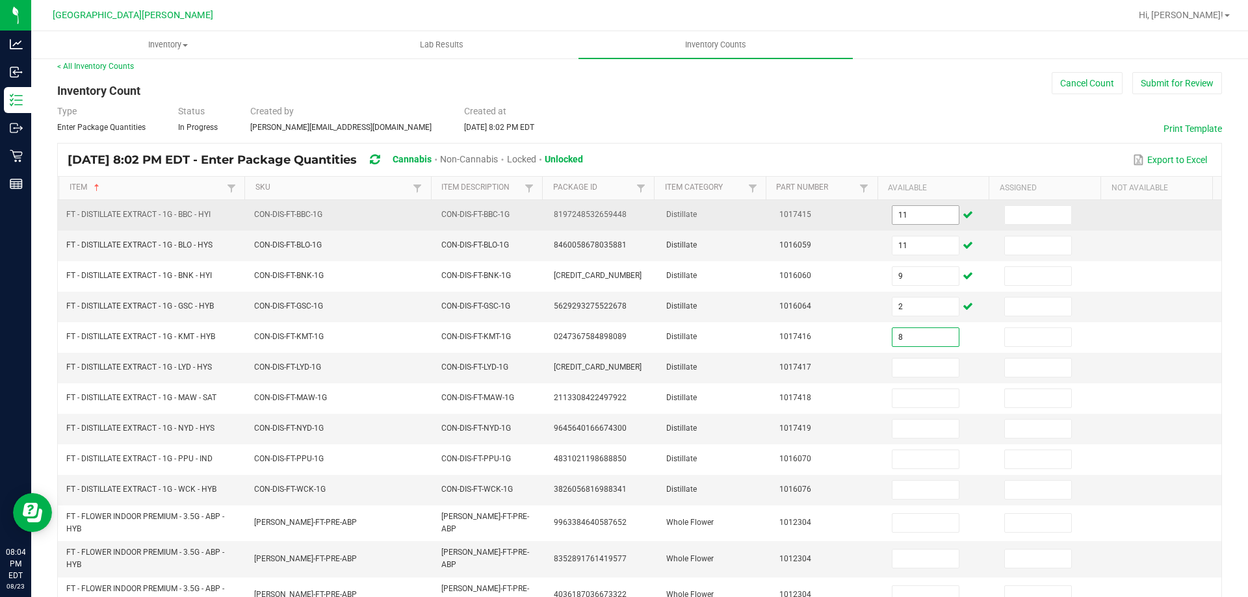
type input "8"
type input "3"
type input "10"
type input "7"
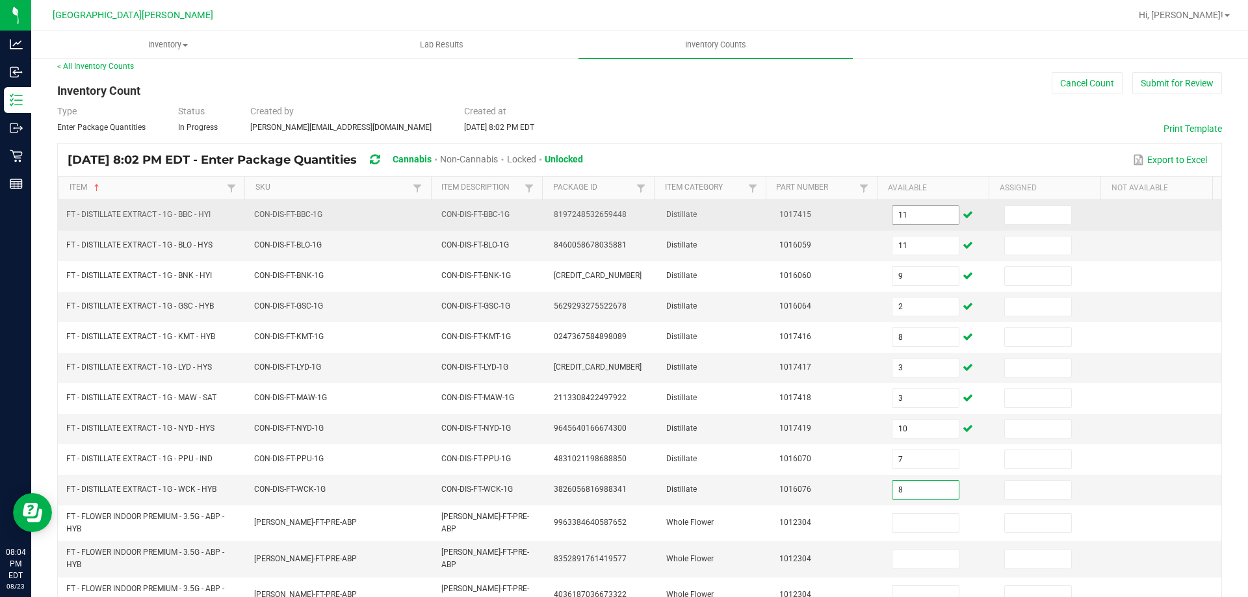
type input "8"
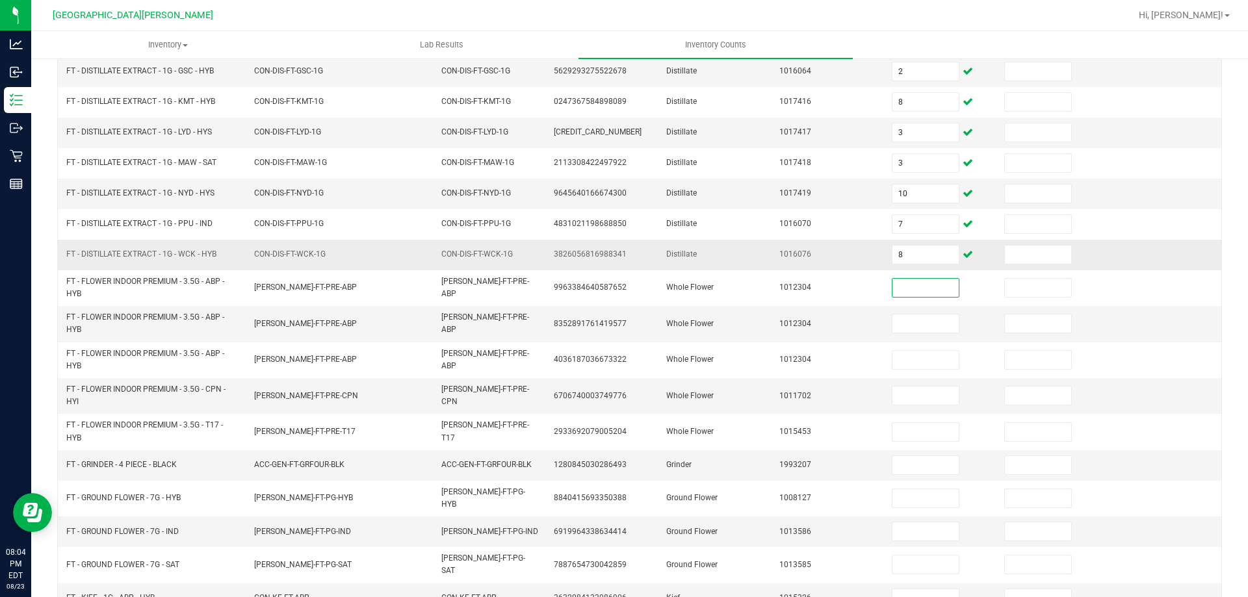
scroll to position [270, 0]
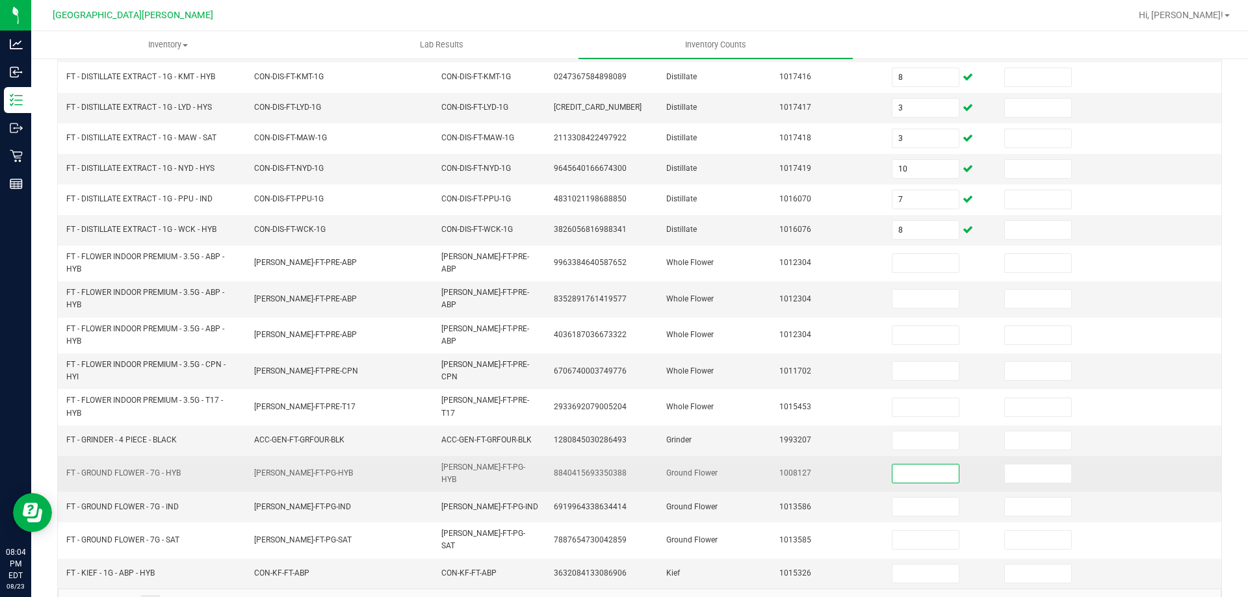
click at [893, 477] on input at bounding box center [926, 474] width 66 height 18
type input "7"
type input "6"
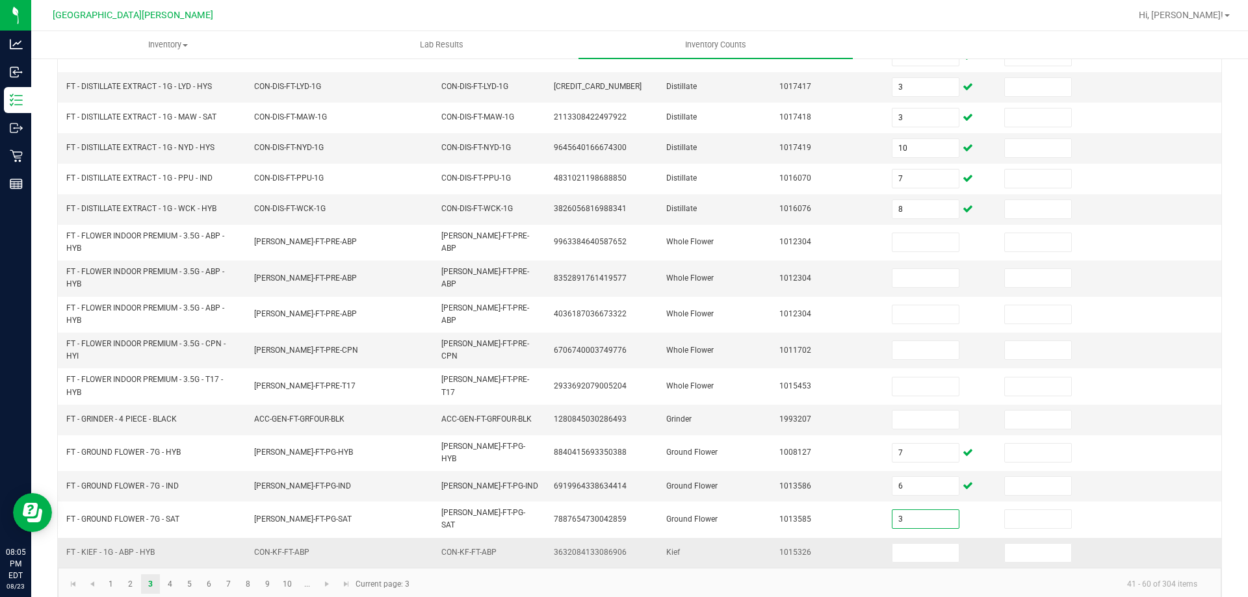
scroll to position [297, 0]
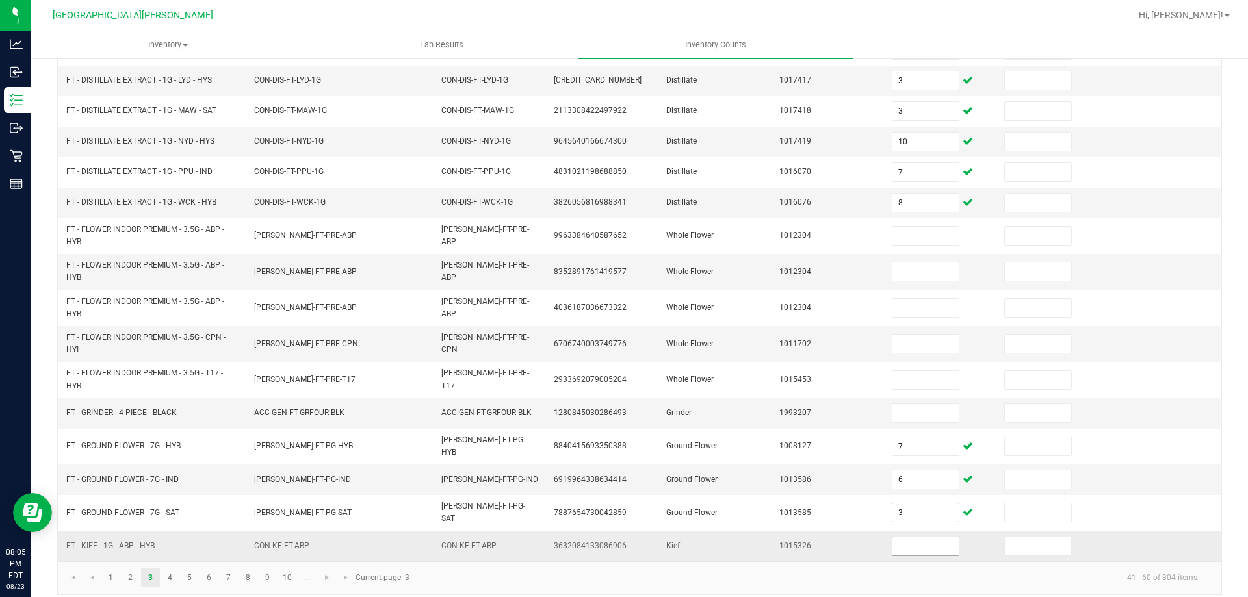
type input "3"
drag, startPoint x: 927, startPoint y: 538, endPoint x: 916, endPoint y: 544, distance: 12.2
click at [926, 538] on input at bounding box center [926, 547] width 66 height 18
type input "8"
click at [171, 571] on link "4" at bounding box center [170, 578] width 19 height 20
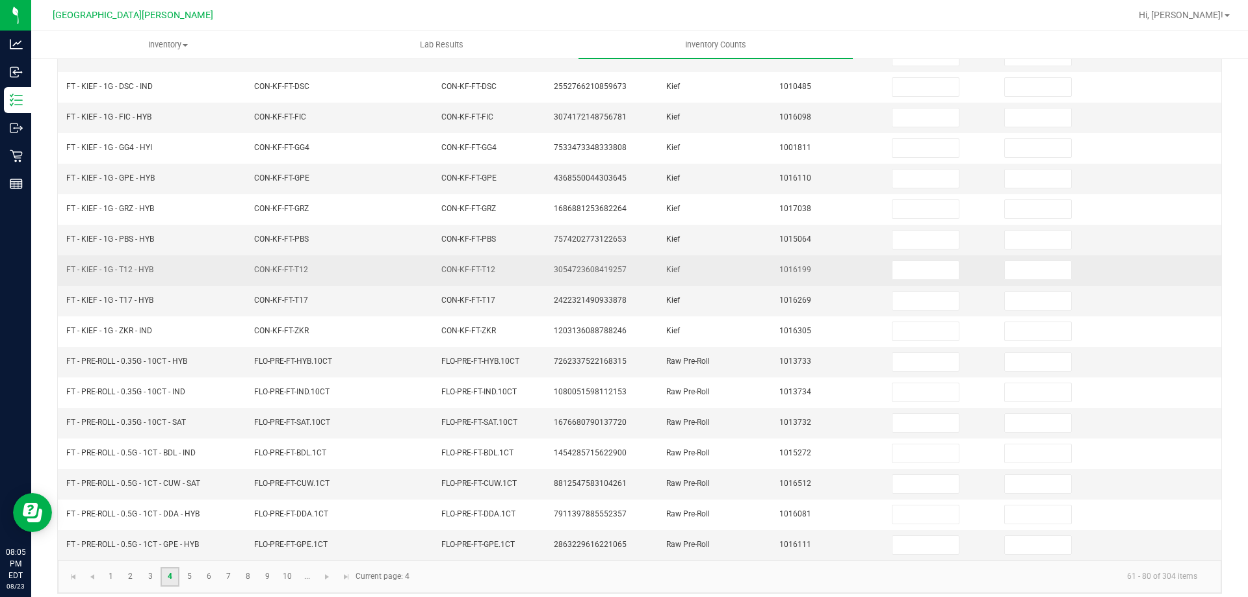
scroll to position [0, 0]
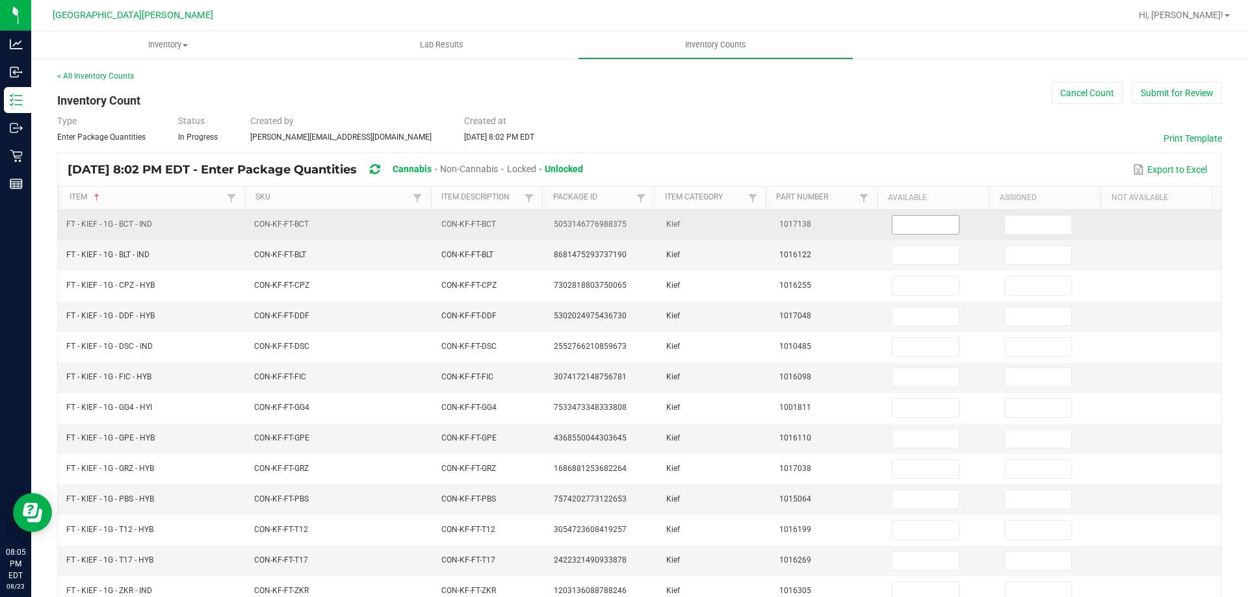
click at [920, 220] on input at bounding box center [926, 225] width 66 height 18
type input "2"
type input "4"
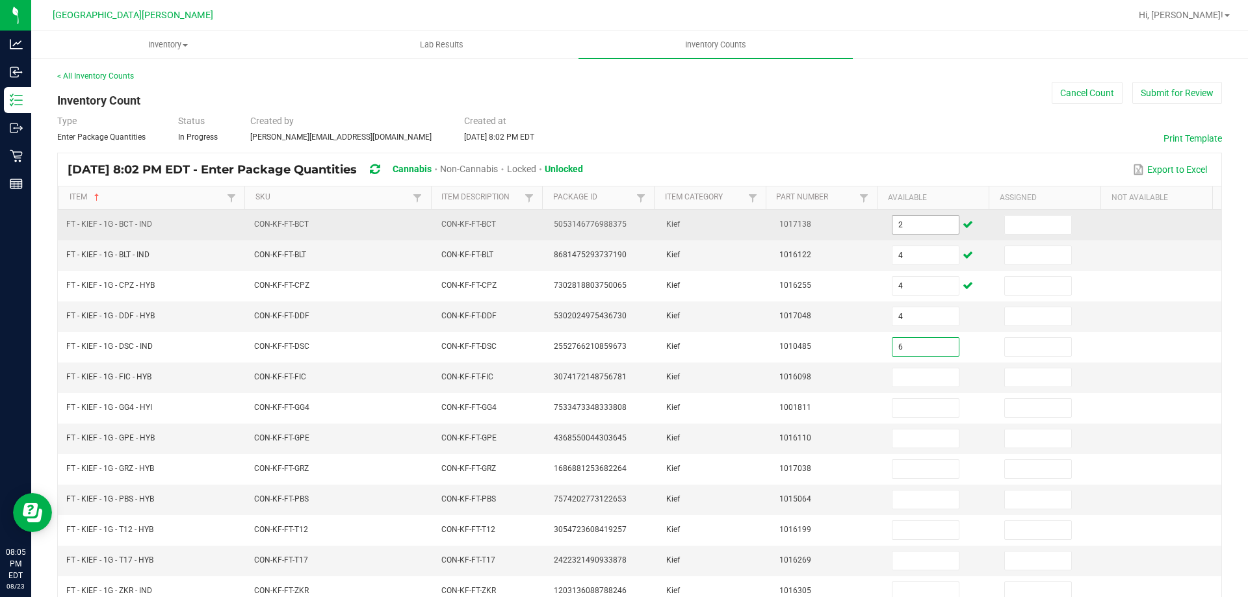
type input "6"
type input "8"
type input "4"
type input "3"
type input "8"
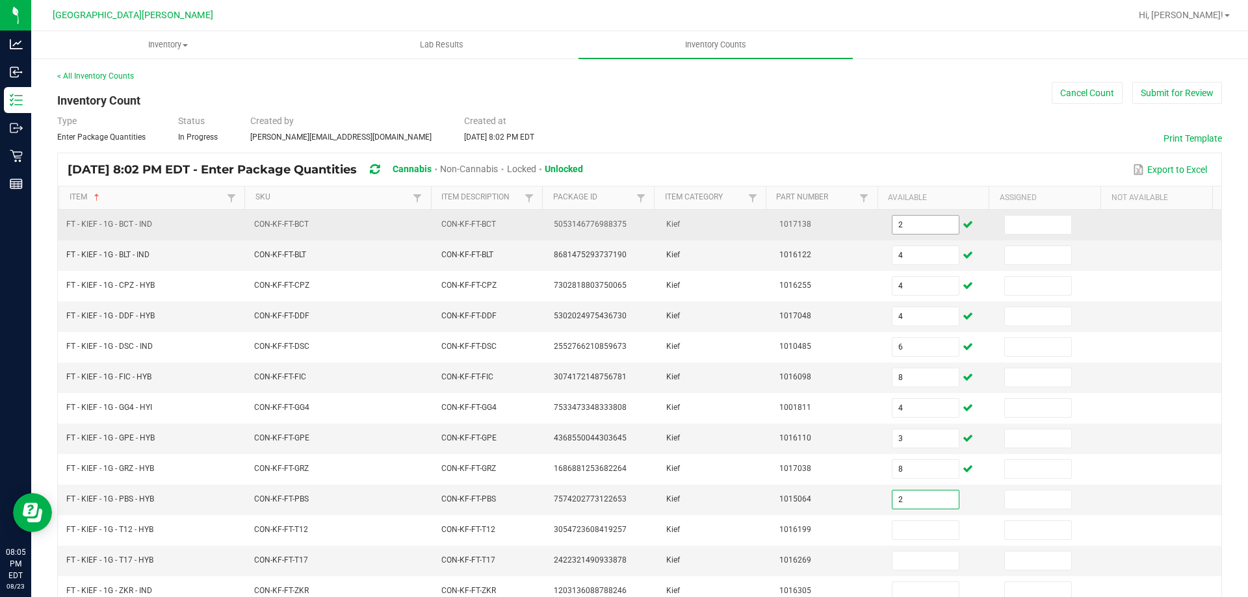
type input "2"
type input "5"
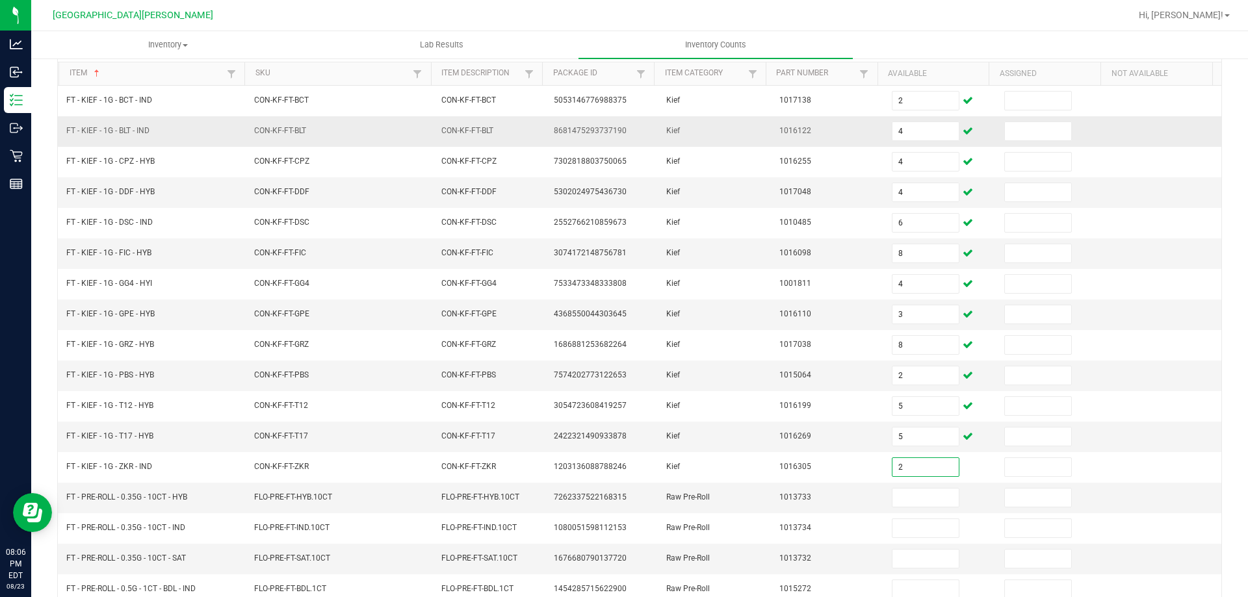
scroll to position [263, 0]
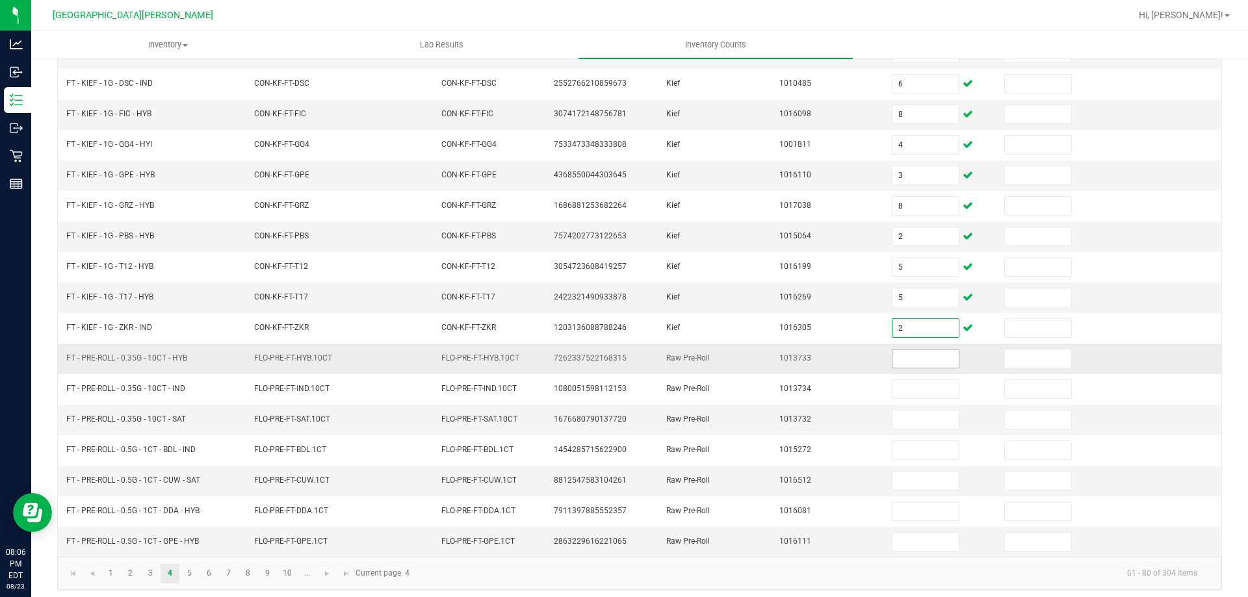
type input "2"
click at [897, 355] on input at bounding box center [926, 359] width 66 height 18
type input "9"
type input "7"
type input "12"
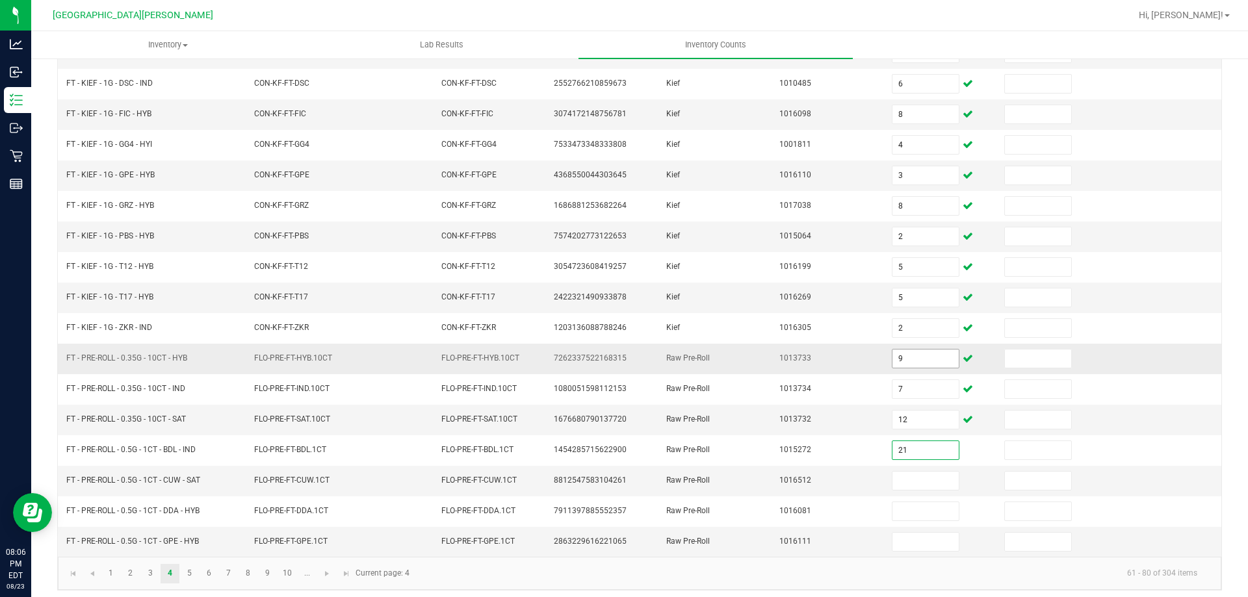
type input "21"
type input "20"
type input "25"
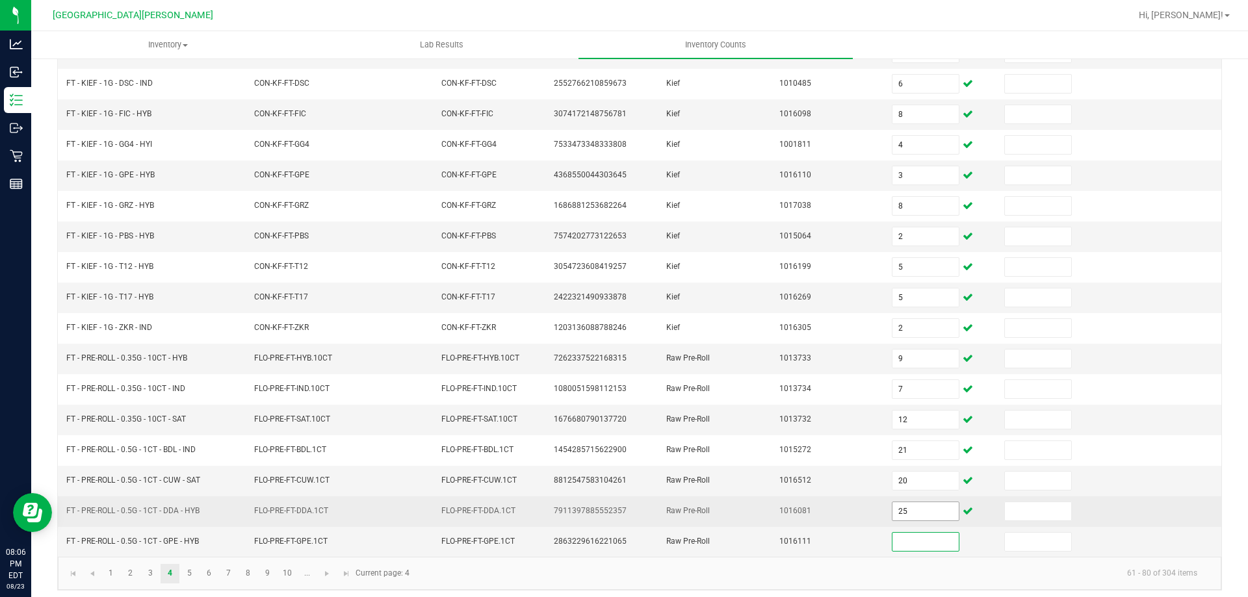
click at [924, 510] on input "25" at bounding box center [926, 512] width 66 height 18
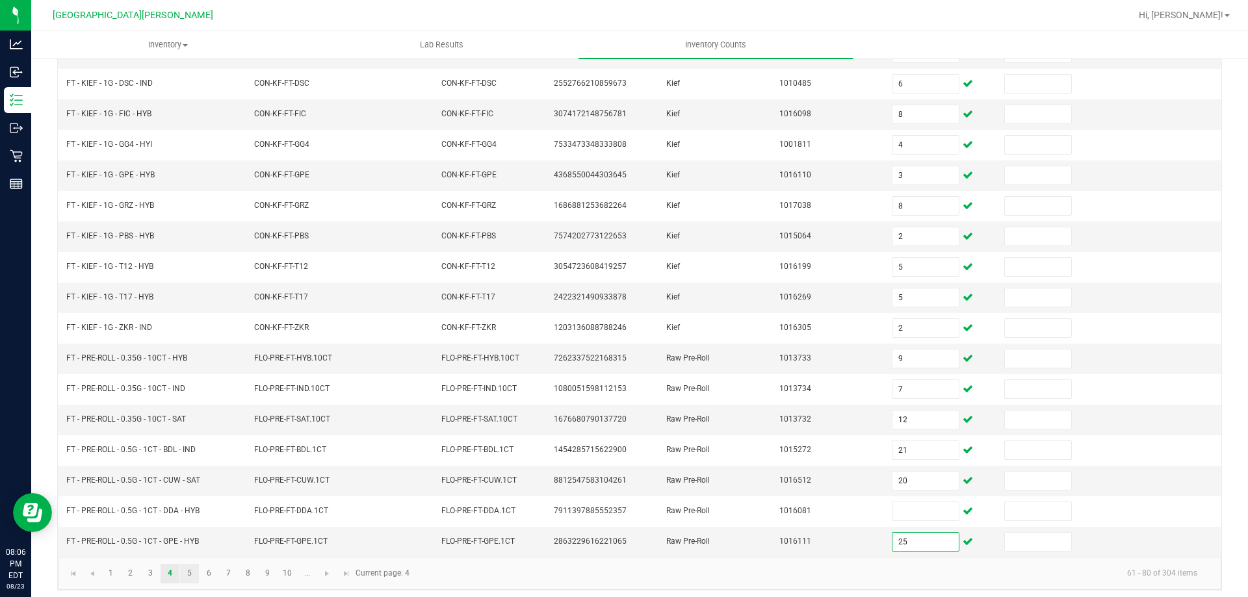
type input "25"
click at [188, 570] on link "5" at bounding box center [189, 574] width 19 height 20
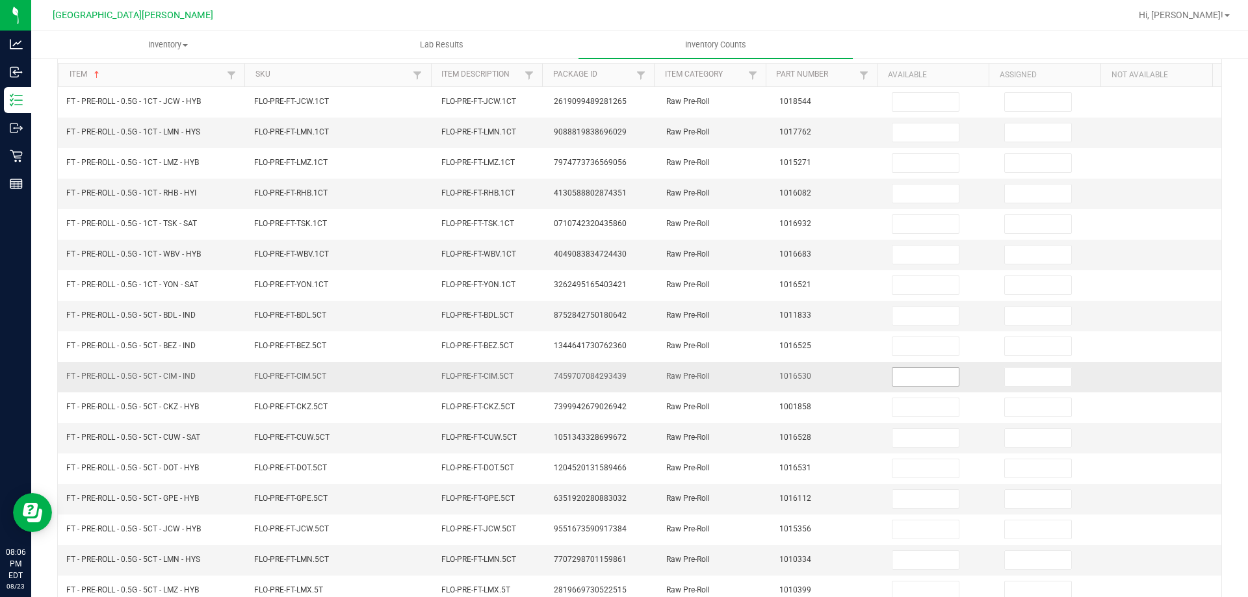
scroll to position [0, 0]
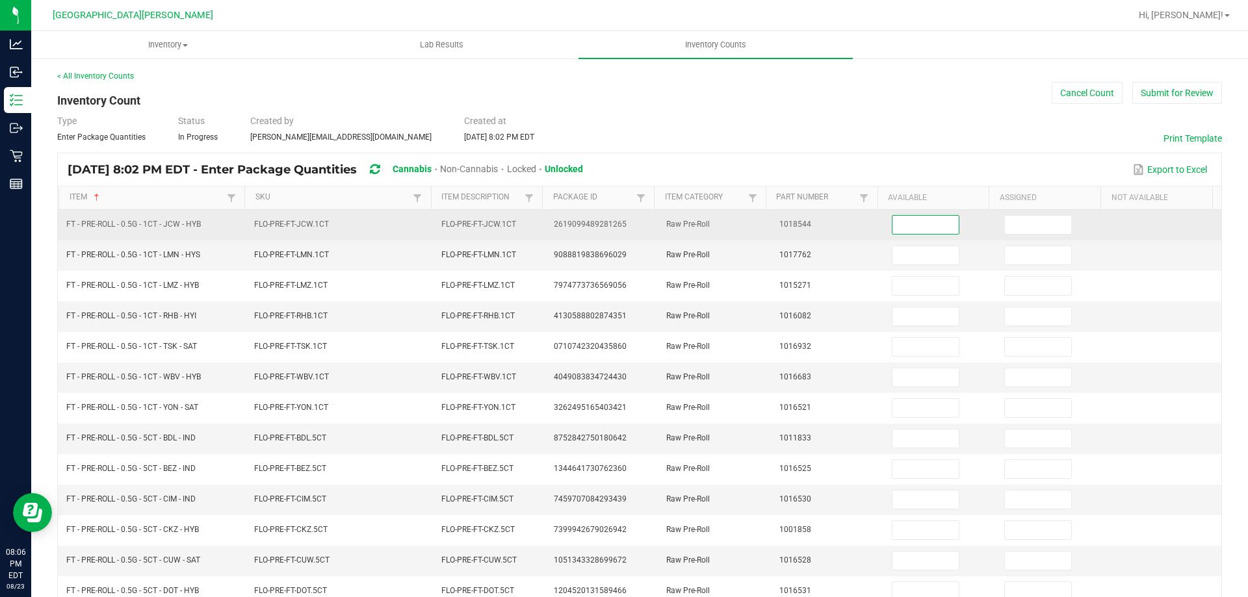
click at [912, 226] on input at bounding box center [926, 225] width 66 height 18
type input "20"
type input "25"
type input "12"
type input "16"
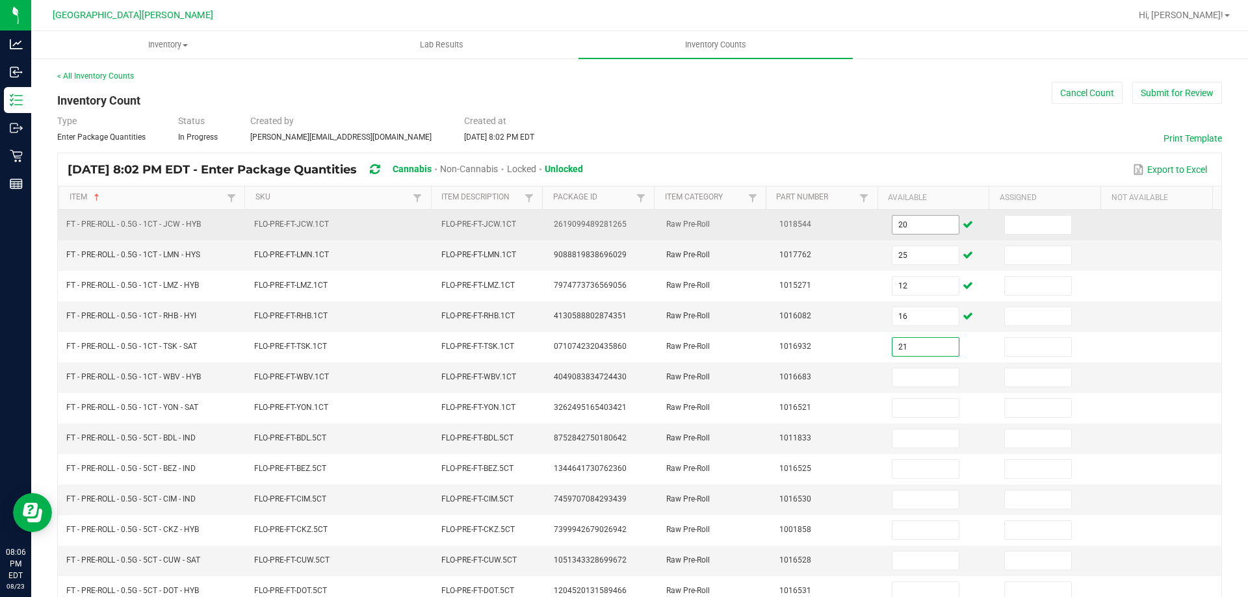
type input "21"
type input "25"
type input "4"
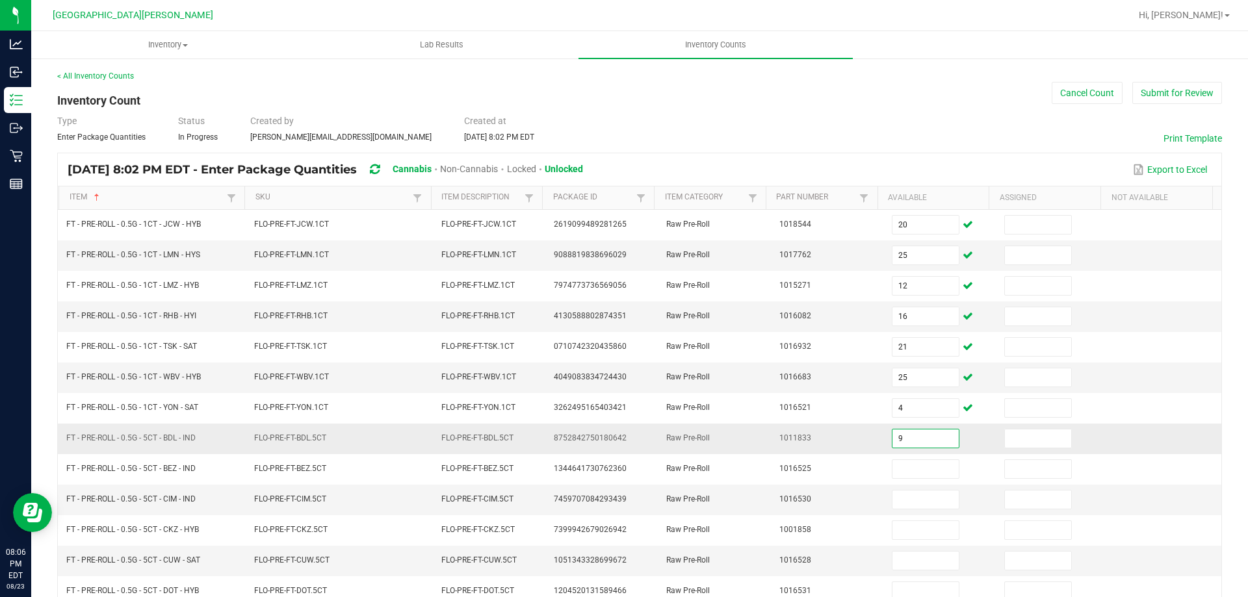
type input "9"
type input "8"
type input "5"
type input "2"
type input "4"
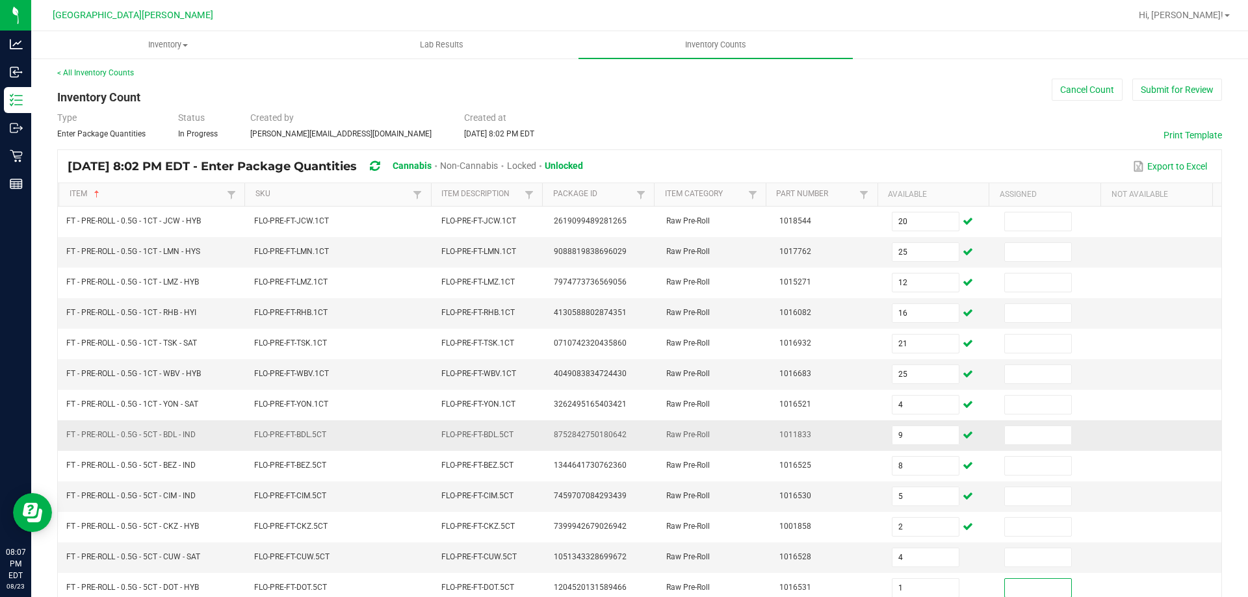
scroll to position [270, 0]
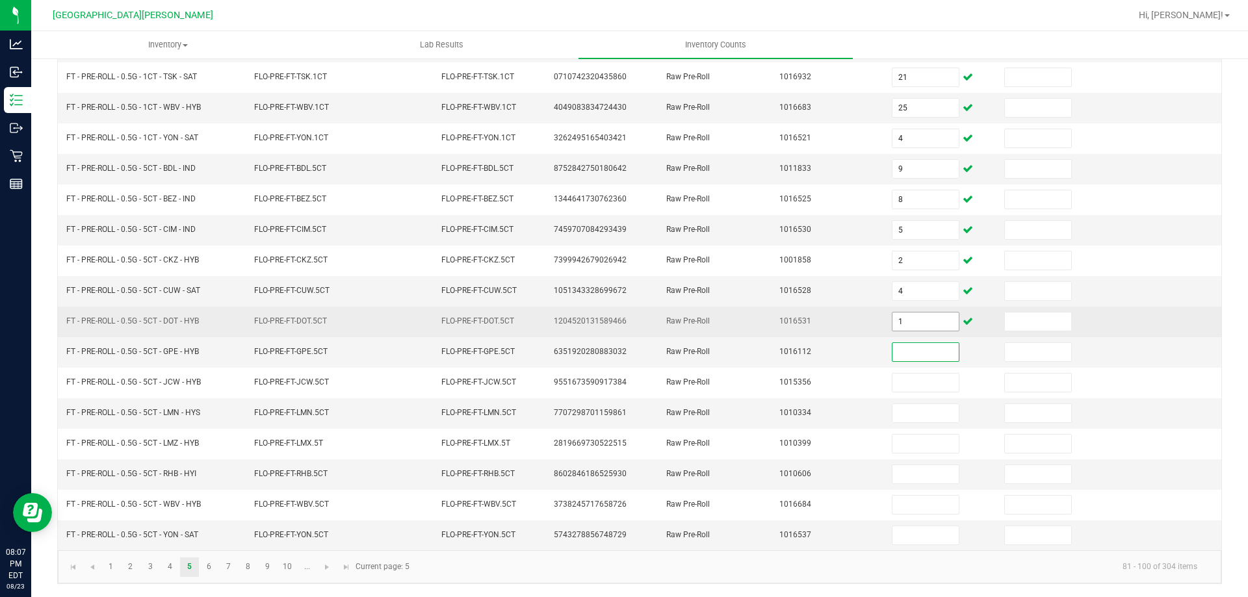
click at [895, 326] on input "1" at bounding box center [926, 322] width 66 height 18
type input "11"
type input "7"
type input "10"
type input "2"
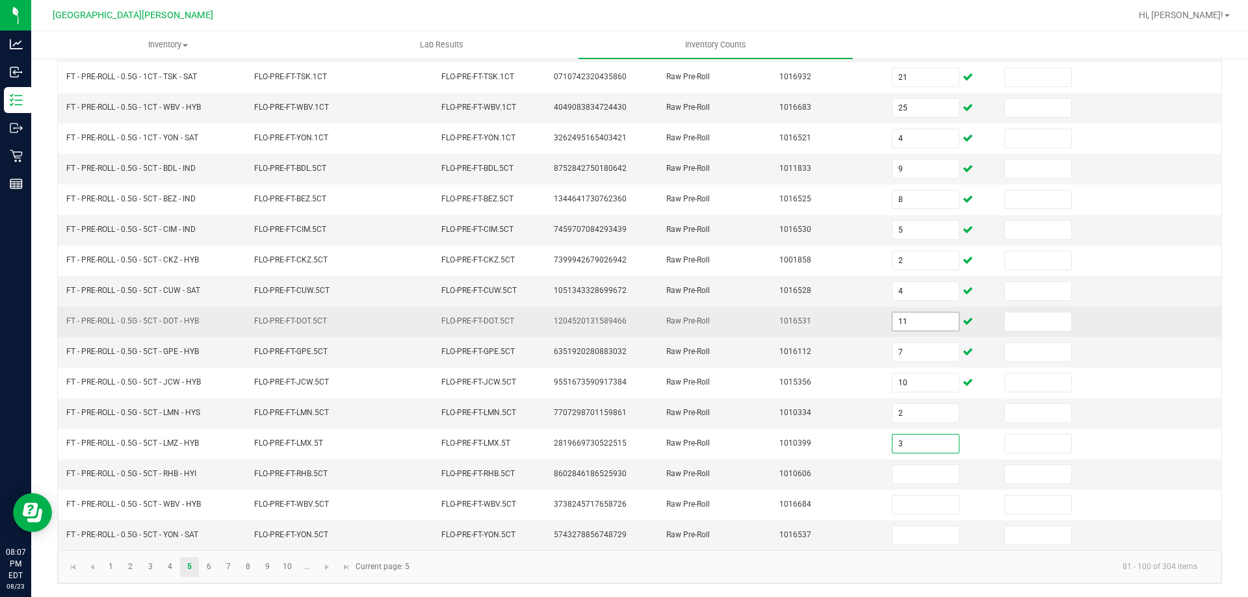
type input "3"
type input "10"
type input "4"
type input "7"
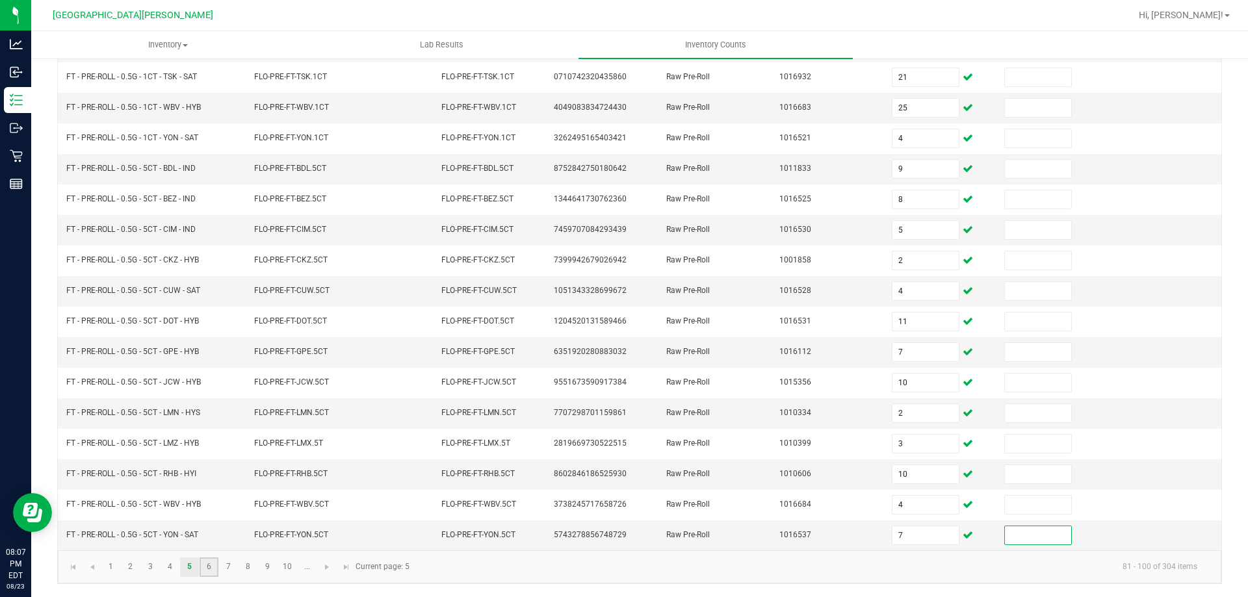
click at [211, 566] on link "6" at bounding box center [209, 568] width 19 height 20
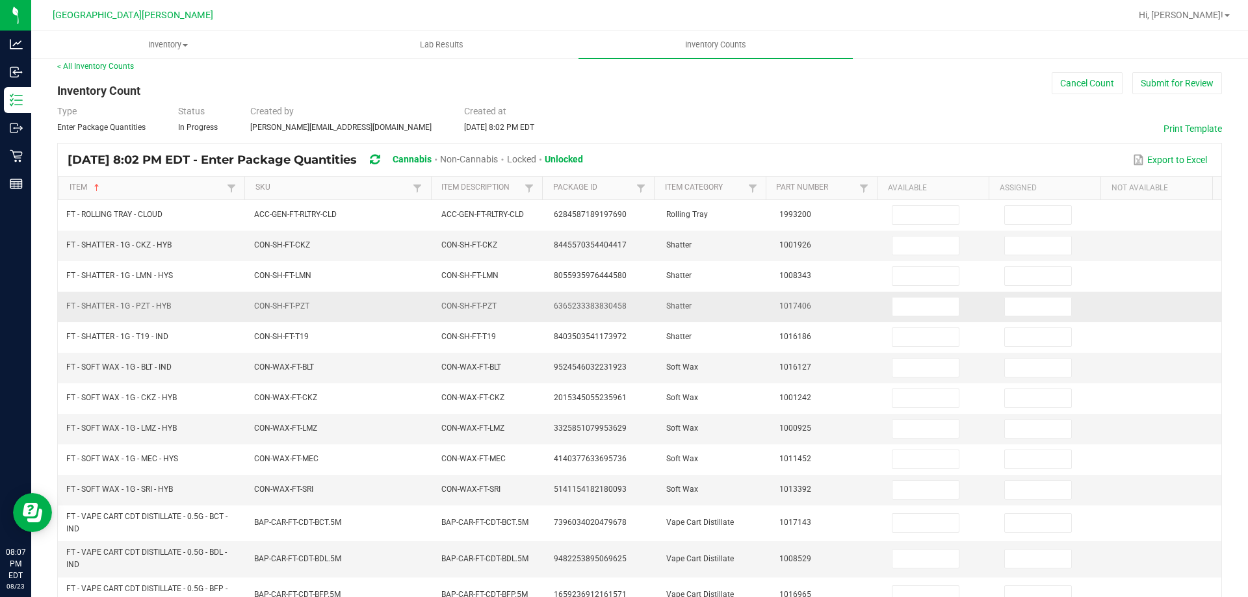
scroll to position [0, 0]
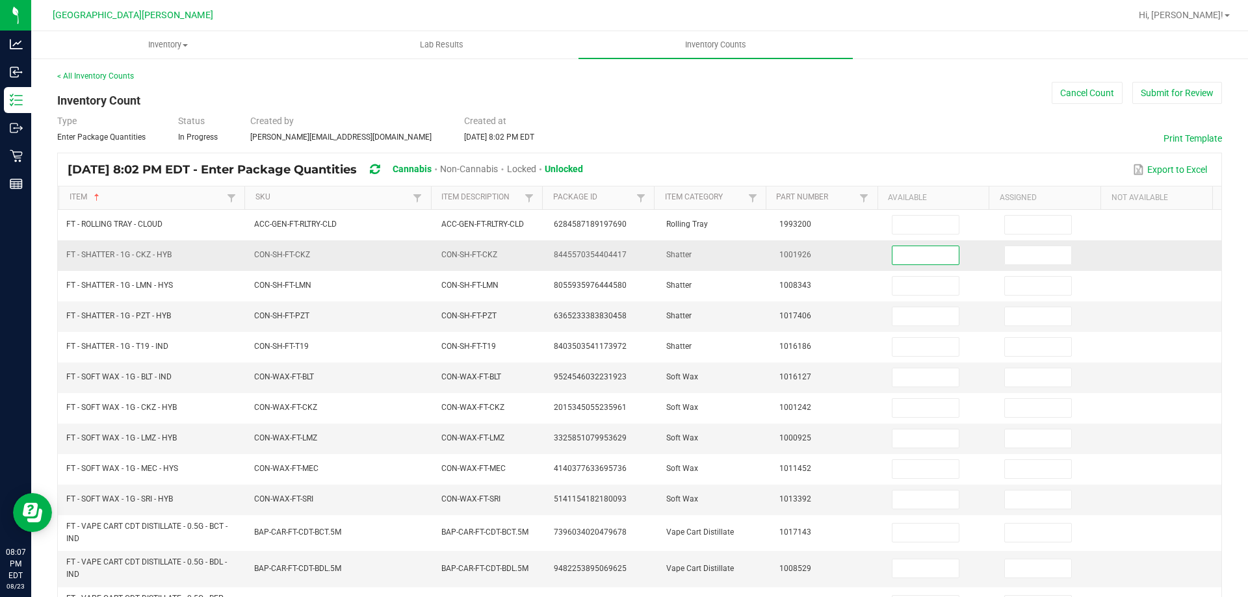
click at [893, 259] on input at bounding box center [926, 255] width 66 height 18
type input "5"
type input "2"
type input "1"
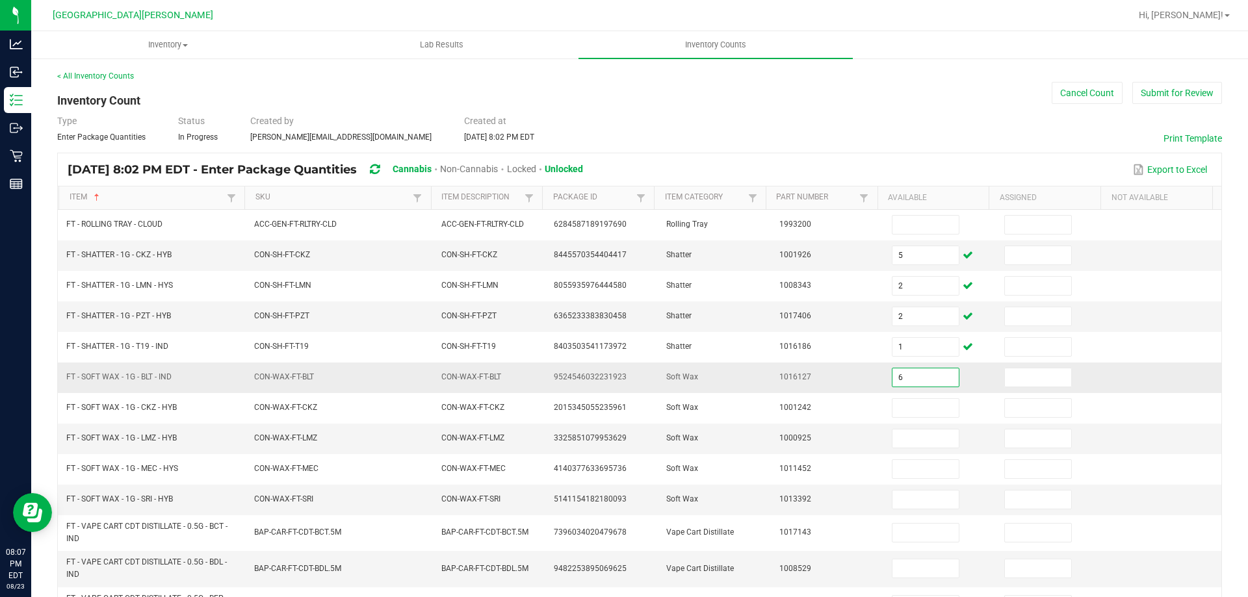
type input "6"
type input "8"
type input "2"
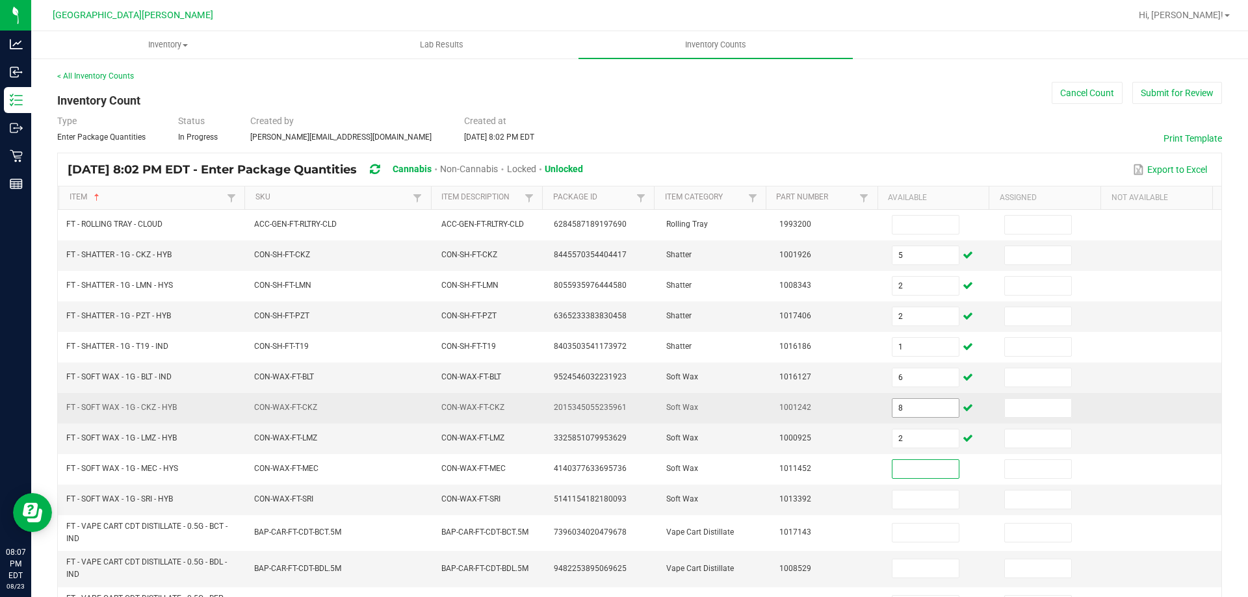
click at [902, 409] on input "8" at bounding box center [926, 408] width 66 height 18
click at [893, 408] on input "6" at bounding box center [926, 408] width 66 height 18
type input "2"
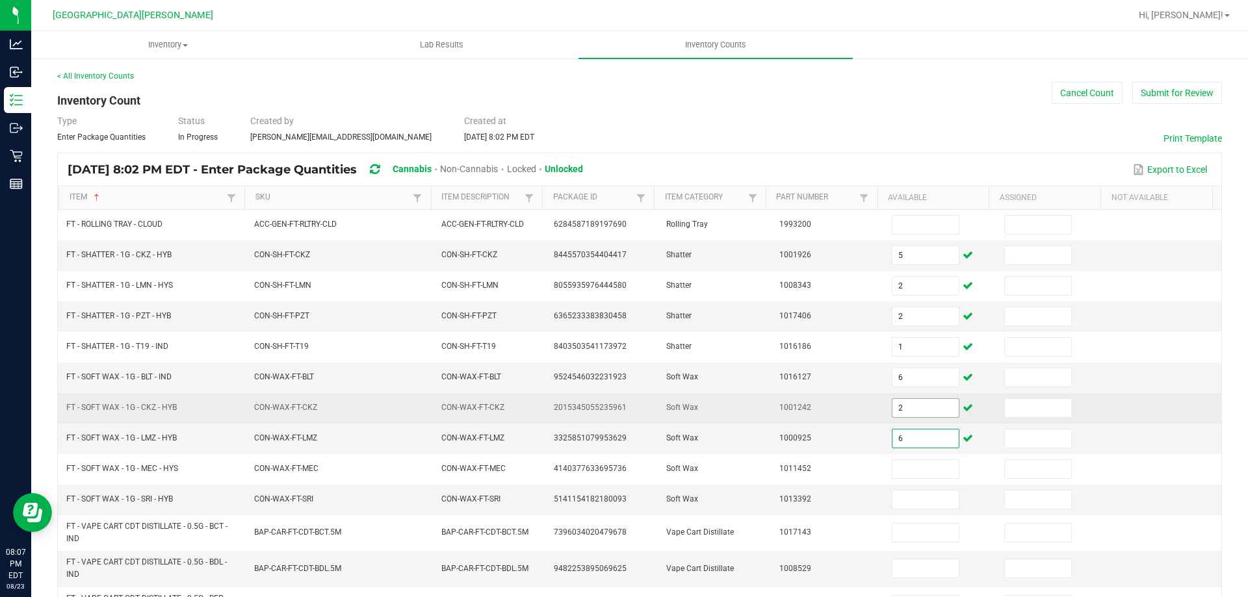
type input "6"
type input "8"
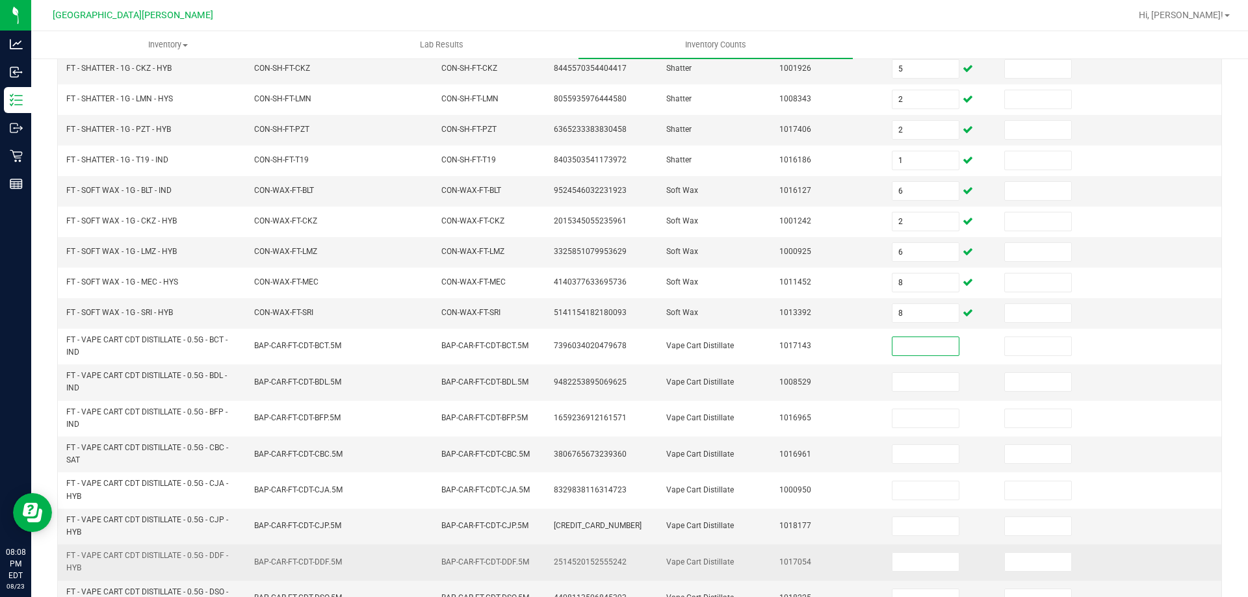
scroll to position [260, 0]
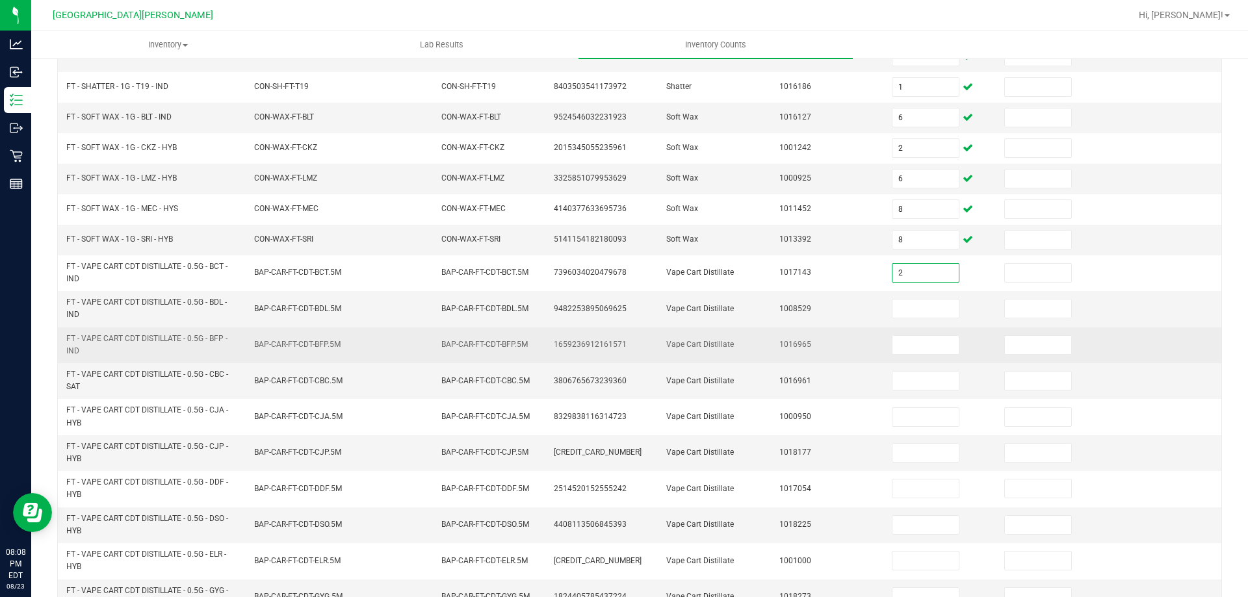
type input "2"
type input "5"
type input "3"
type input "6"
type input "8"
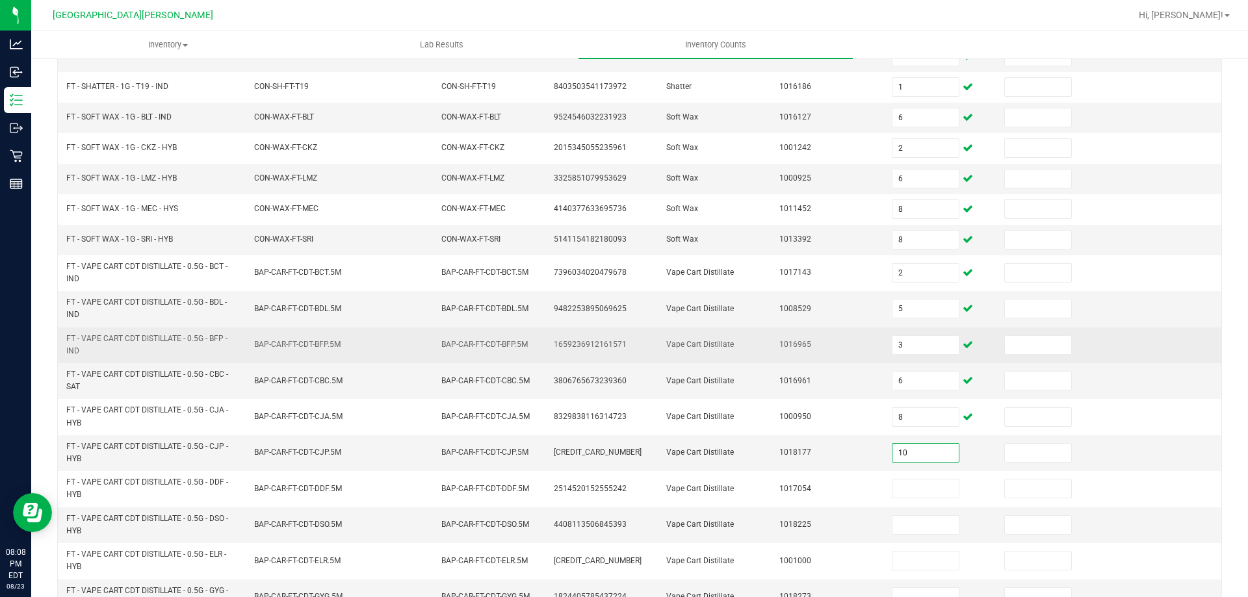
type input "10"
type input "8"
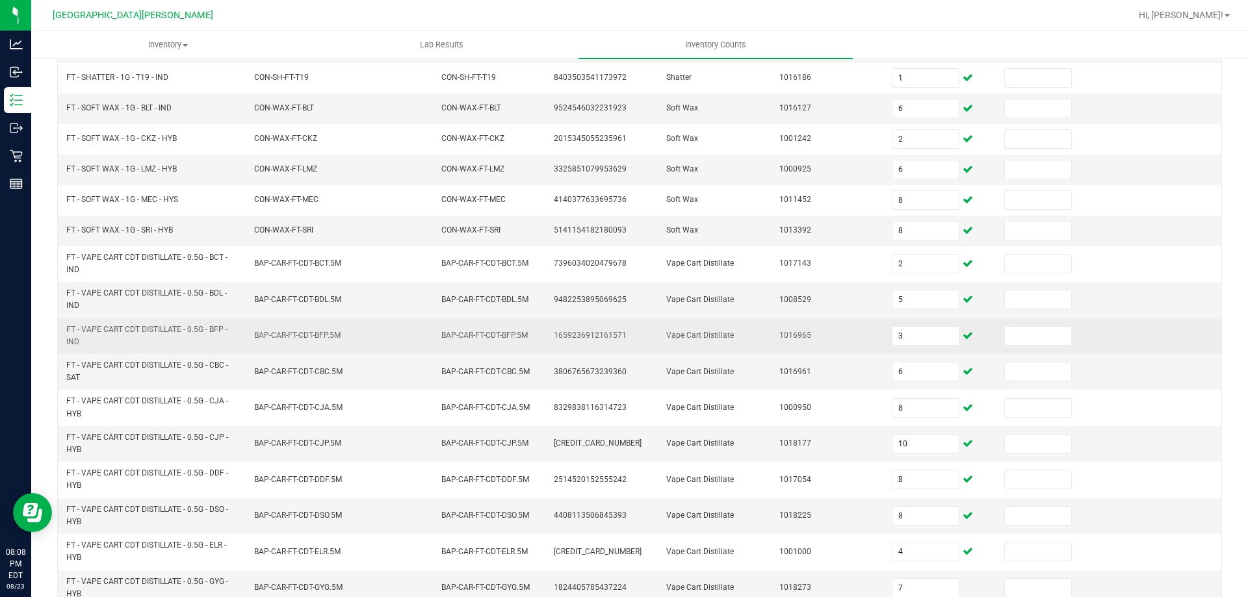
scroll to position [324, 0]
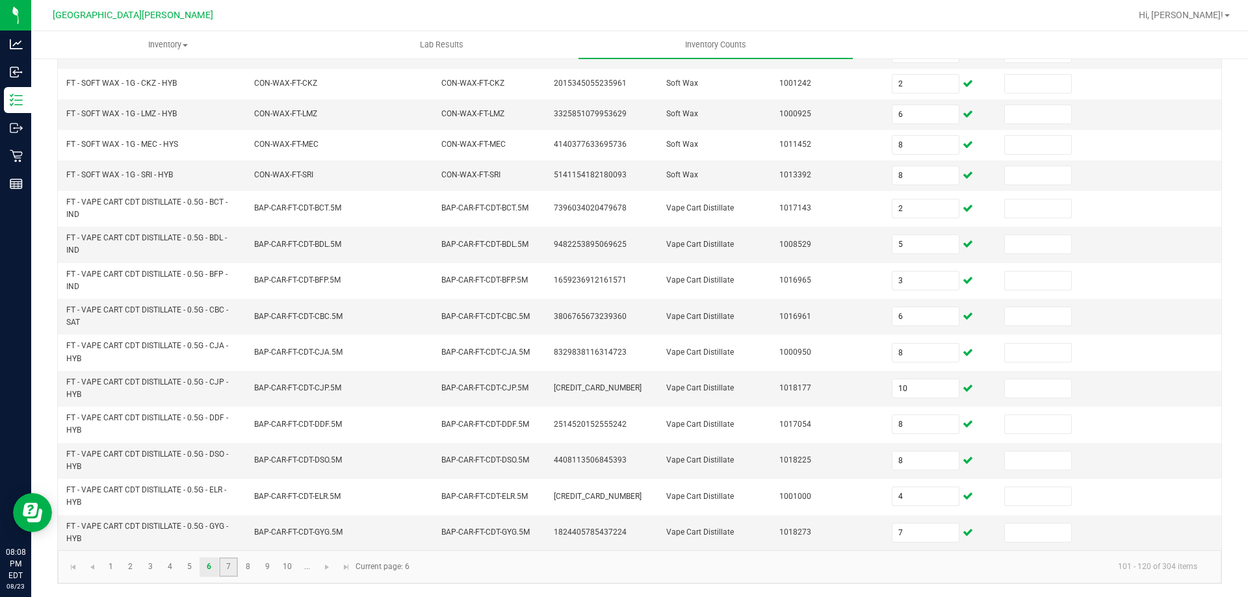
click at [230, 567] on link "7" at bounding box center [228, 568] width 19 height 20
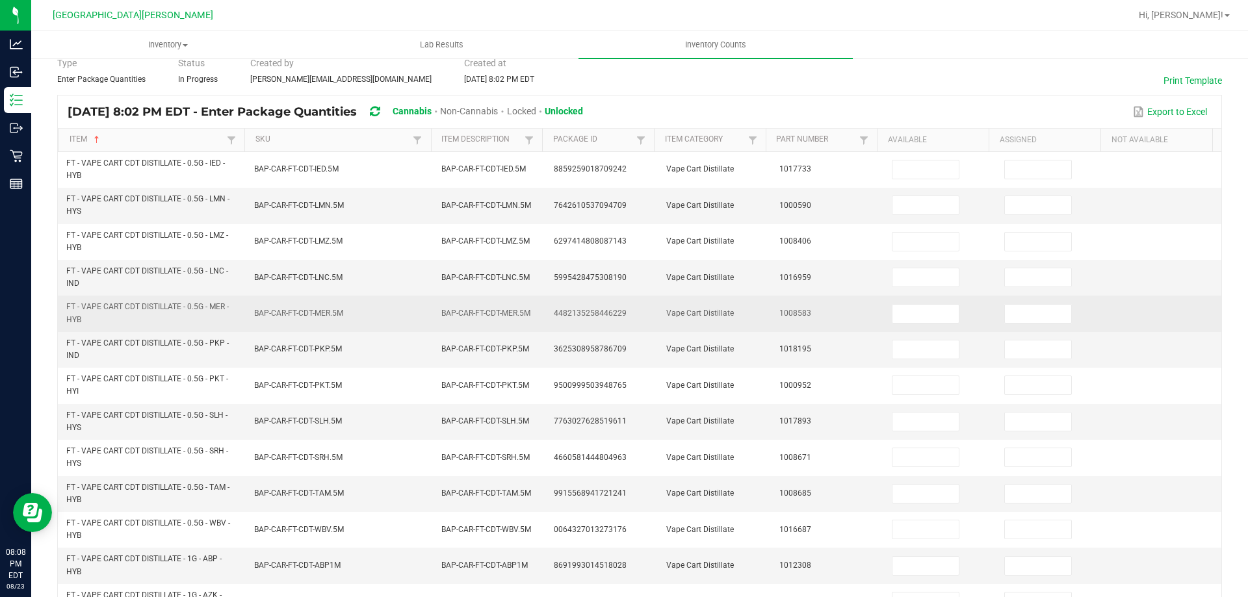
scroll to position [0, 0]
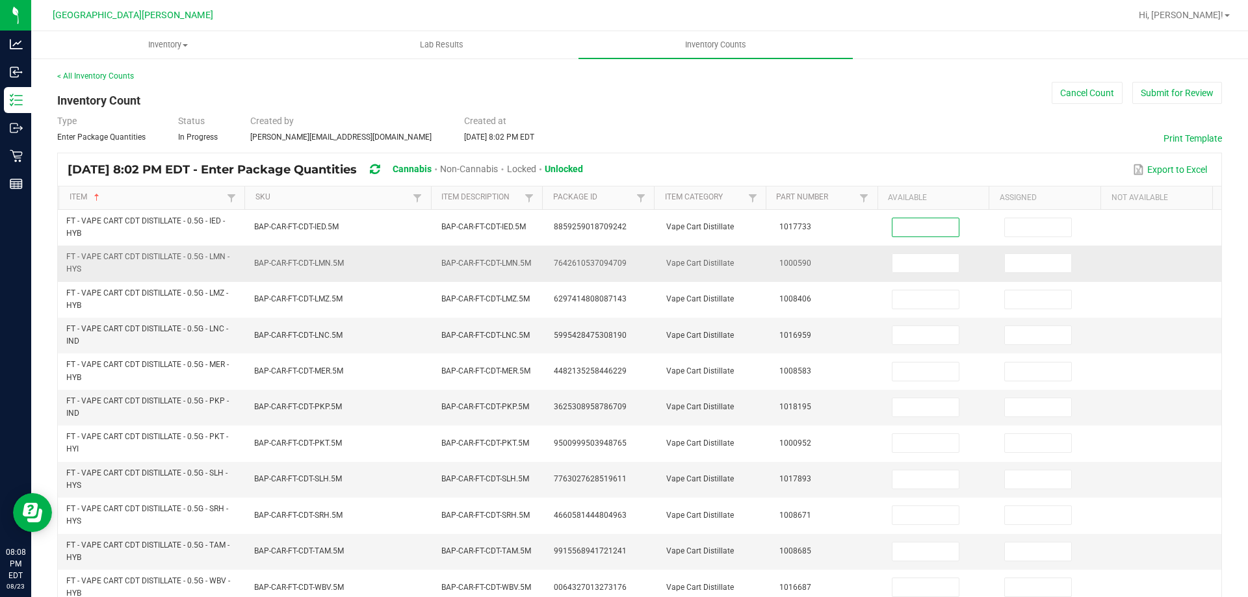
drag, startPoint x: 906, startPoint y: 227, endPoint x: 955, endPoint y: 250, distance: 53.8
click at [905, 228] on input at bounding box center [926, 227] width 66 height 18
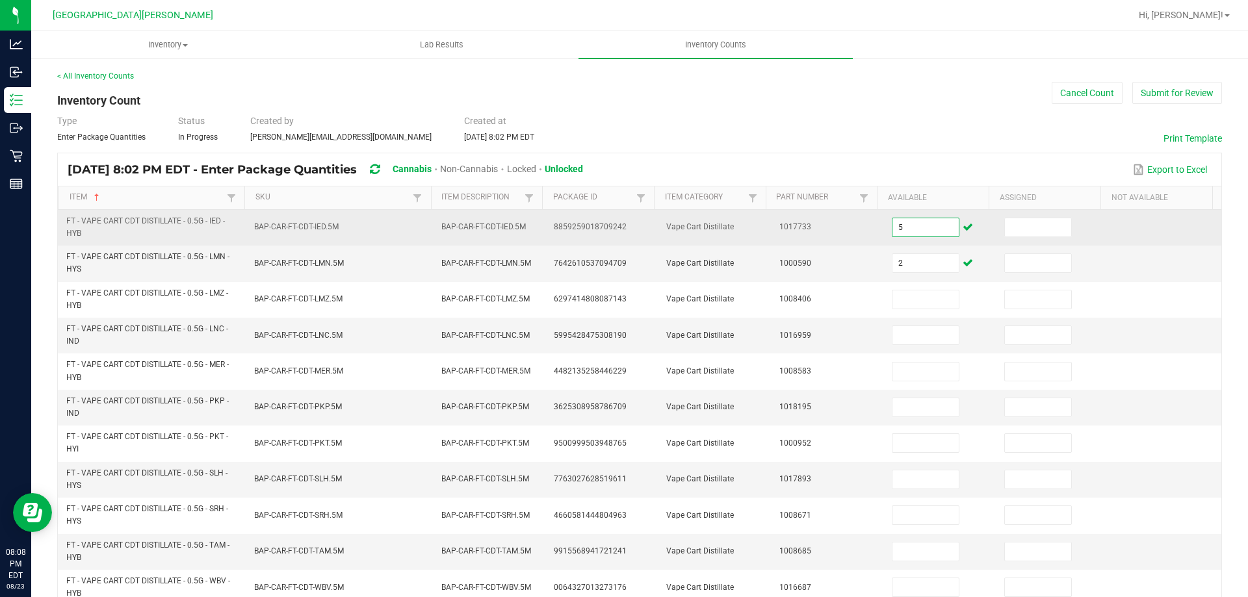
click at [893, 230] on input "5" at bounding box center [926, 227] width 66 height 18
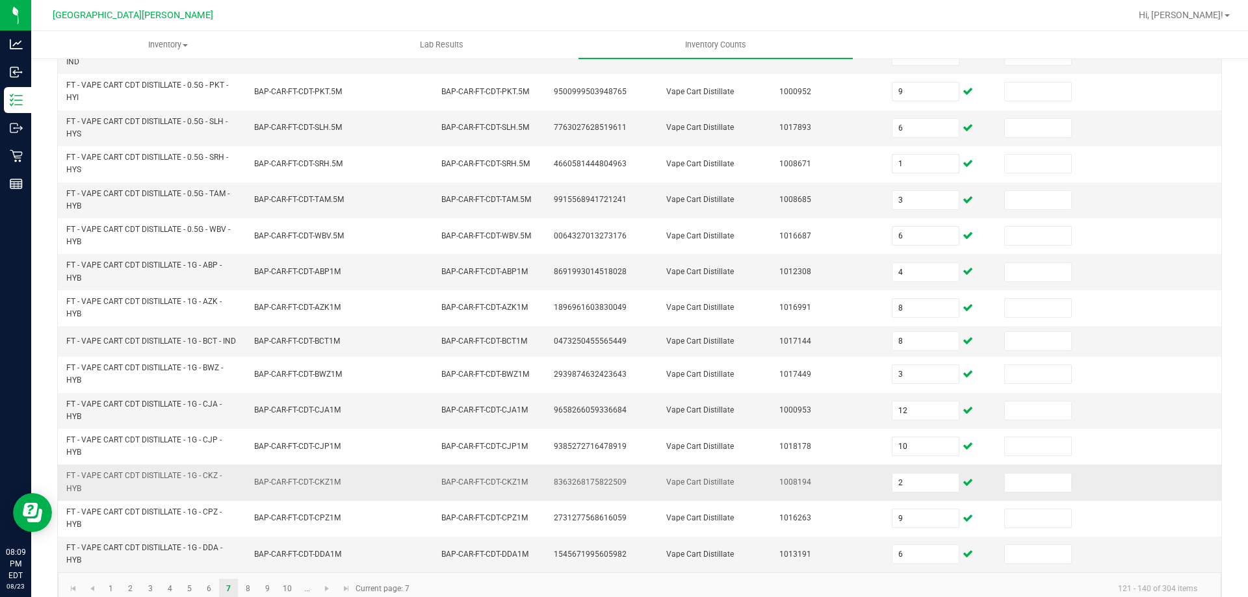
scroll to position [379, 0]
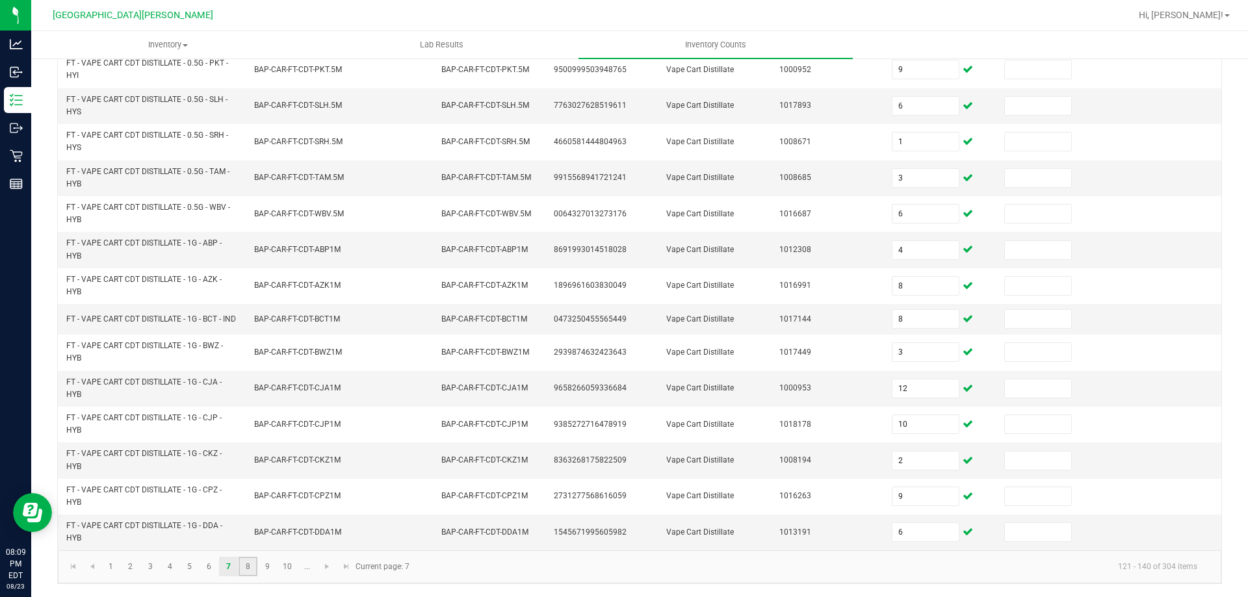
click at [245, 567] on link "8" at bounding box center [248, 567] width 19 height 20
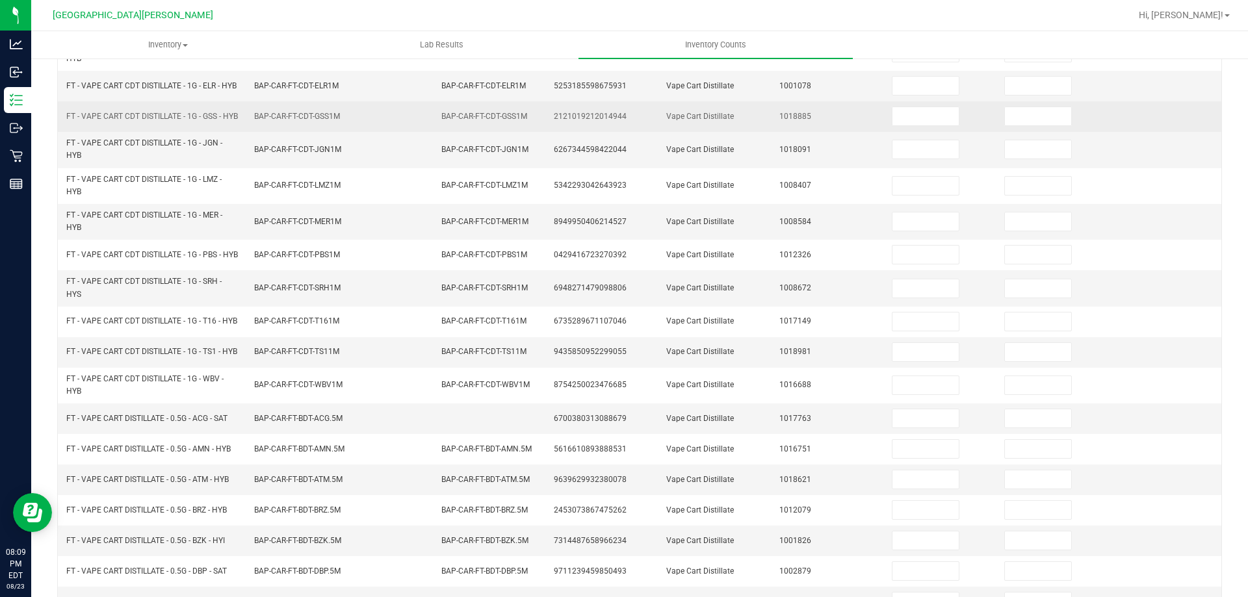
scroll to position [0, 0]
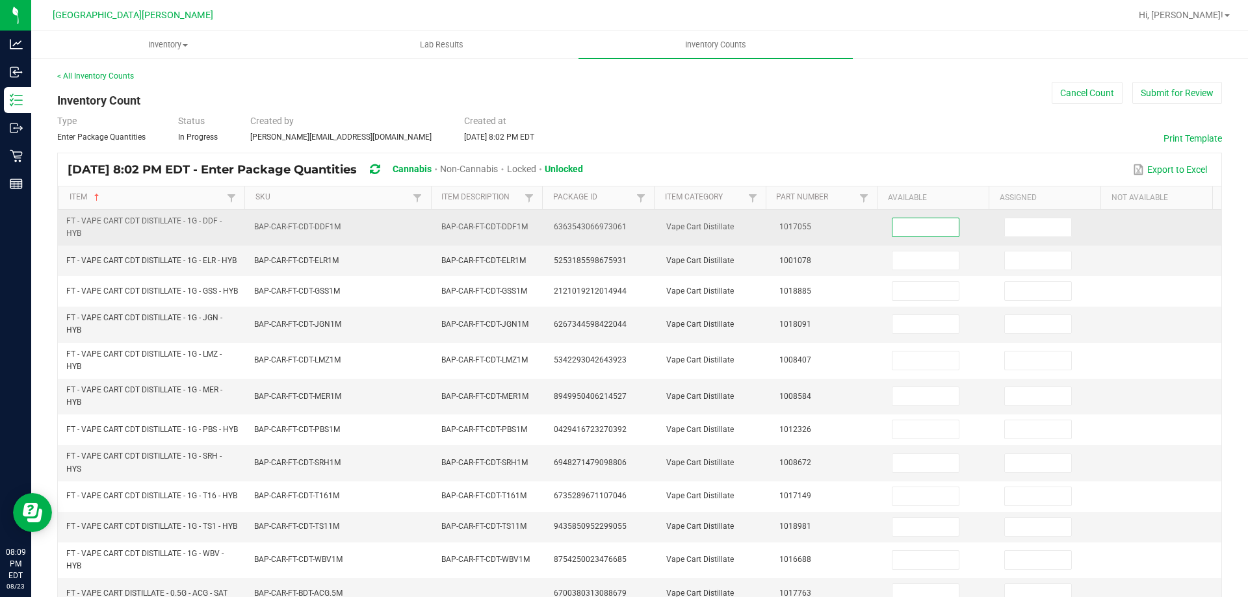
click at [907, 227] on input at bounding box center [926, 227] width 66 height 18
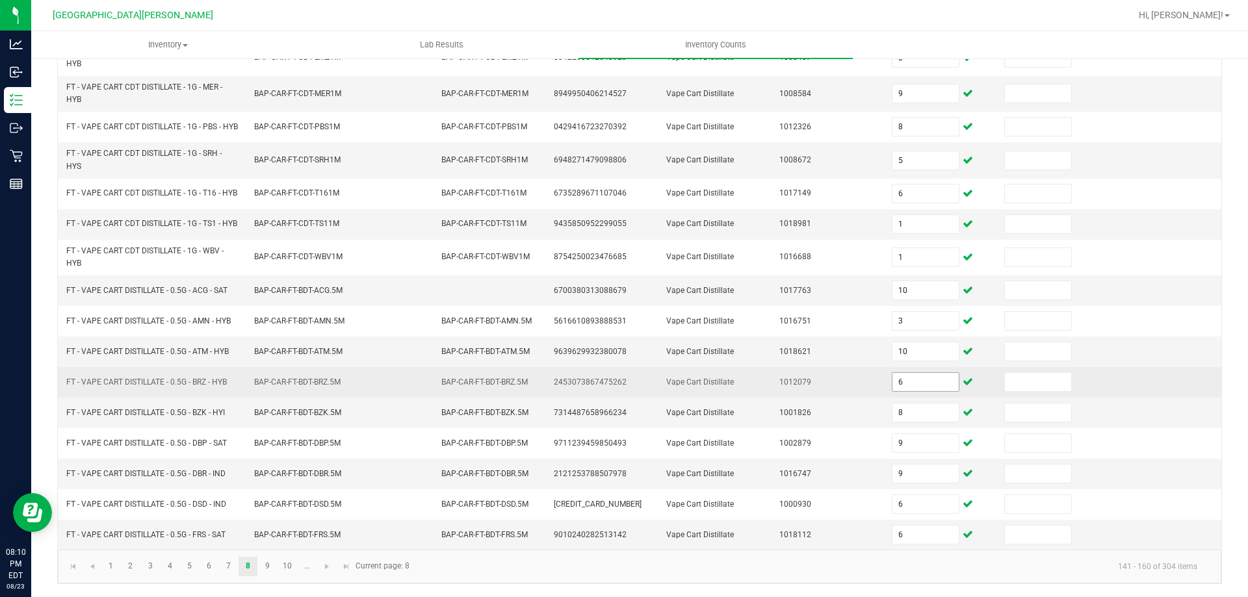
scroll to position [330, 0]
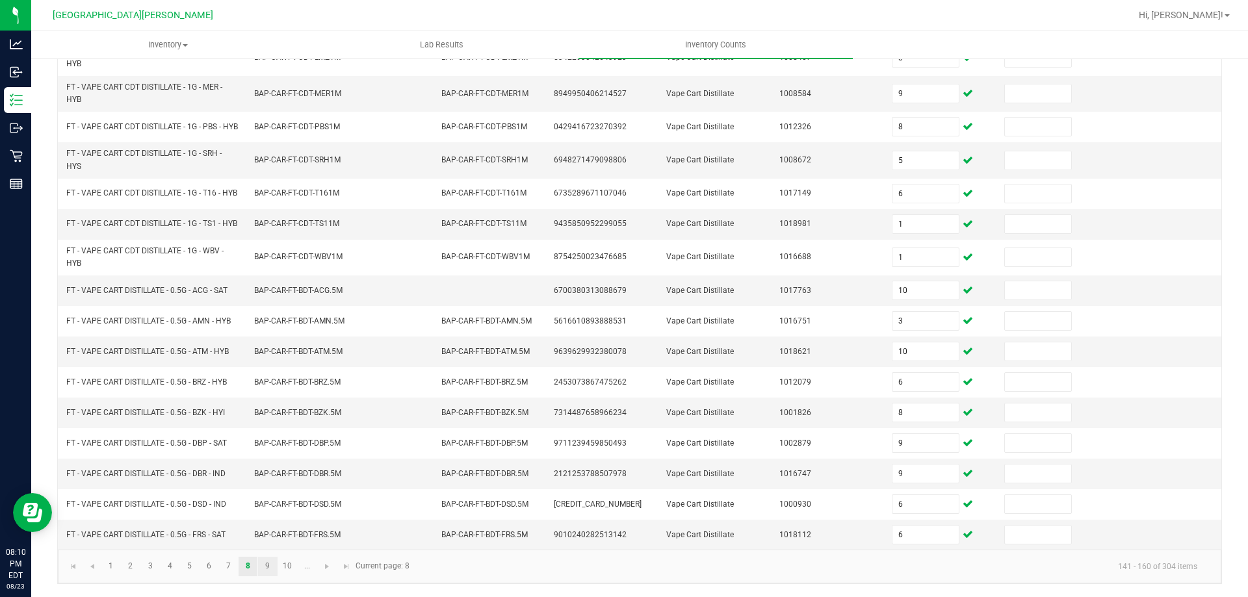
click at [265, 573] on link "9" at bounding box center [267, 567] width 19 height 20
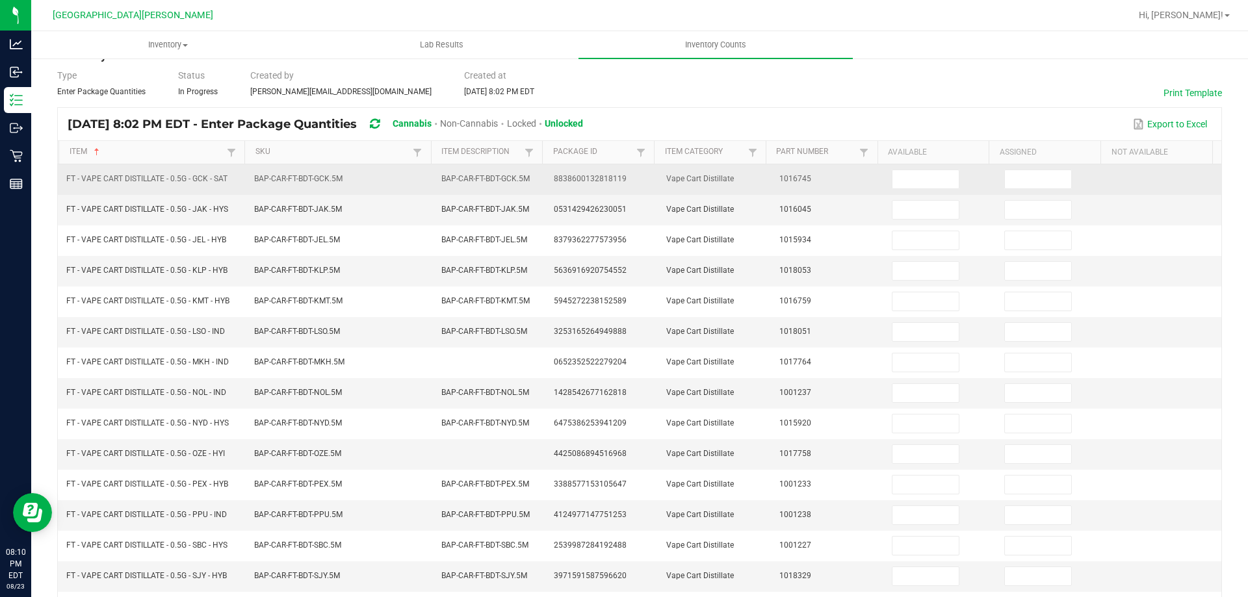
scroll to position [0, 0]
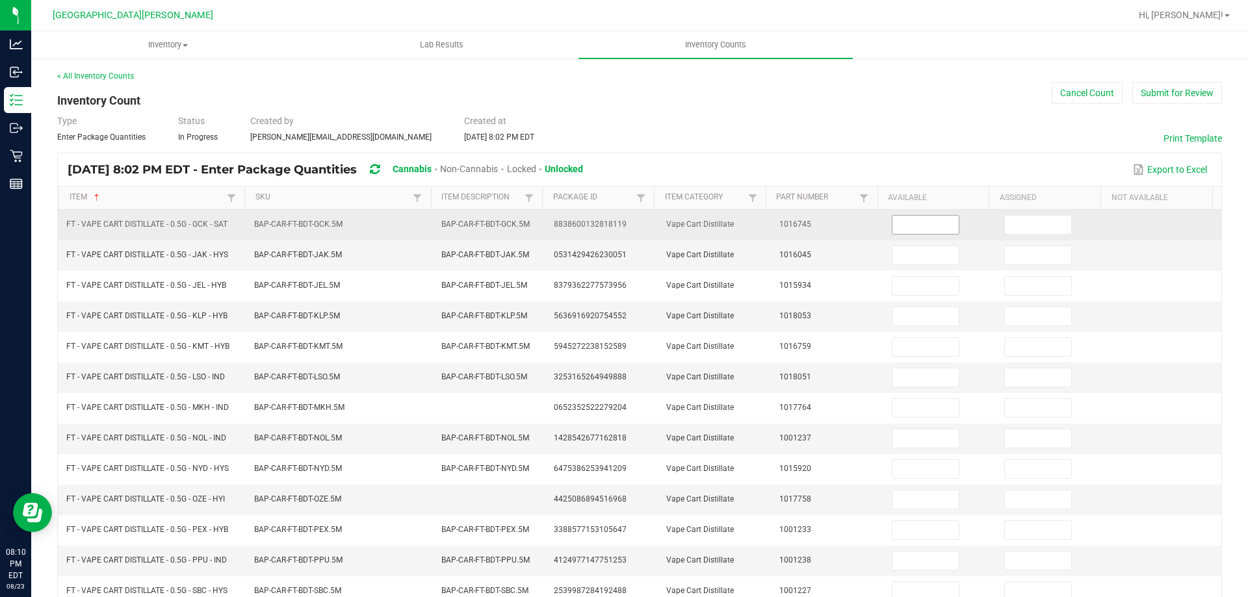
click at [897, 231] on input at bounding box center [926, 225] width 66 height 18
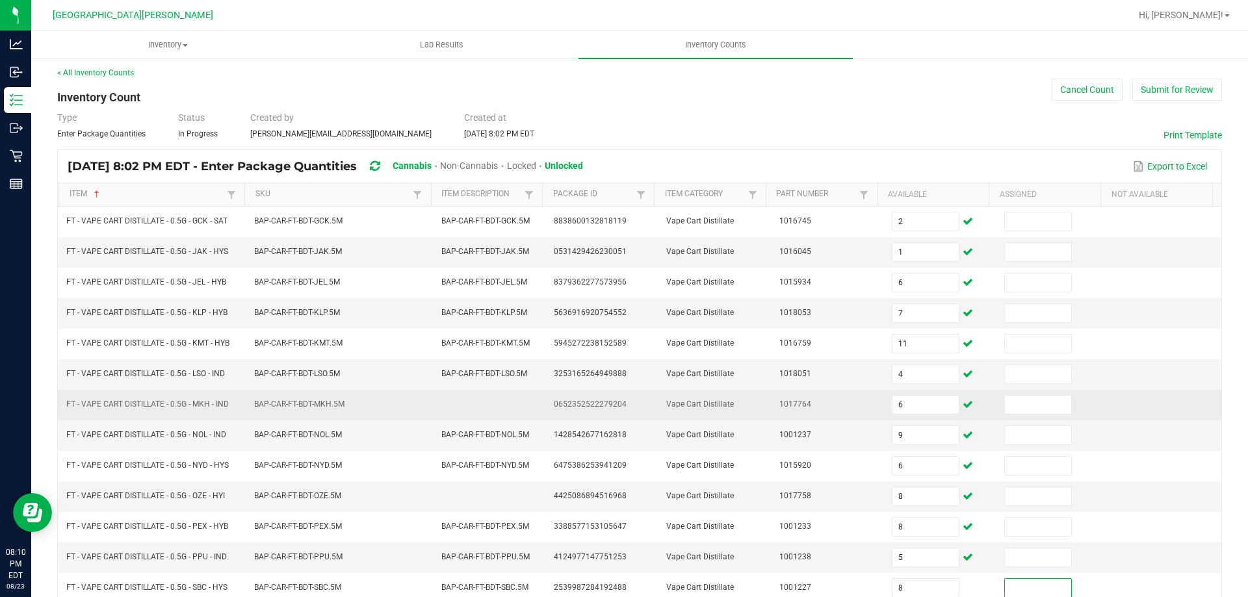
scroll to position [270, 0]
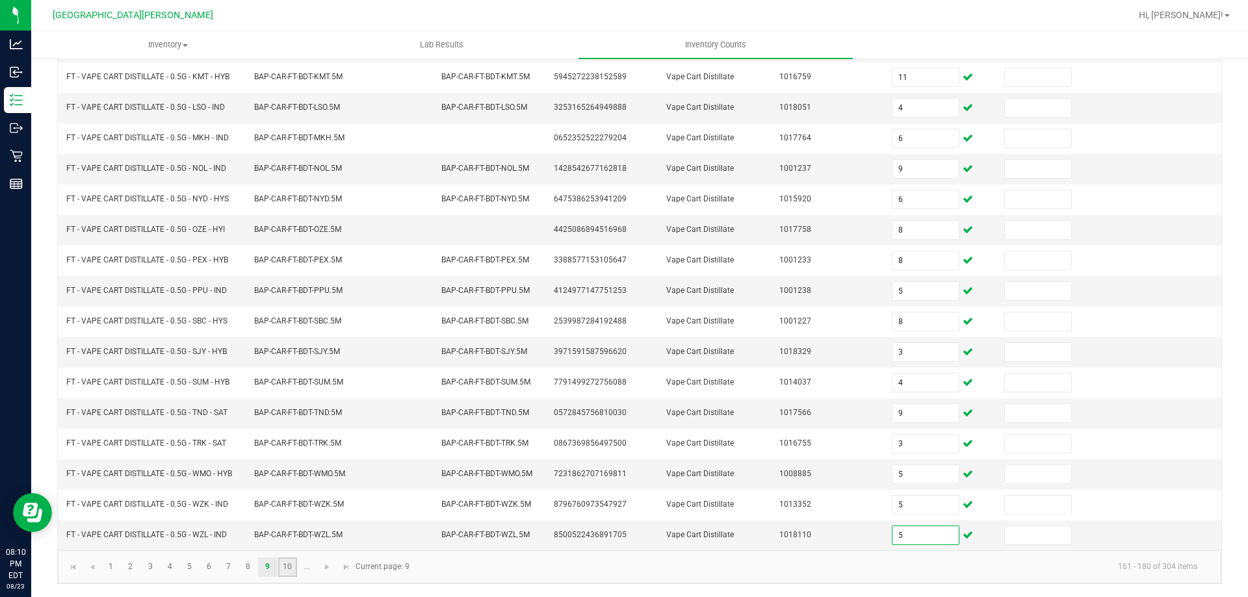
click at [293, 568] on link "10" at bounding box center [287, 568] width 19 height 20
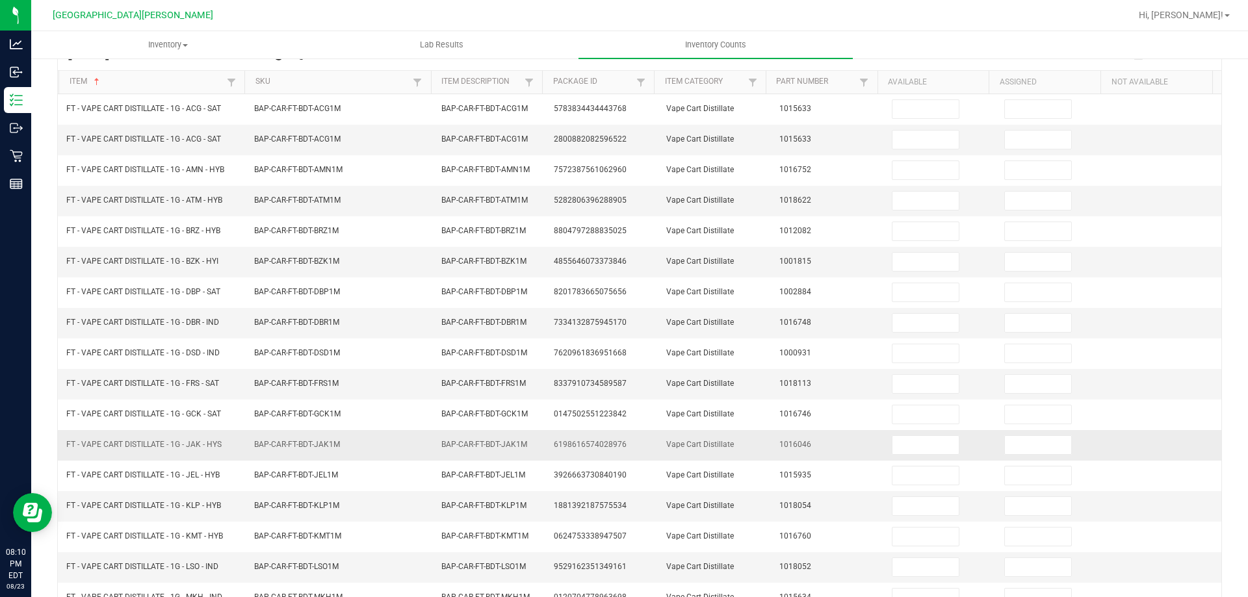
scroll to position [0, 0]
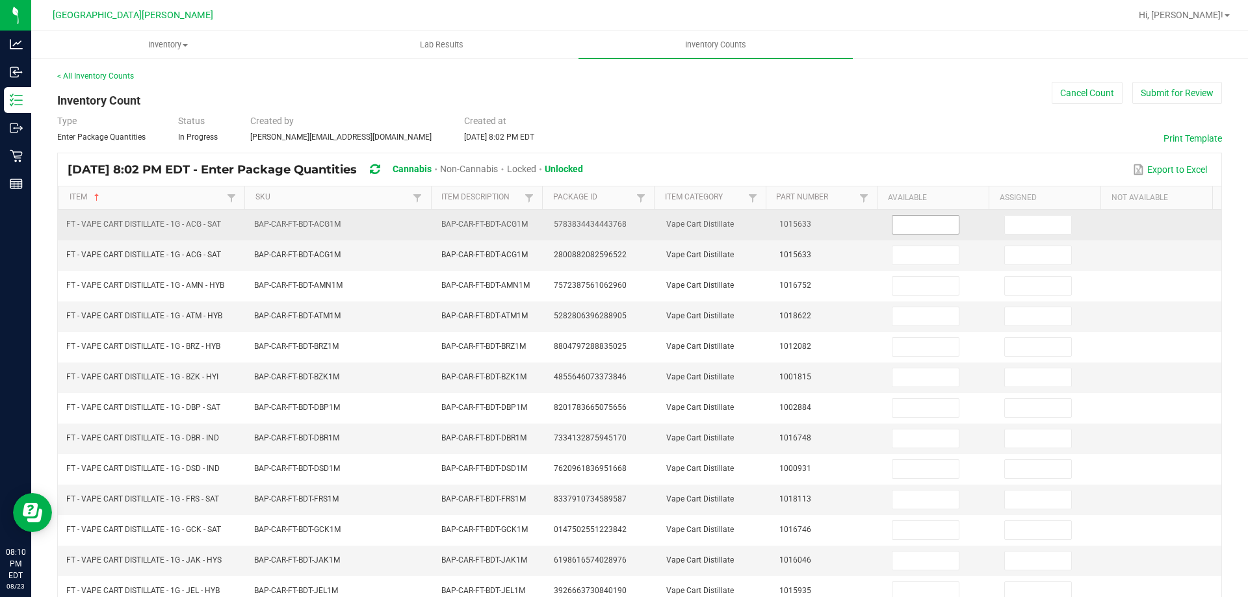
click at [928, 227] on input at bounding box center [926, 225] width 66 height 18
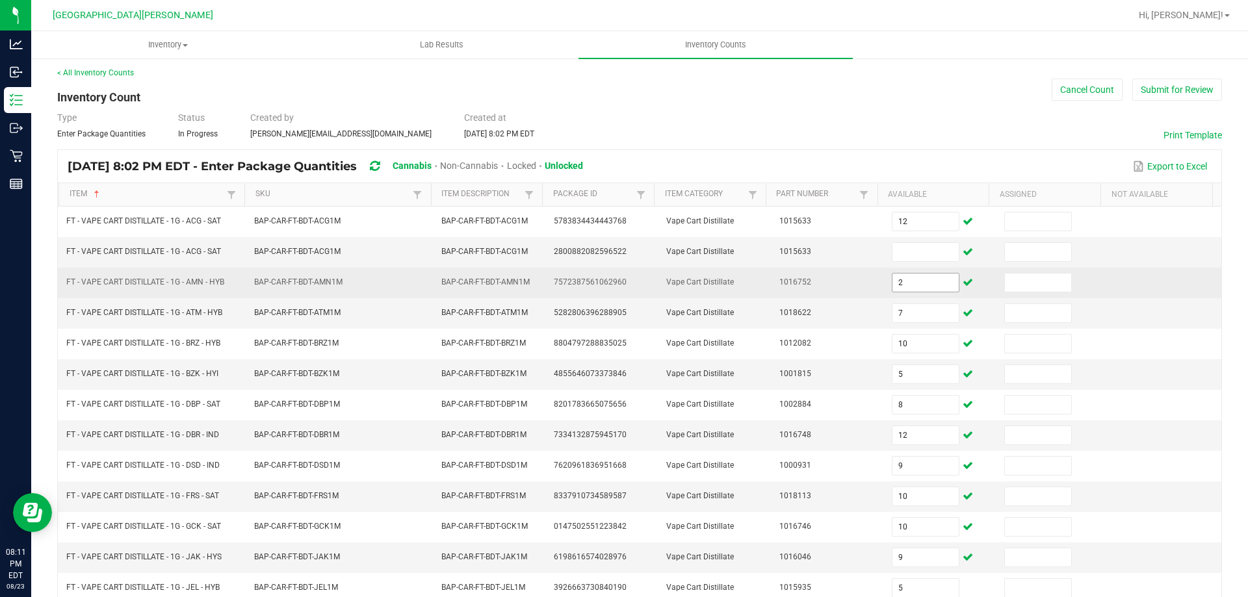
scroll to position [270, 0]
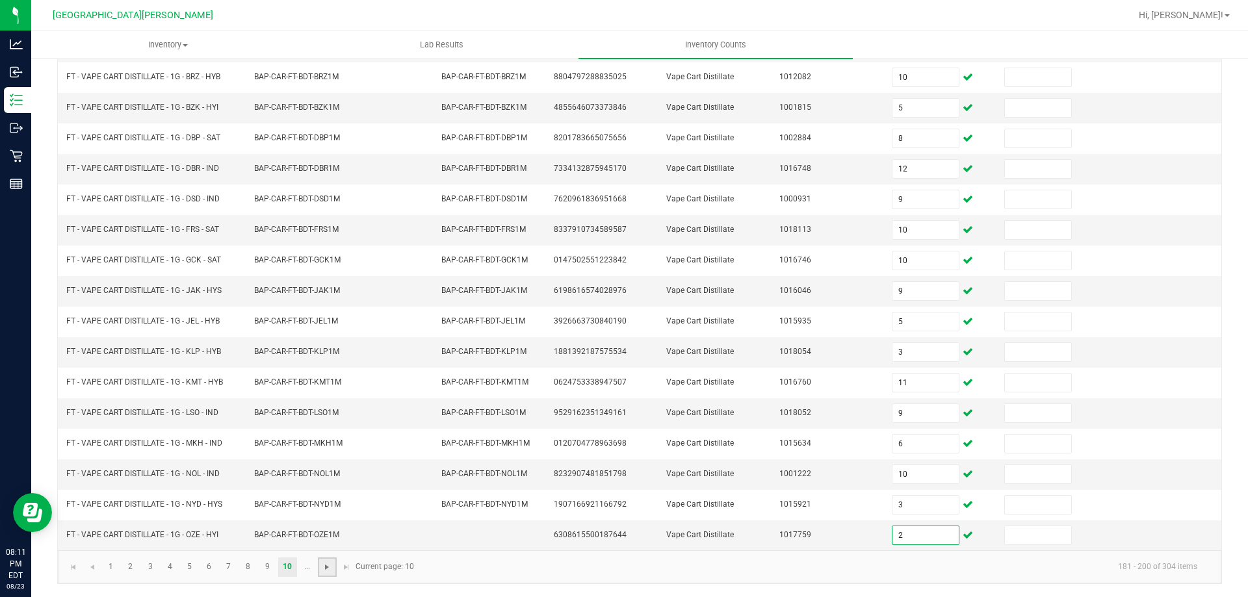
click at [322, 567] on span "Go to the next page" at bounding box center [327, 567] width 10 height 10
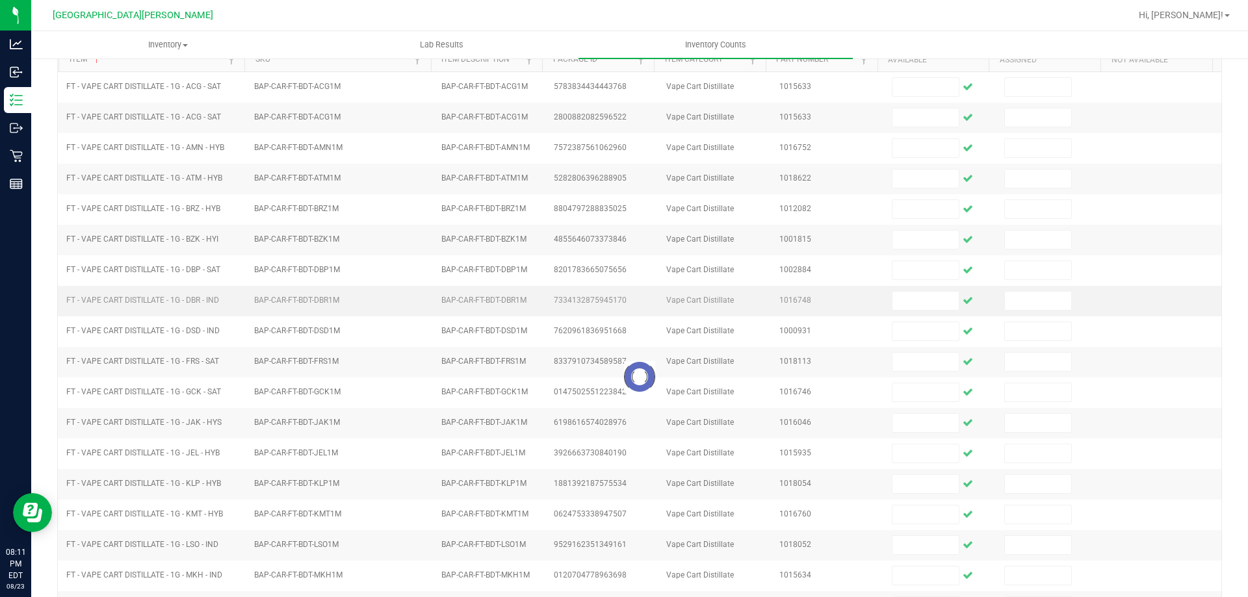
scroll to position [0, 0]
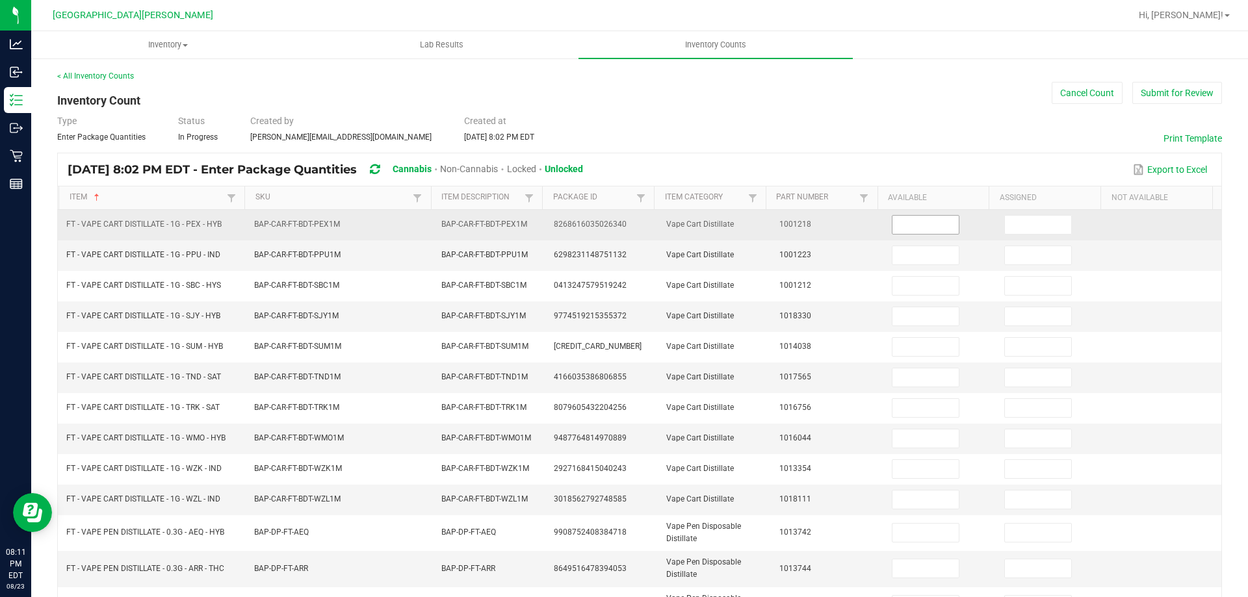
click at [931, 226] on input at bounding box center [926, 225] width 66 height 18
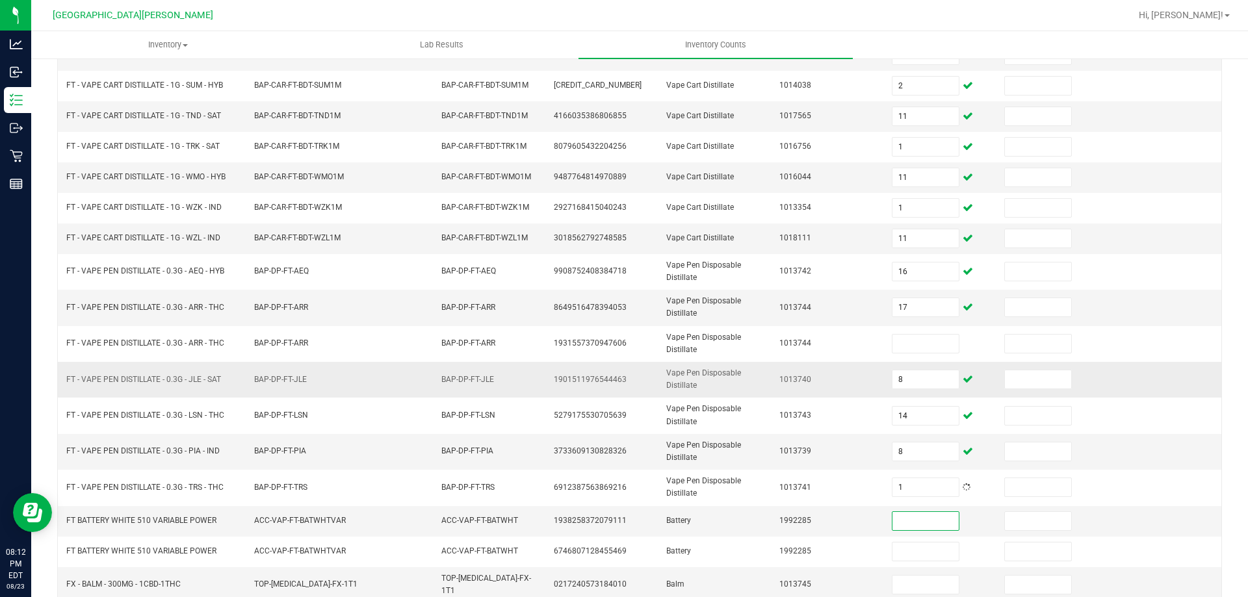
scroll to position [308, 0]
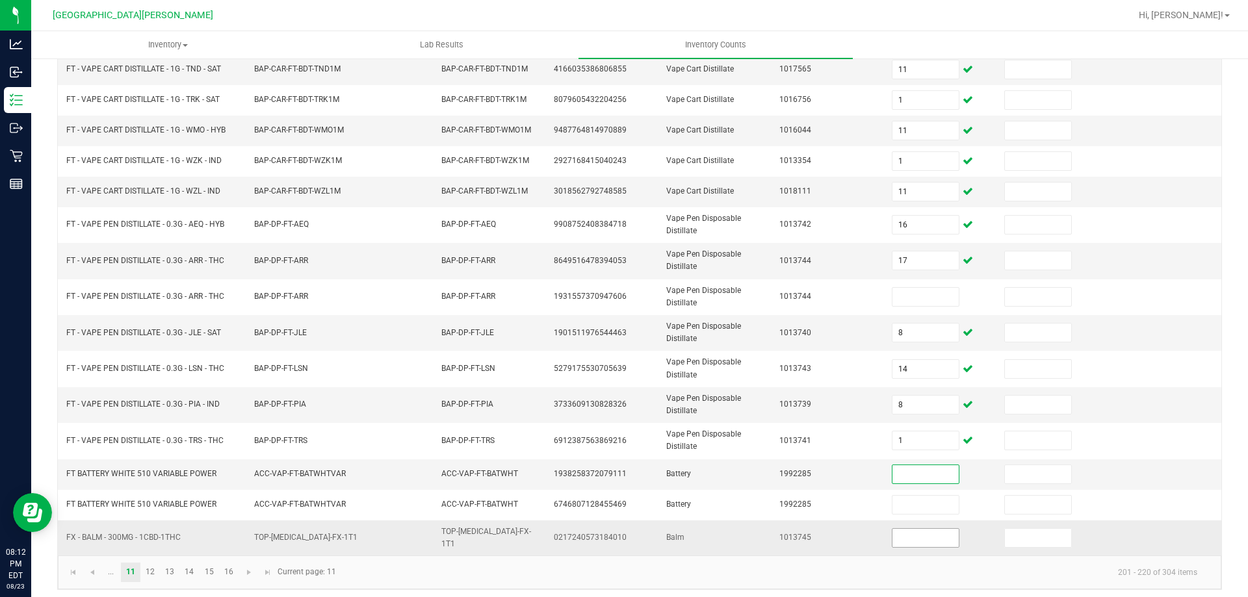
click at [898, 532] on input at bounding box center [926, 538] width 66 height 18
click at [146, 570] on link "12" at bounding box center [150, 573] width 19 height 20
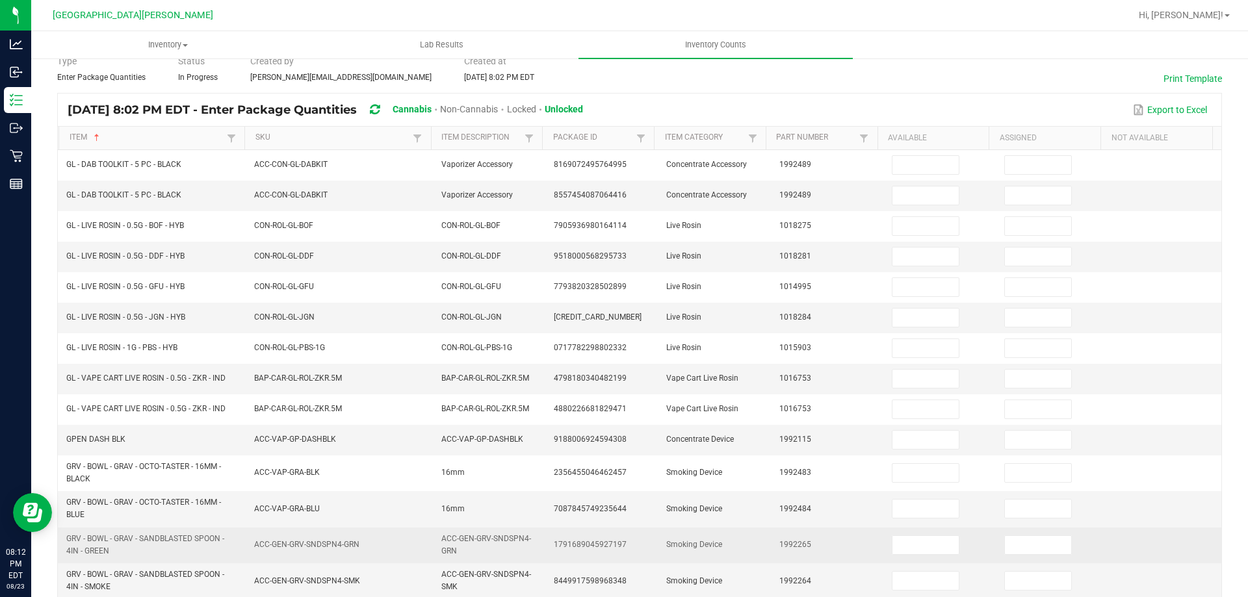
scroll to position [0, 0]
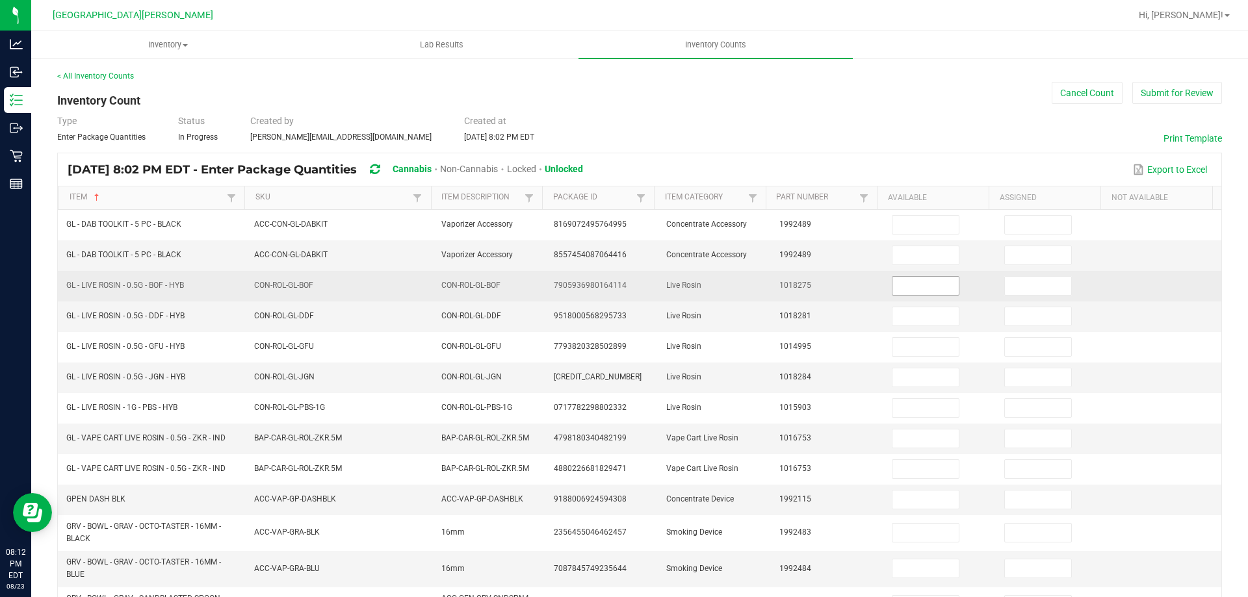
click at [893, 282] on input at bounding box center [926, 286] width 66 height 18
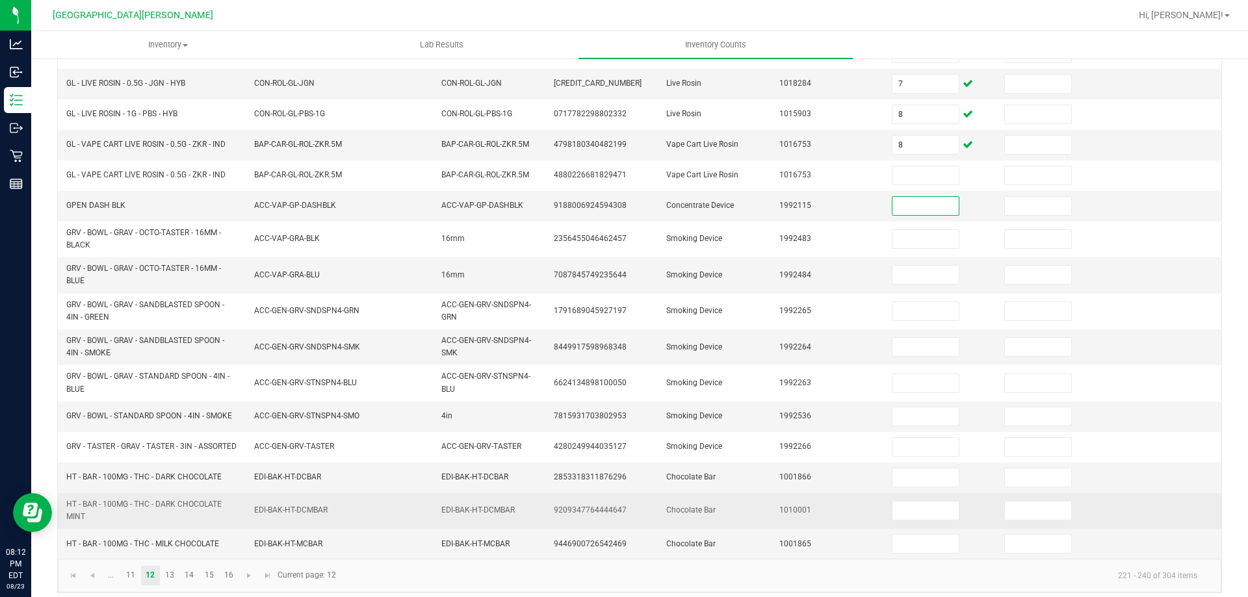
scroll to position [308, 0]
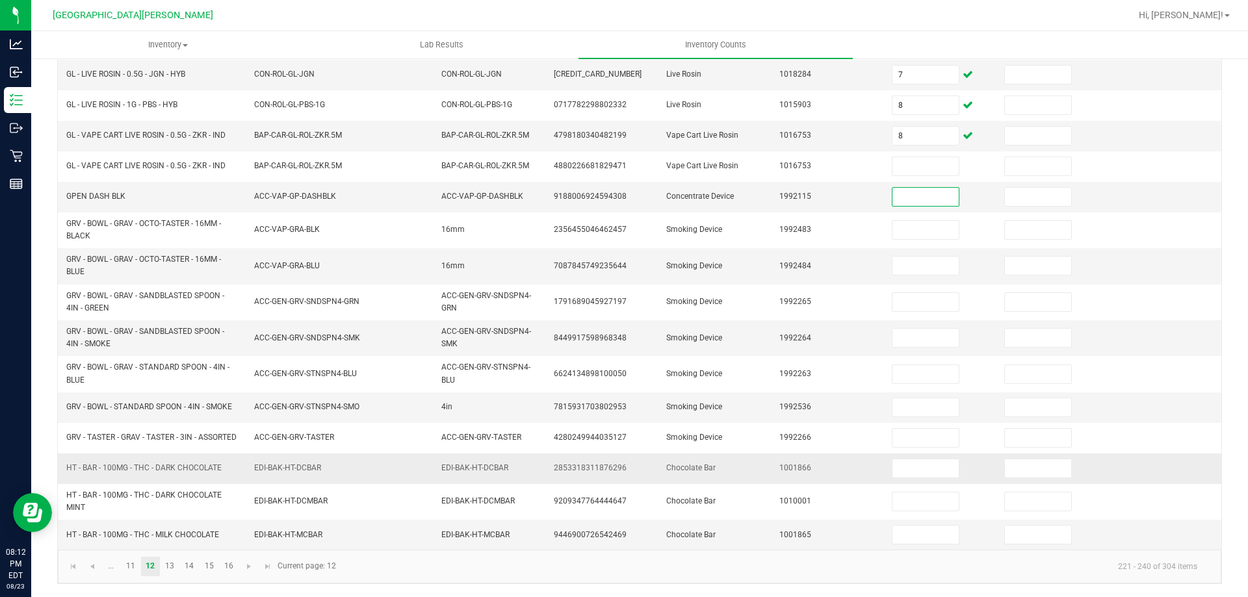
click at [904, 481] on td at bounding box center [940, 469] width 112 height 31
click at [907, 473] on input at bounding box center [926, 469] width 66 height 18
click at [171, 572] on link "13" at bounding box center [170, 567] width 19 height 20
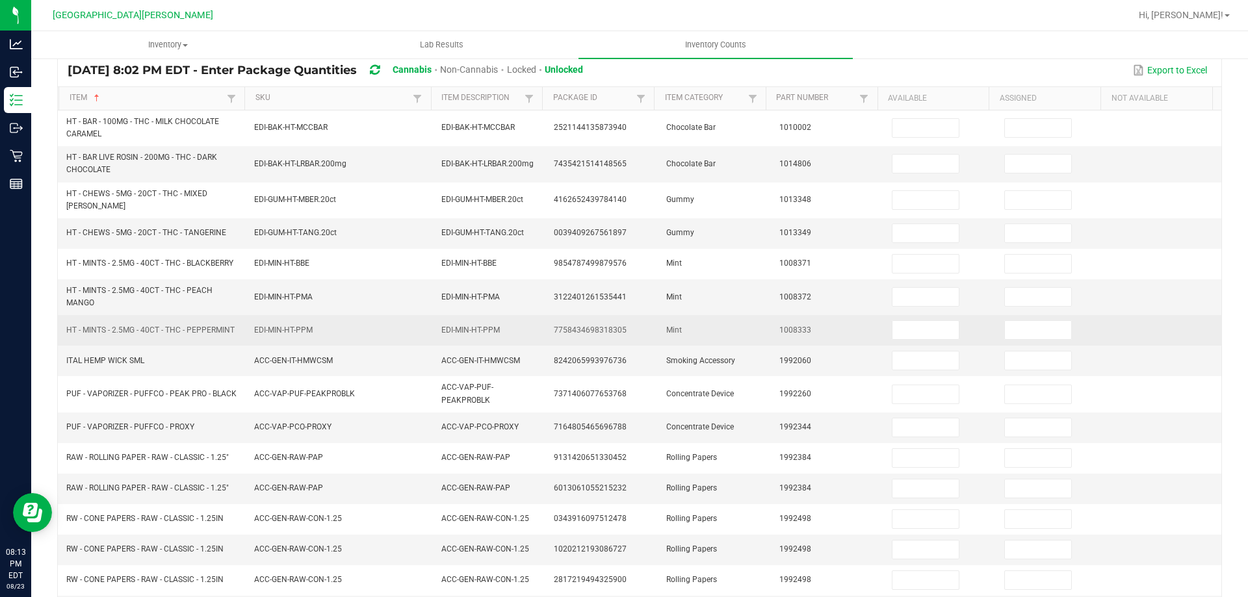
scroll to position [0, 0]
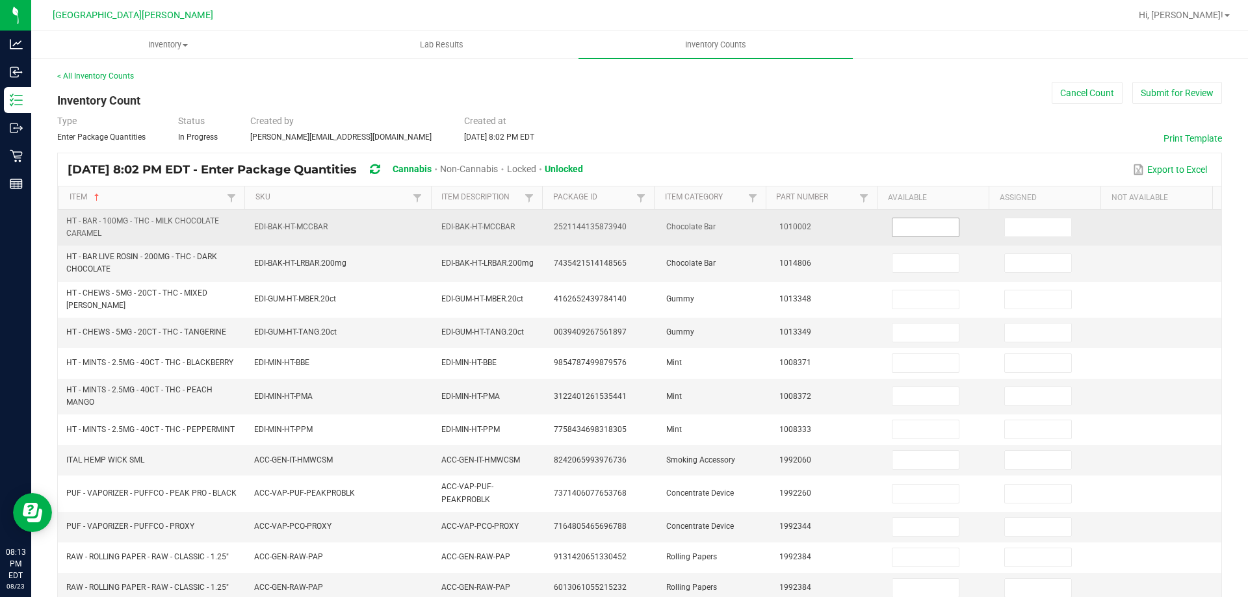
click at [893, 224] on input at bounding box center [926, 227] width 66 height 18
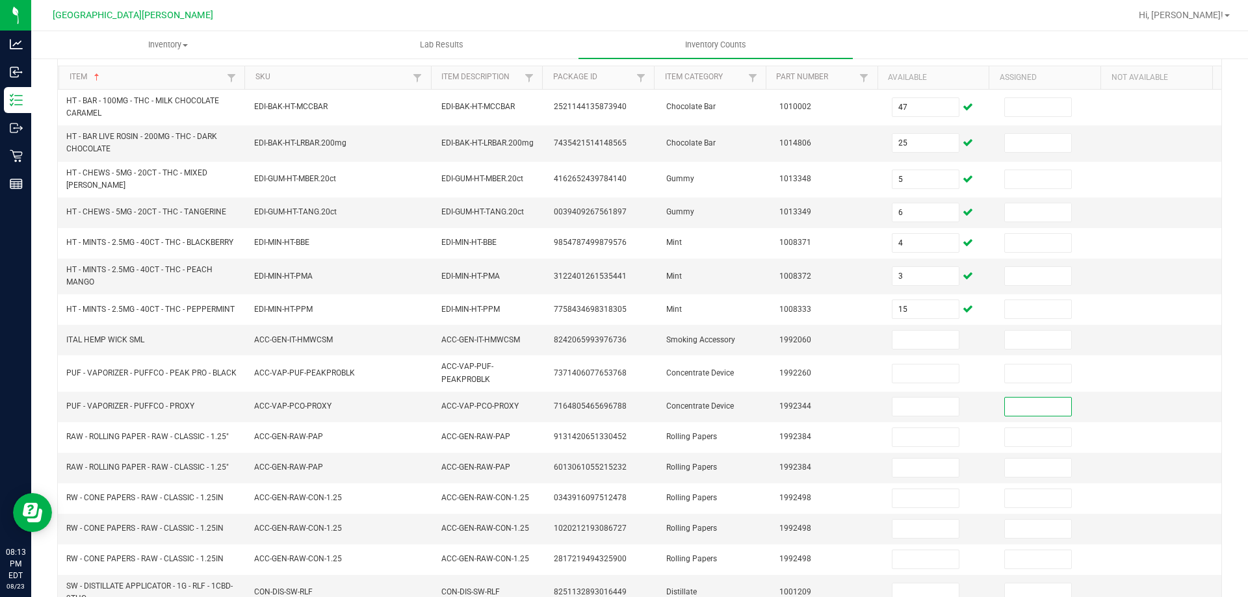
scroll to position [260, 0]
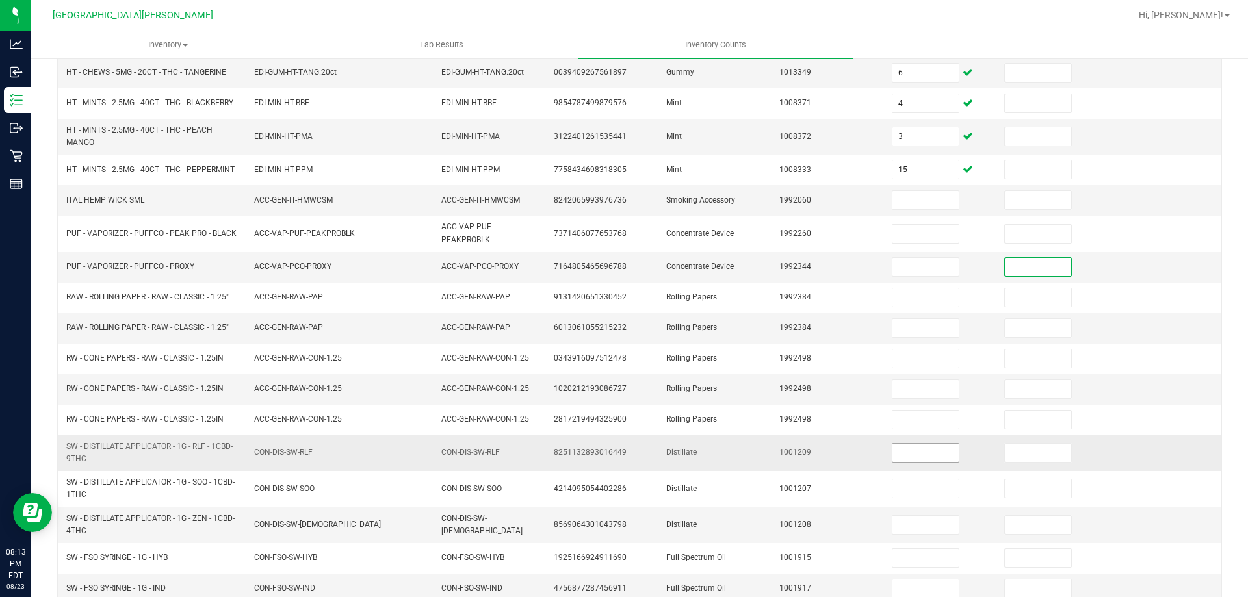
click at [893, 451] on input at bounding box center [926, 453] width 66 height 18
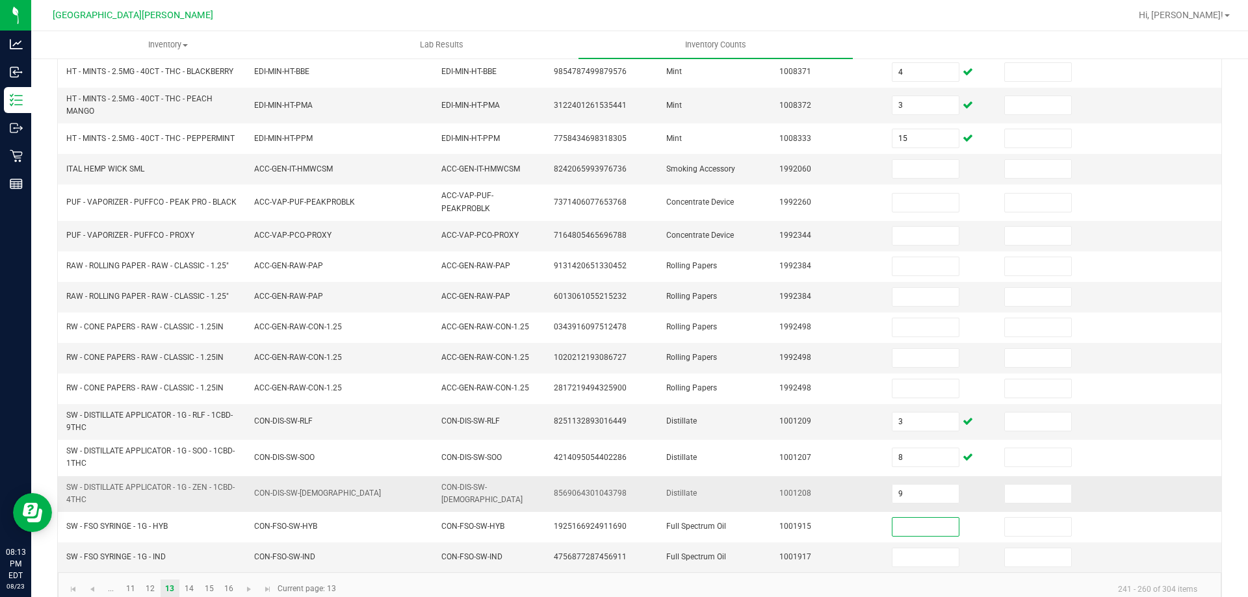
scroll to position [308, 0]
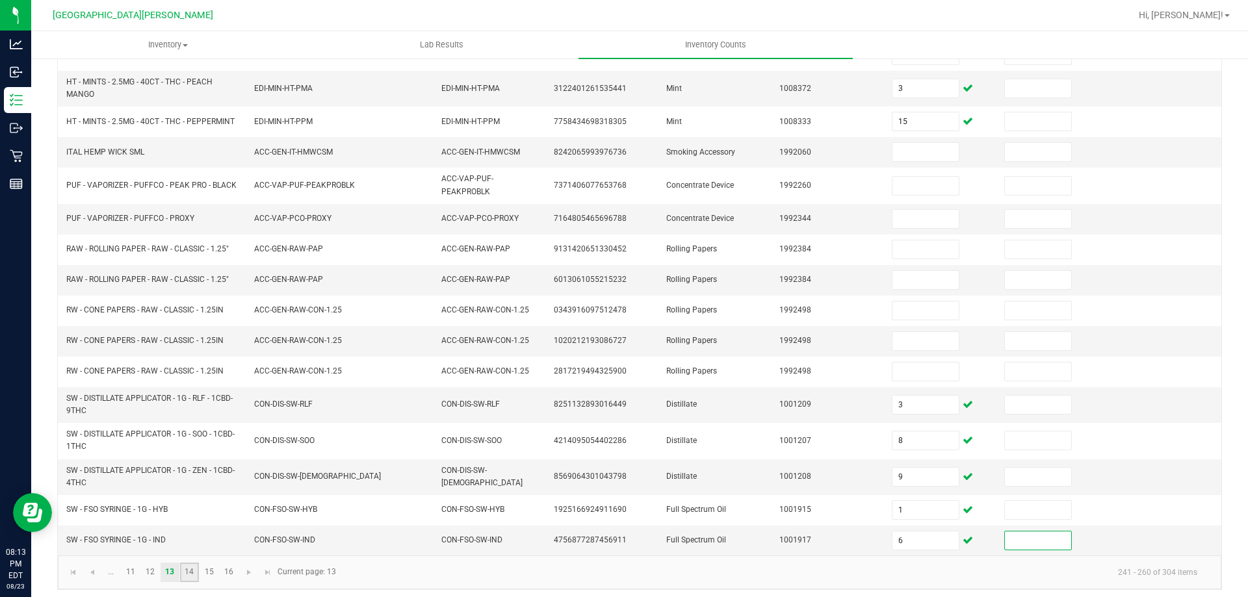
click at [184, 574] on link "14" at bounding box center [189, 573] width 19 height 20
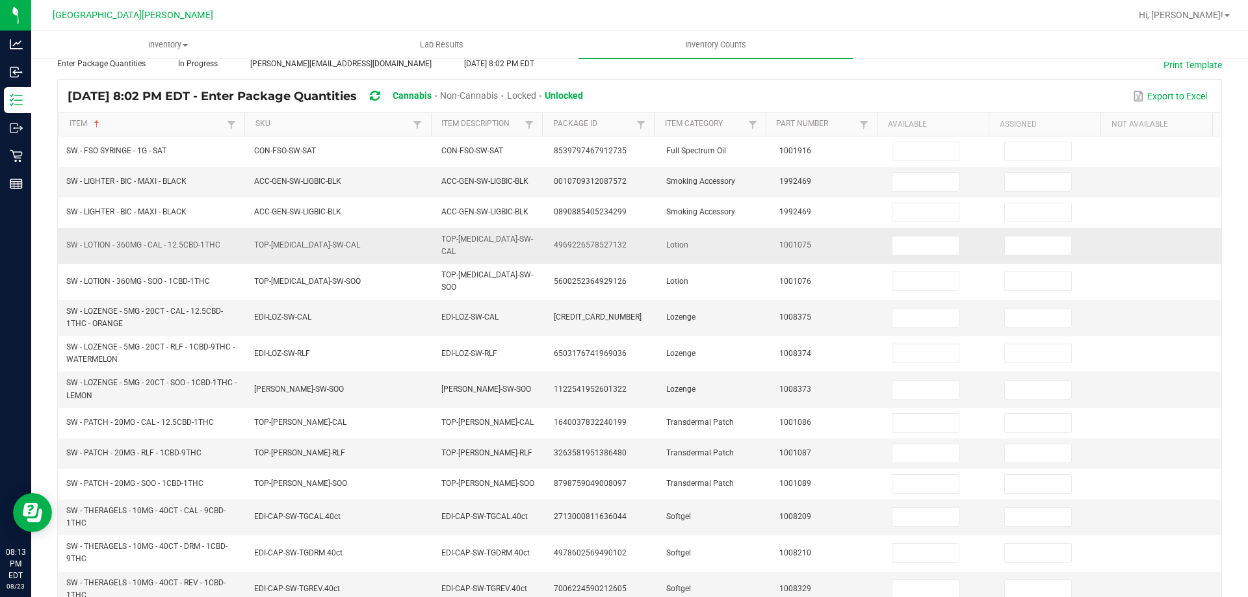
scroll to position [0, 0]
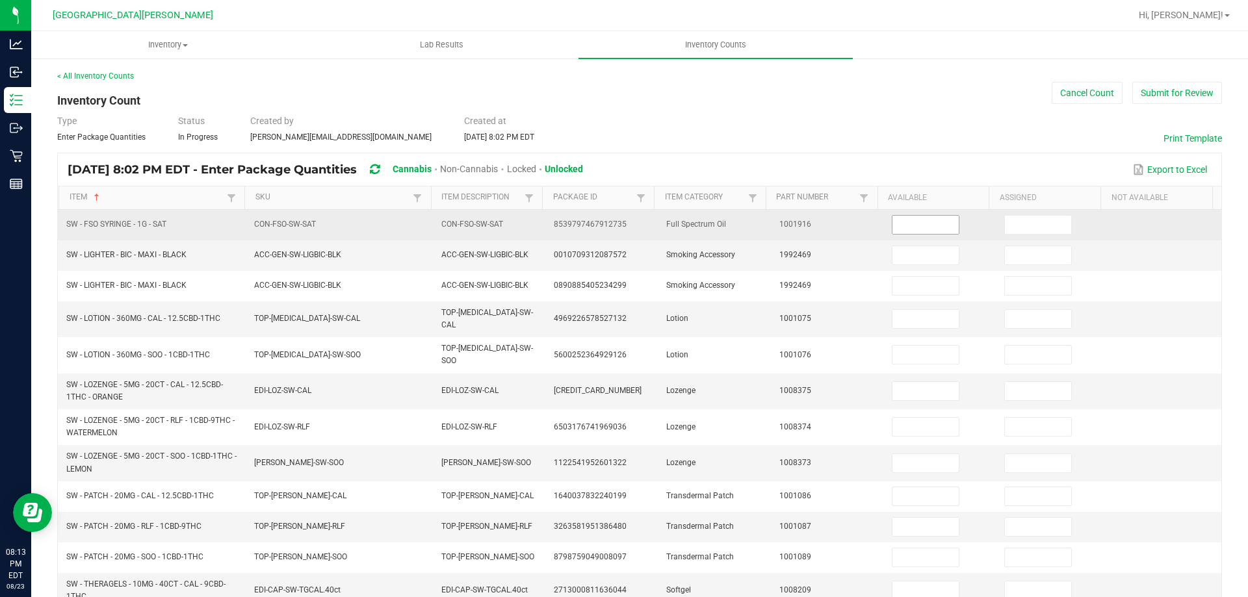
click at [904, 224] on input at bounding box center [926, 225] width 66 height 18
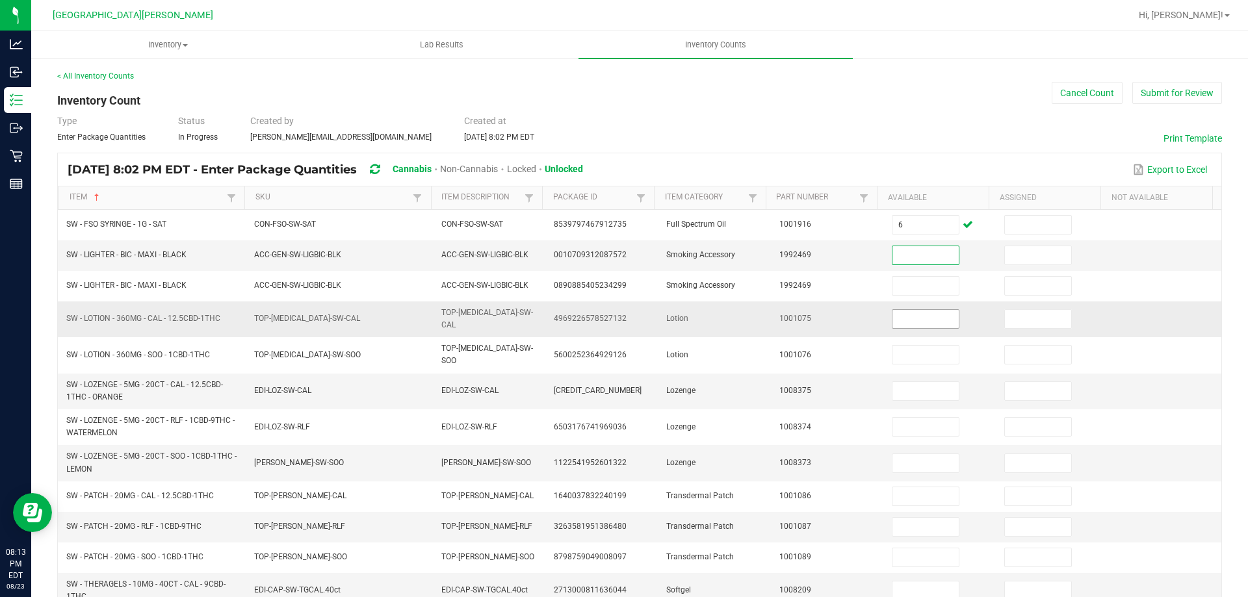
click at [893, 311] on input at bounding box center [926, 319] width 66 height 18
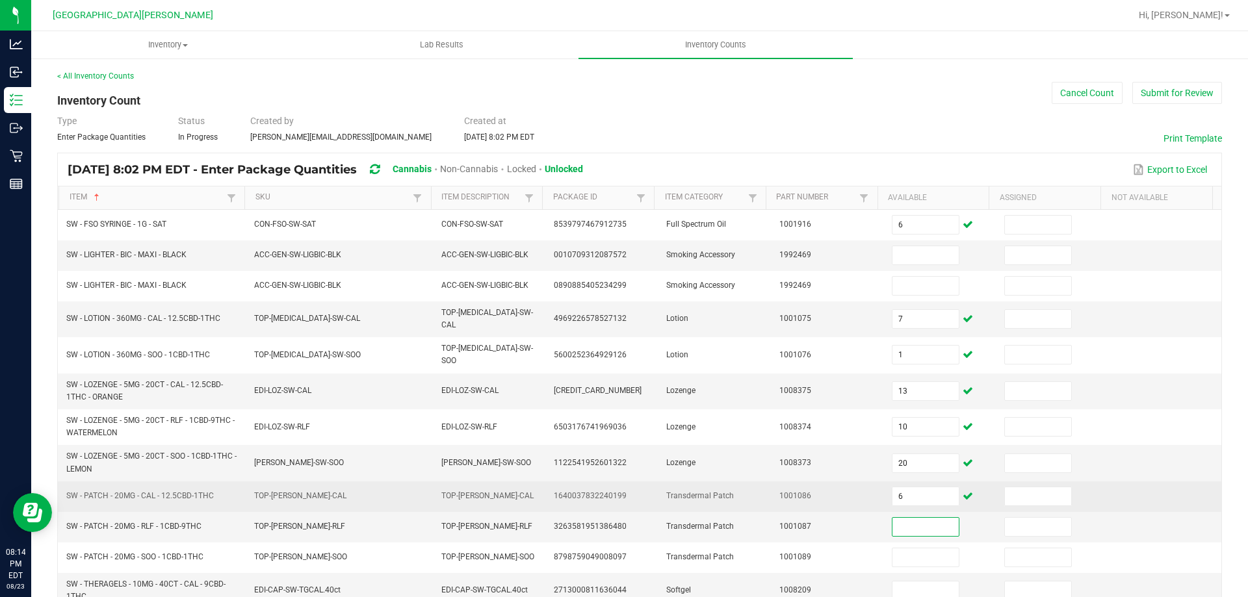
click at [884, 494] on td "6" at bounding box center [940, 497] width 112 height 31
click at [909, 488] on input "6" at bounding box center [926, 497] width 66 height 18
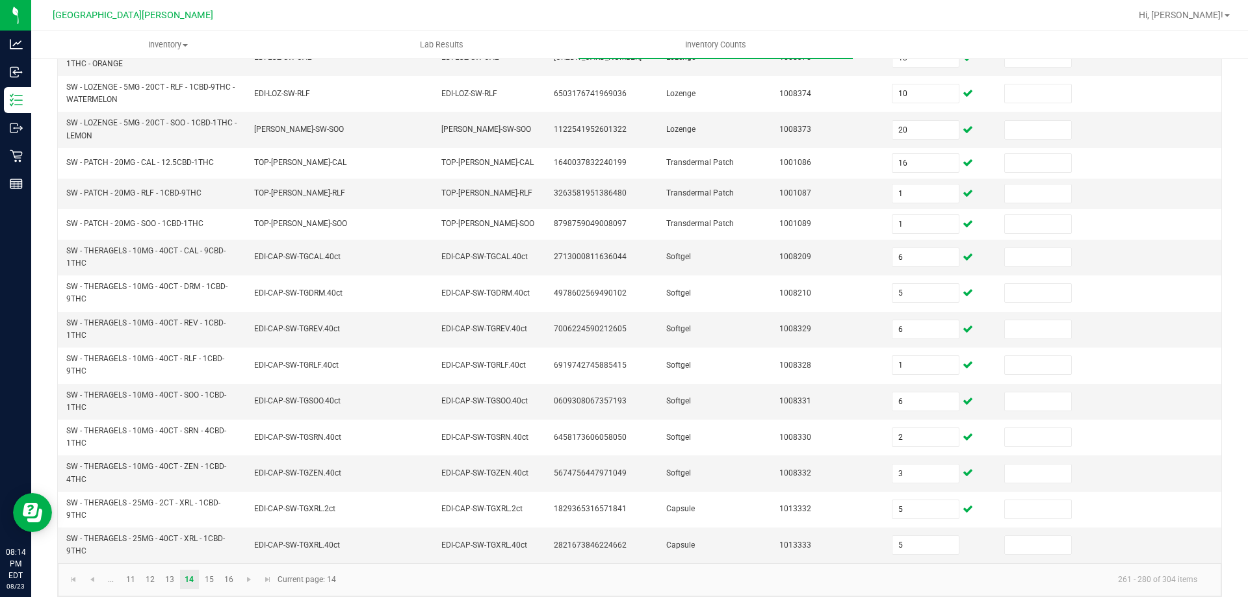
scroll to position [335, 0]
click at [204, 569] on link "15" at bounding box center [209, 578] width 19 height 20
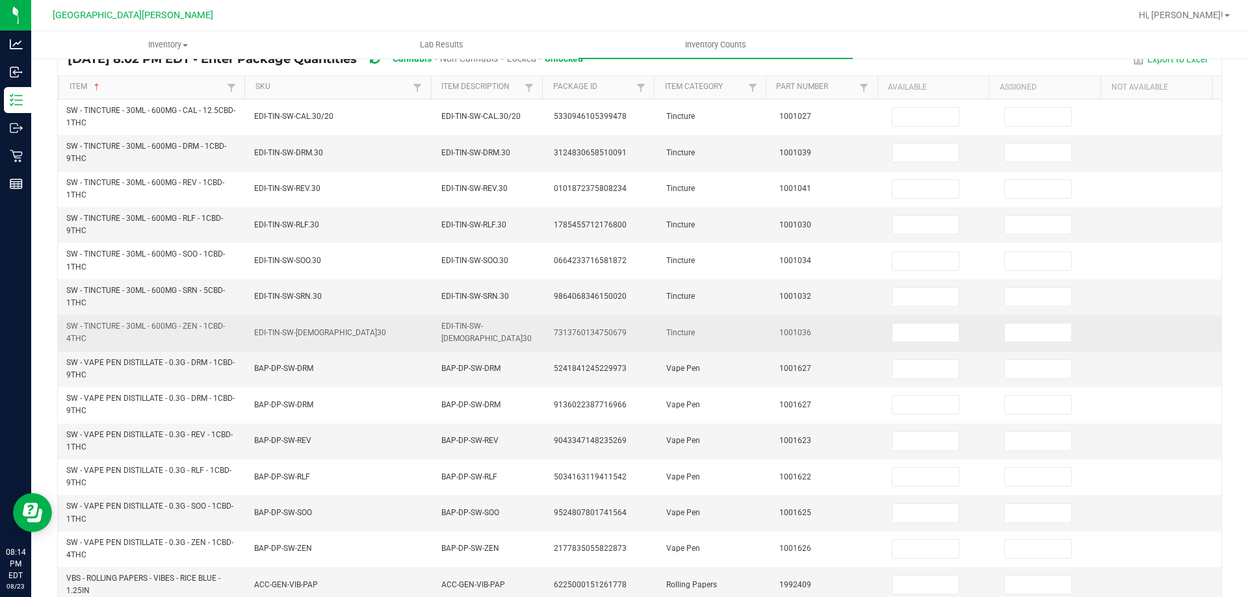
scroll to position [0, 0]
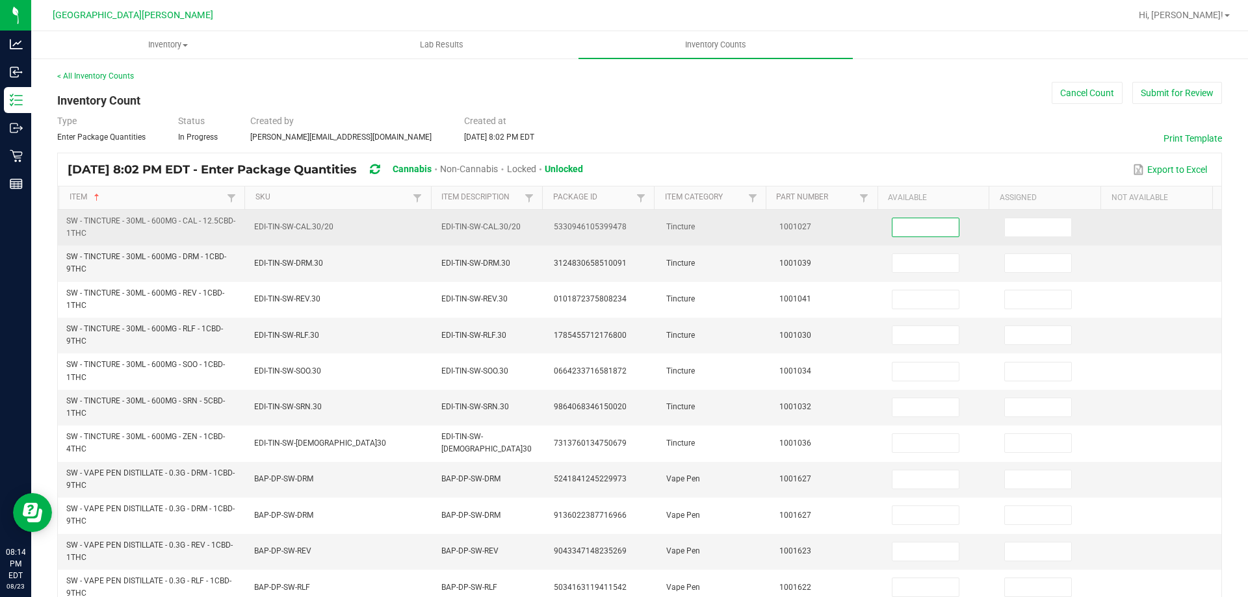
click at [901, 224] on input at bounding box center [926, 227] width 66 height 18
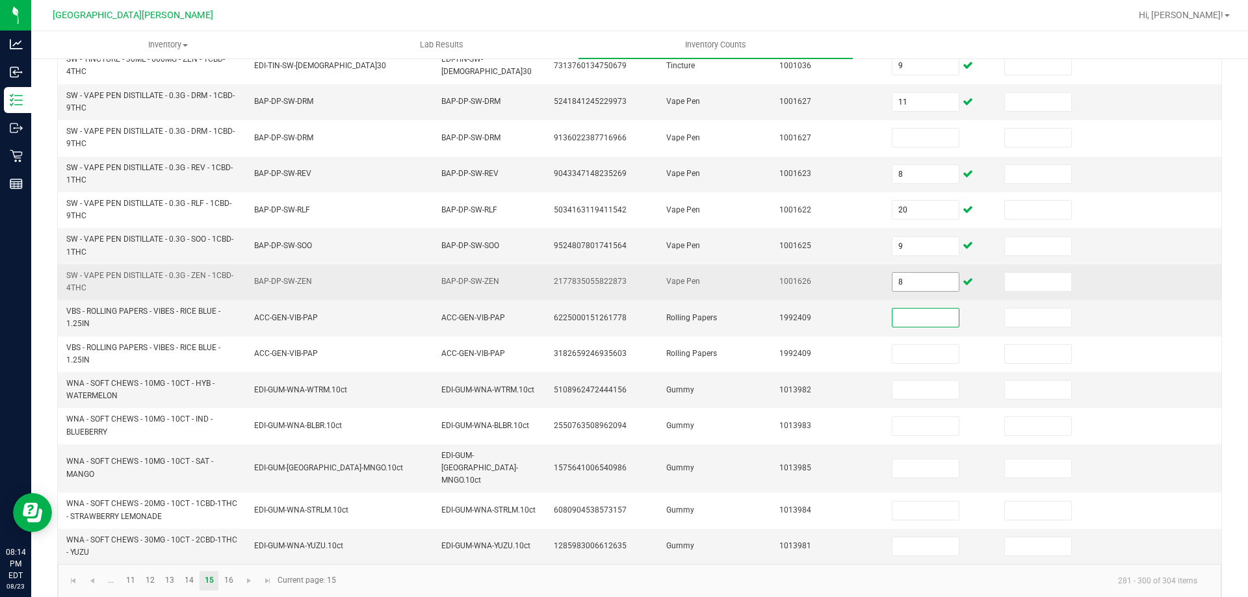
scroll to position [379, 0]
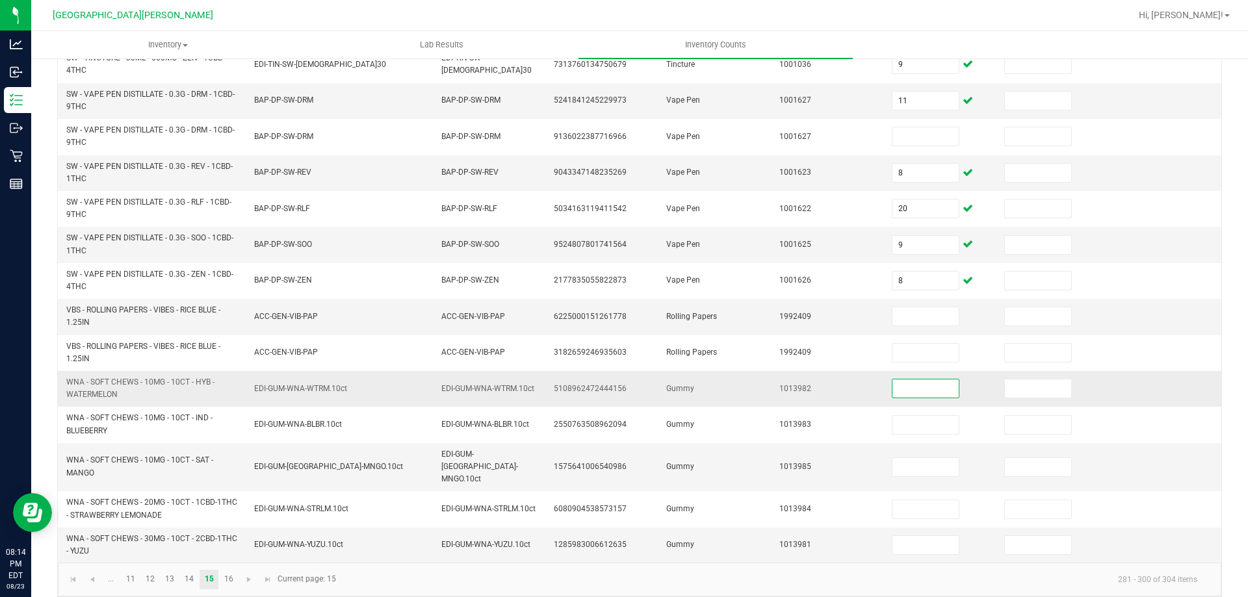
click at [896, 391] on input at bounding box center [926, 389] width 66 height 18
click at [226, 570] on link "16" at bounding box center [228, 580] width 19 height 20
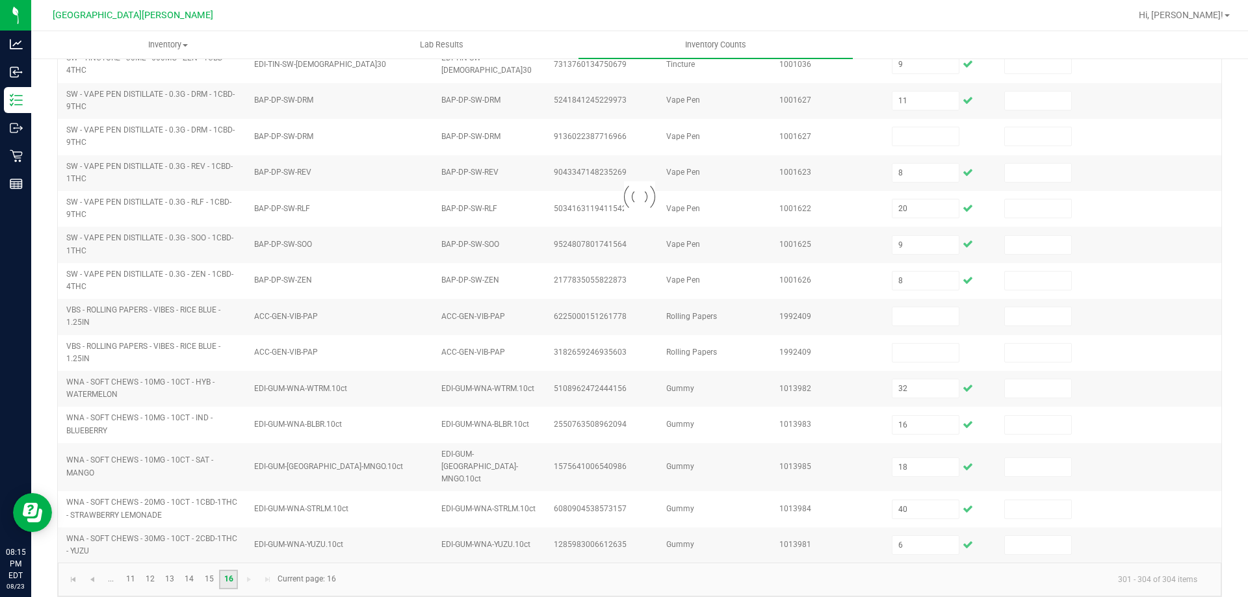
scroll to position [0, 0]
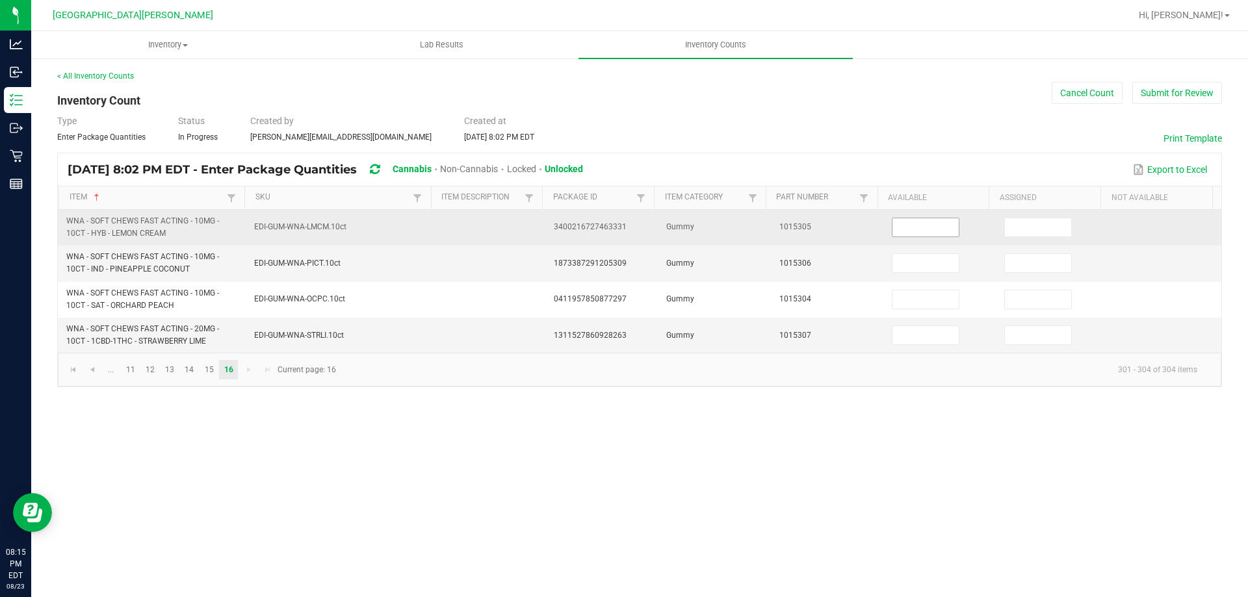
click at [942, 224] on input at bounding box center [926, 227] width 66 height 18
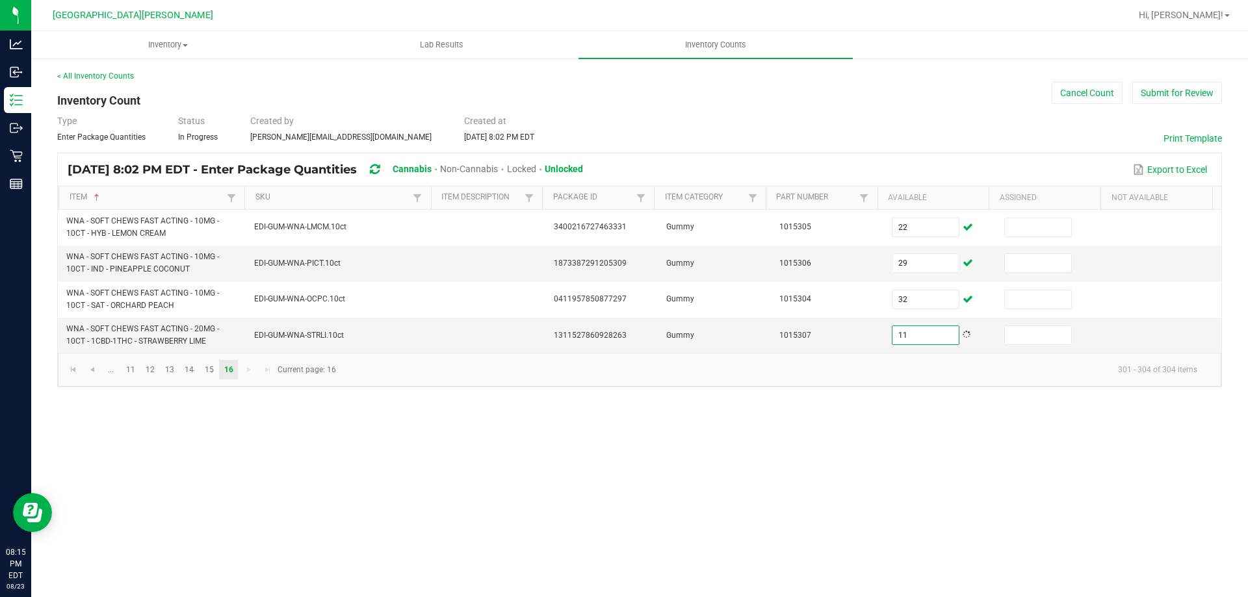
click at [833, 466] on div "Inventory All packages All inventory Waste log Create inventory Lab Results Inv…" at bounding box center [639, 314] width 1217 height 566
click at [1175, 89] on button "Submit for Review" at bounding box center [1178, 93] width 90 height 22
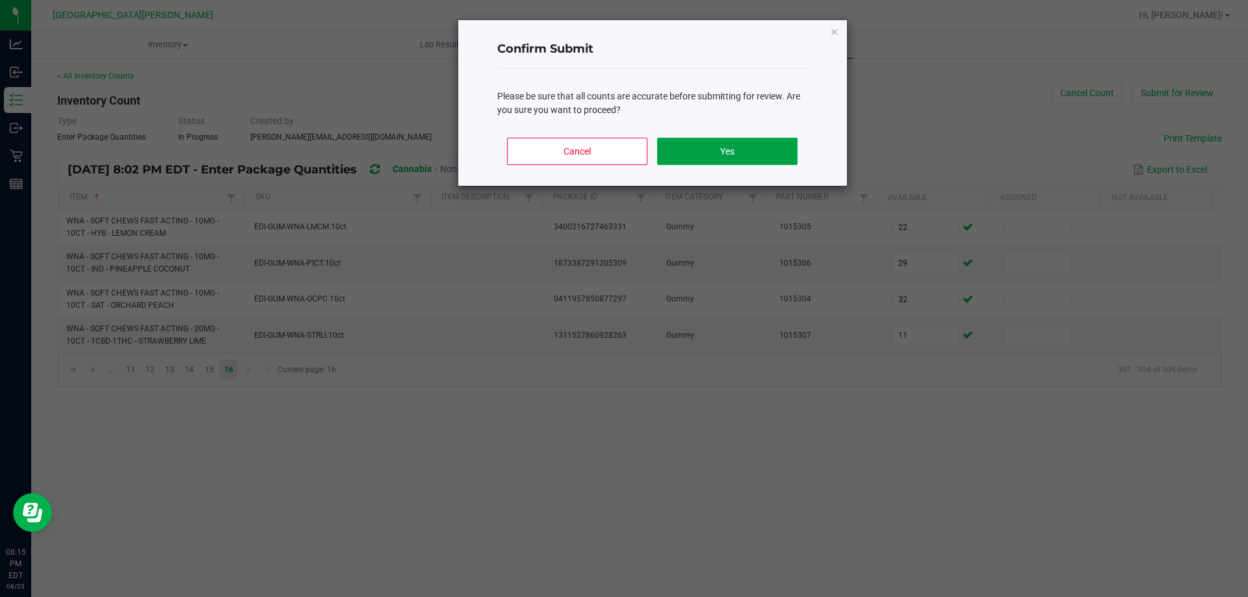
click at [735, 145] on button "Yes" at bounding box center [727, 151] width 140 height 27
